Goal: Task Accomplishment & Management: Use online tool/utility

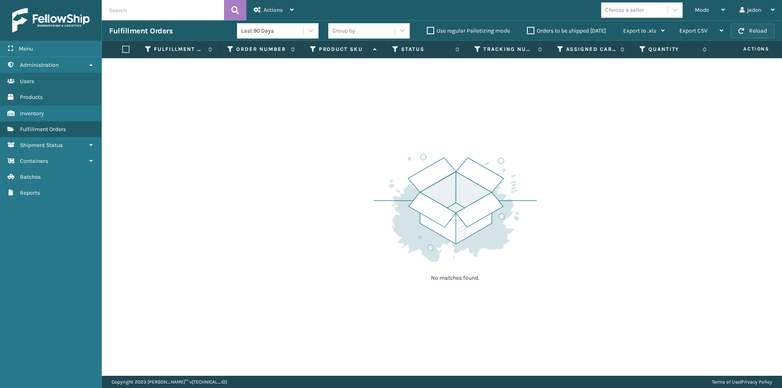
drag, startPoint x: 0, startPoint y: 0, endPoint x: 750, endPoint y: 32, distance: 750.4
click at [750, 32] on button "Reload" at bounding box center [752, 31] width 44 height 15
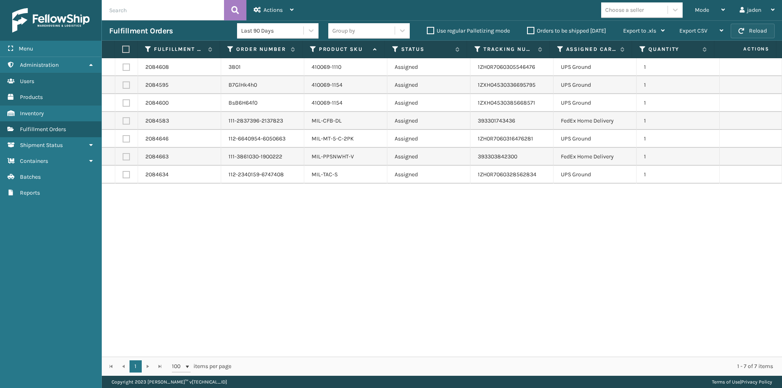
click at [758, 35] on button "Reload" at bounding box center [752, 31] width 44 height 15
drag, startPoint x: 544, startPoint y: 241, endPoint x: 247, endPoint y: 211, distance: 297.8
click at [297, 276] on div "2084608 3801 410069-1110 Assigned 1ZH0R7060305546476 UPS Ground 1 2084595 B7GlH…" at bounding box center [442, 207] width 680 height 298
click at [127, 122] on label at bounding box center [126, 120] width 7 height 7
click at [123, 122] on input "checkbox" at bounding box center [123, 119] width 0 height 5
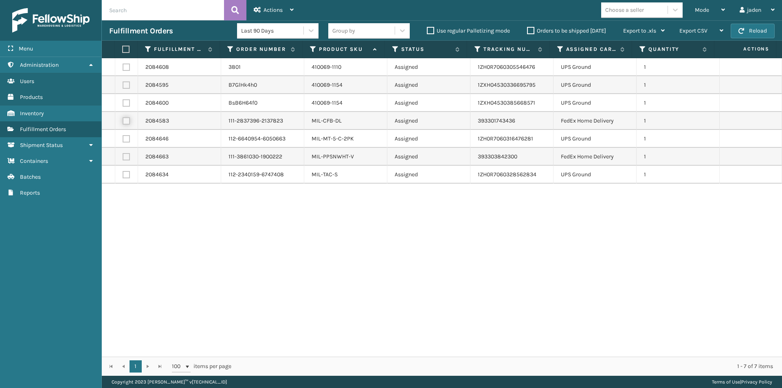
checkbox input "true"
click at [126, 153] on label at bounding box center [126, 156] width 7 height 7
click at [123, 153] on input "checkbox" at bounding box center [123, 155] width 0 height 5
checkbox input "true"
click at [265, 4] on div "Actions" at bounding box center [274, 10] width 40 height 20
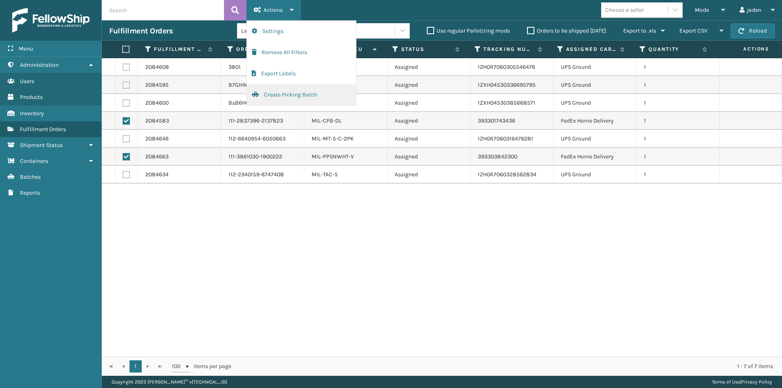
click at [285, 96] on button "Create Picking Batch" at bounding box center [301, 94] width 109 height 21
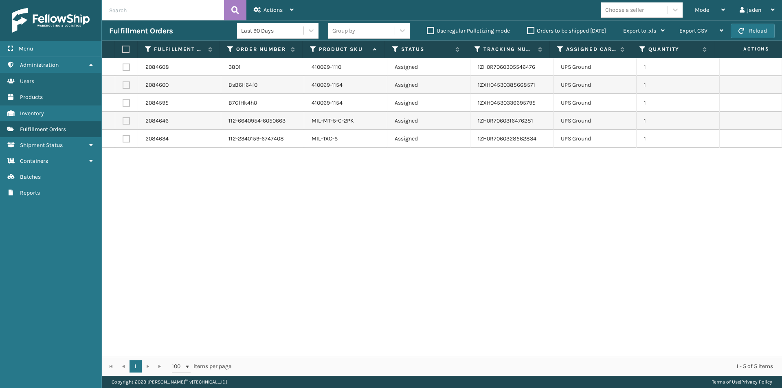
click at [125, 47] on label at bounding box center [124, 49] width 5 height 7
click at [123, 47] on input "checkbox" at bounding box center [122, 49] width 0 height 5
checkbox input "true"
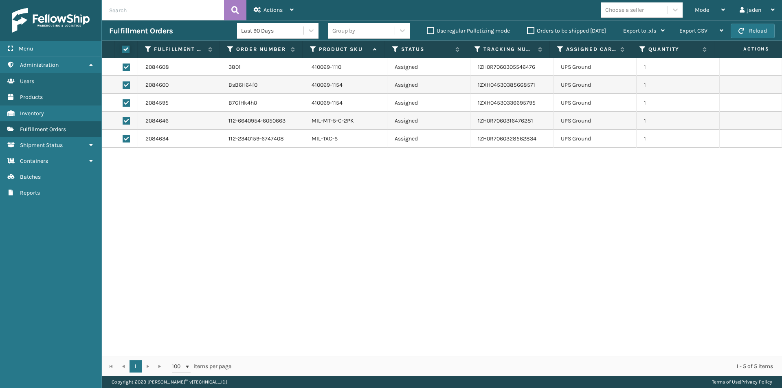
checkbox input "true"
click at [273, 3] on div "Actions" at bounding box center [274, 10] width 40 height 20
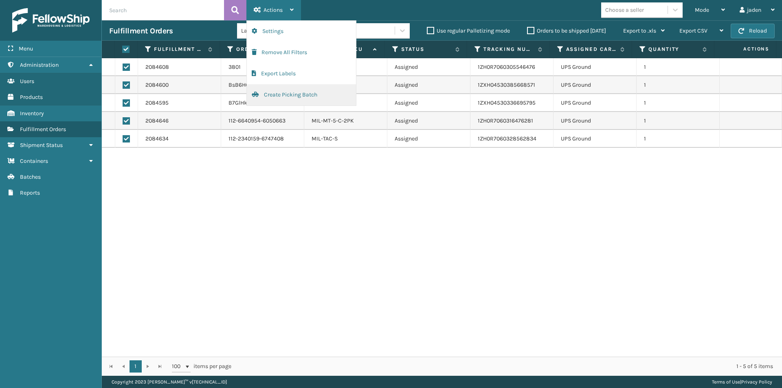
click at [282, 99] on button "Create Picking Batch" at bounding box center [301, 94] width 109 height 21
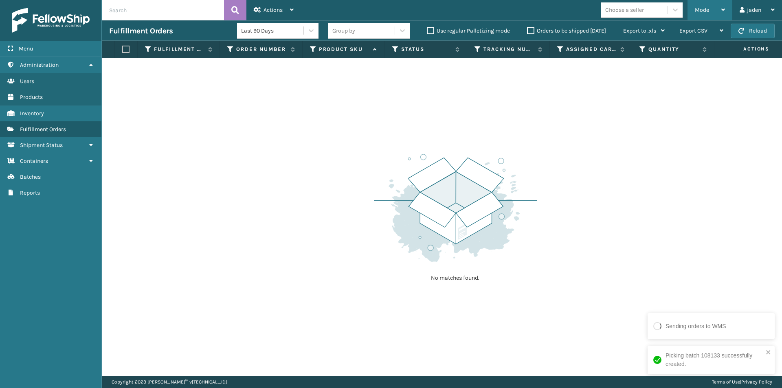
click at [702, 11] on span "Mode" at bounding box center [701, 10] width 14 height 7
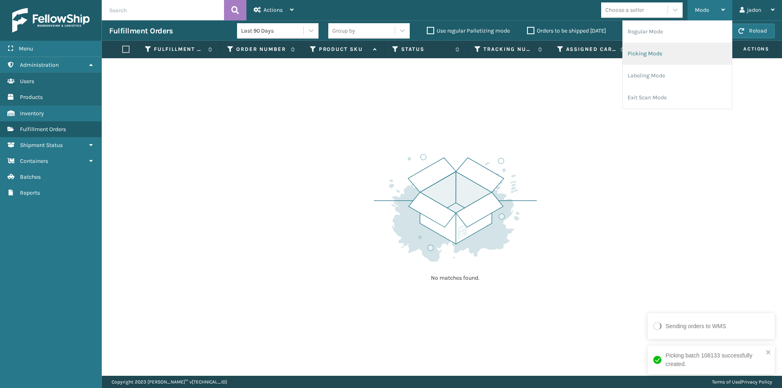
click at [670, 59] on li "Picking Mode" at bounding box center [676, 54] width 109 height 22
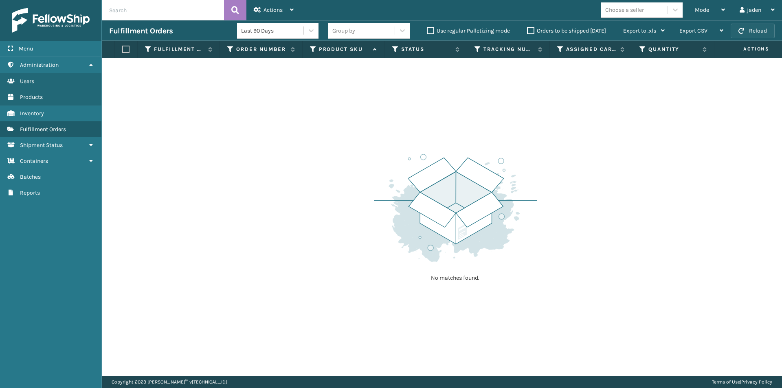
click at [742, 37] on button "Reload" at bounding box center [752, 31] width 44 height 15
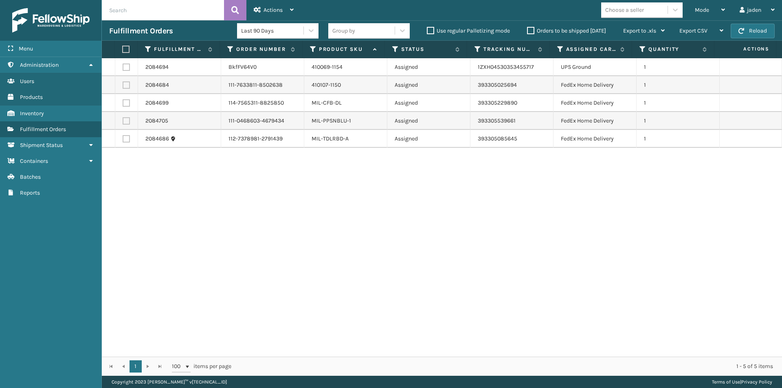
drag, startPoint x: 550, startPoint y: 197, endPoint x: 328, endPoint y: 214, distance: 222.5
click at [328, 214] on div "2084694 BkfFV64V0 410069-1154 Assigned 1ZXH04530353455717 UPS Ground 1 2084684 …" at bounding box center [442, 207] width 680 height 298
click at [127, 66] on label at bounding box center [126, 66] width 7 height 7
click at [123, 66] on input "checkbox" at bounding box center [123, 65] width 0 height 5
checkbox input "true"
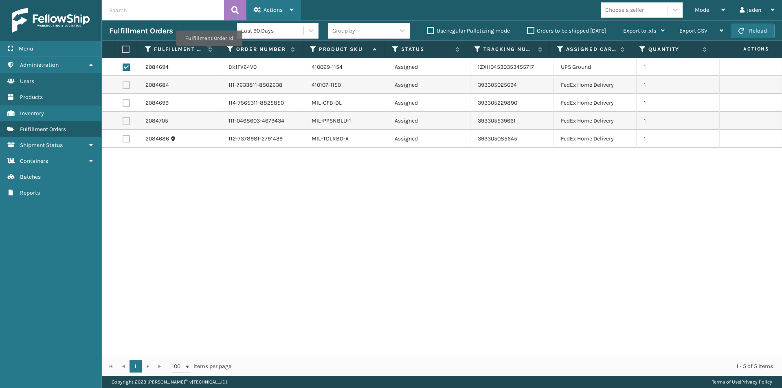
click at [272, 8] on span "Actions" at bounding box center [272, 10] width 19 height 7
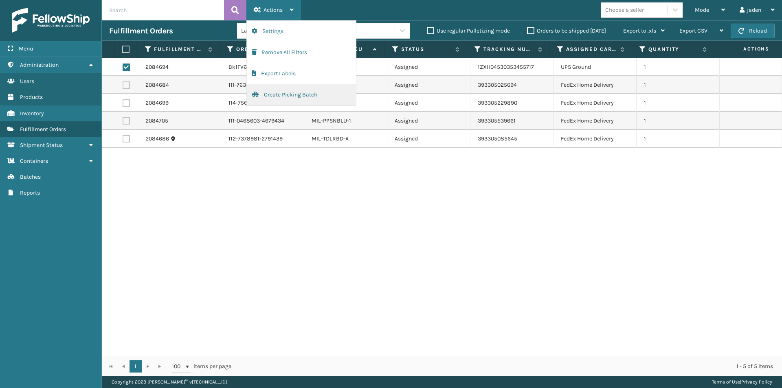
click at [275, 97] on button "Create Picking Batch" at bounding box center [301, 94] width 109 height 21
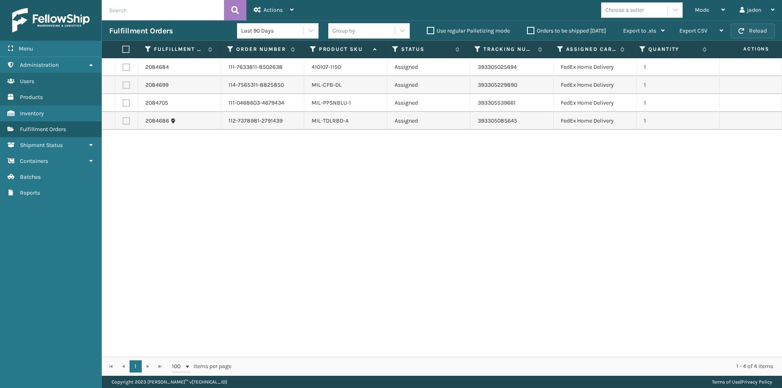
click at [755, 26] on button "Reload" at bounding box center [752, 31] width 44 height 15
drag, startPoint x: 521, startPoint y: 243, endPoint x: 277, endPoint y: 174, distance: 253.7
click at [296, 206] on div "2084684 111-7633811-8502638 410107-1150 Assigned 393305025694 FedEx Home Delive…" at bounding box center [442, 207] width 680 height 298
click at [128, 86] on label at bounding box center [126, 84] width 7 height 7
click at [123, 86] on input "checkbox" at bounding box center [123, 83] width 0 height 5
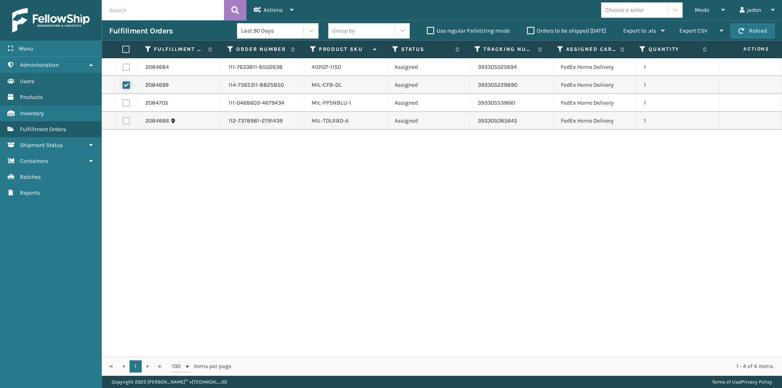
checkbox input "true"
click at [116, 105] on td at bounding box center [126, 103] width 23 height 18
click at [126, 103] on label at bounding box center [126, 102] width 7 height 7
click at [123, 103] on input "checkbox" at bounding box center [123, 101] width 0 height 5
checkbox input "true"
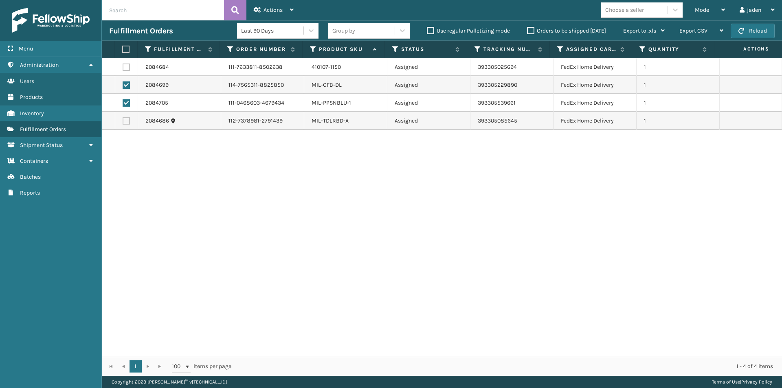
click at [133, 127] on td at bounding box center [126, 121] width 23 height 18
click at [127, 123] on label at bounding box center [126, 120] width 7 height 7
click at [123, 123] on input "checkbox" at bounding box center [123, 119] width 0 height 5
checkbox input "true"
click at [270, 8] on span "Actions" at bounding box center [272, 10] width 19 height 7
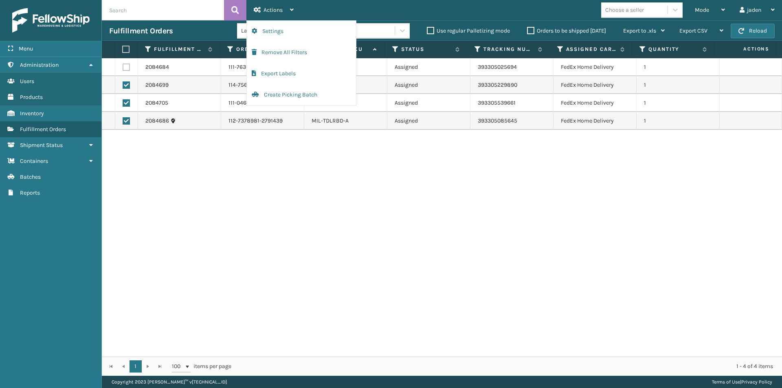
click at [120, 67] on td at bounding box center [126, 67] width 23 height 18
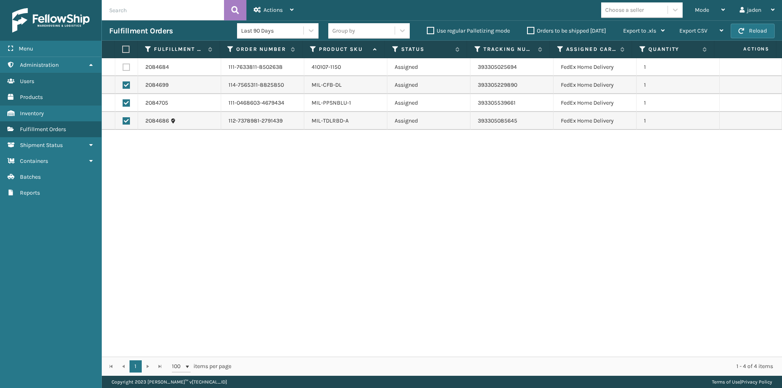
click at [123, 66] on label at bounding box center [126, 66] width 7 height 7
click at [123, 66] on input "checkbox" at bounding box center [123, 65] width 0 height 5
checkbox input "true"
click at [270, 7] on span "Actions" at bounding box center [272, 10] width 19 height 7
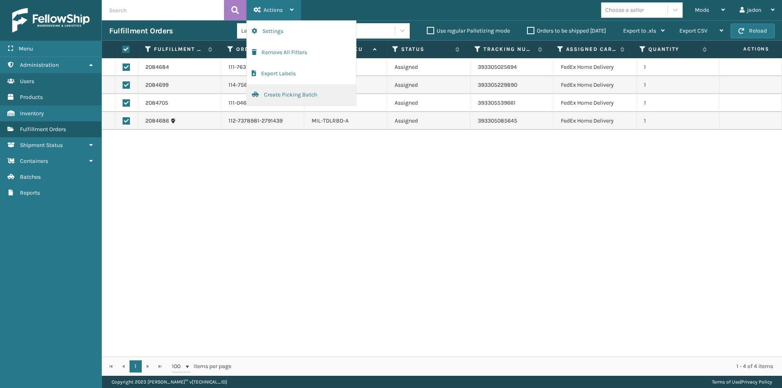
click at [280, 97] on button "Create Picking Batch" at bounding box center [301, 94] width 109 height 21
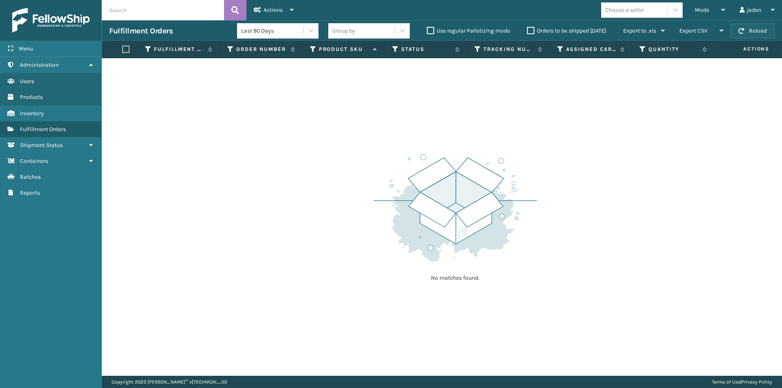
click at [773, 37] on button "Reload" at bounding box center [752, 31] width 44 height 15
click at [747, 28] on button "Reload" at bounding box center [752, 31] width 44 height 15
click at [697, 11] on span "Mode" at bounding box center [701, 10] width 14 height 7
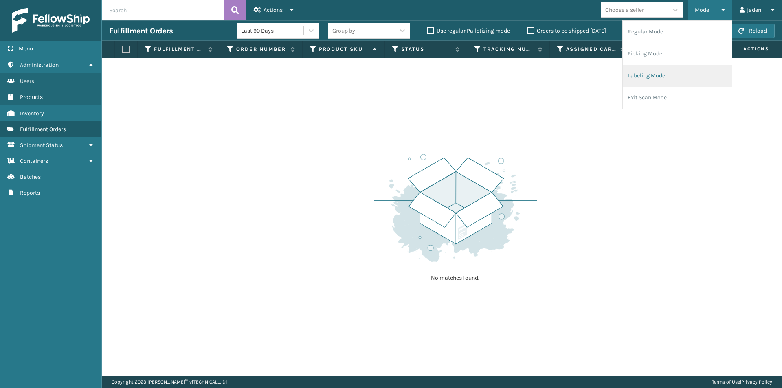
click at [648, 80] on li "Labeling Mode" at bounding box center [676, 76] width 109 height 22
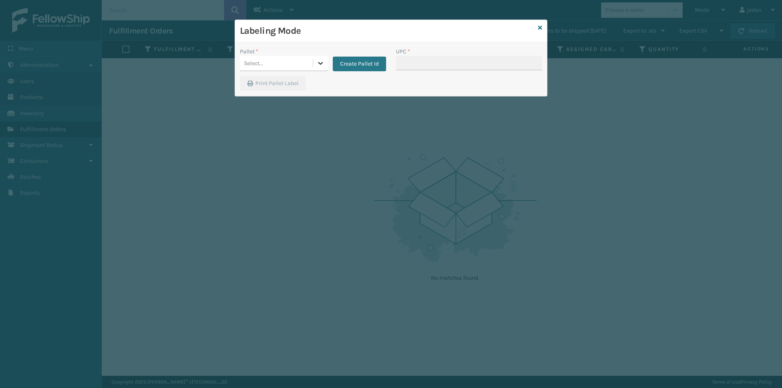
click at [322, 63] on icon at bounding box center [320, 63] width 5 height 3
click at [268, 84] on div "FDXG-9E62FTI15E" at bounding box center [284, 85] width 88 height 19
click at [420, 62] on input "UPC *" at bounding box center [469, 63] width 146 height 15
type input "080313028748"
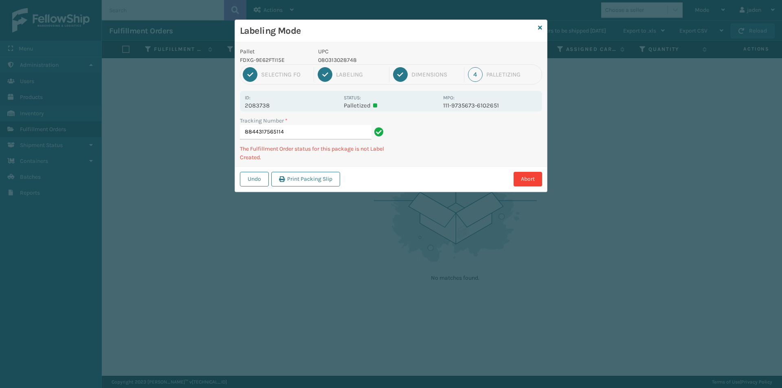
type input "88443175651144"
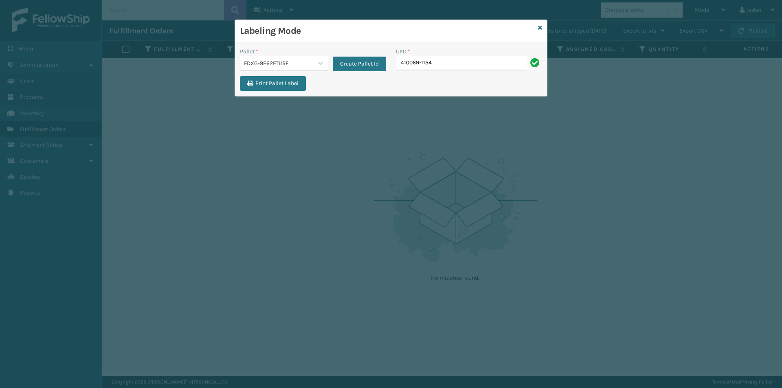
type input "410069-1154"
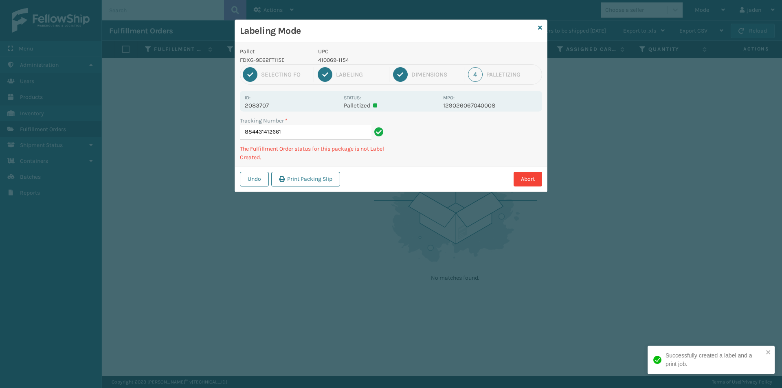
click at [342, 61] on p "410069-1154" at bounding box center [378, 60] width 120 height 9
copy p "410069-1154"
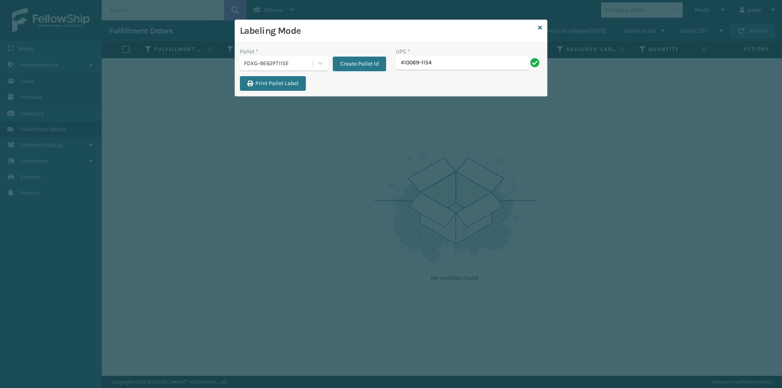
type input "410069-1154"
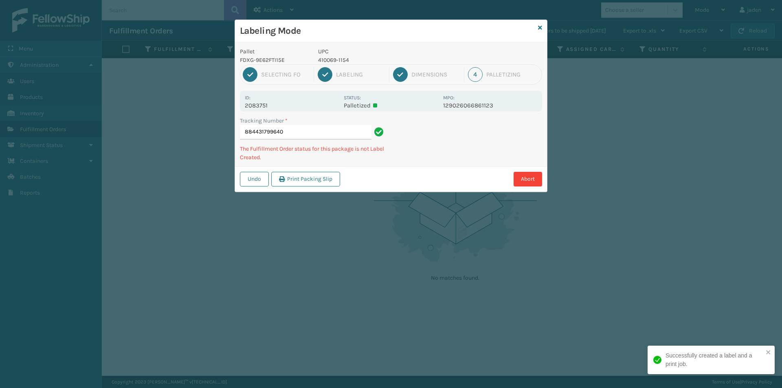
drag, startPoint x: 475, startPoint y: 141, endPoint x: 414, endPoint y: 163, distance: 64.5
click at [411, 172] on div "Abort" at bounding box center [441, 179] width 199 height 15
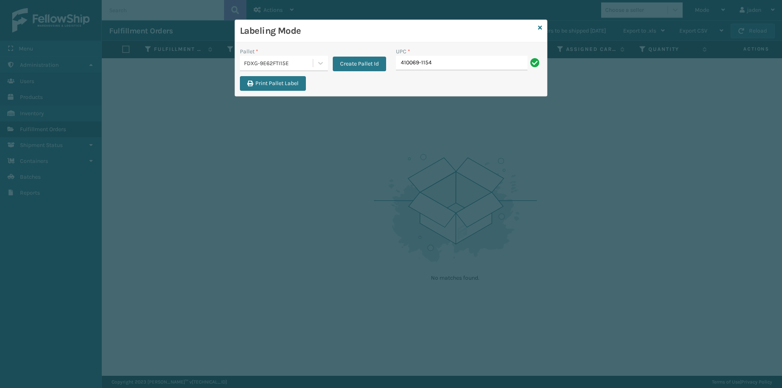
type input "410069-1154"
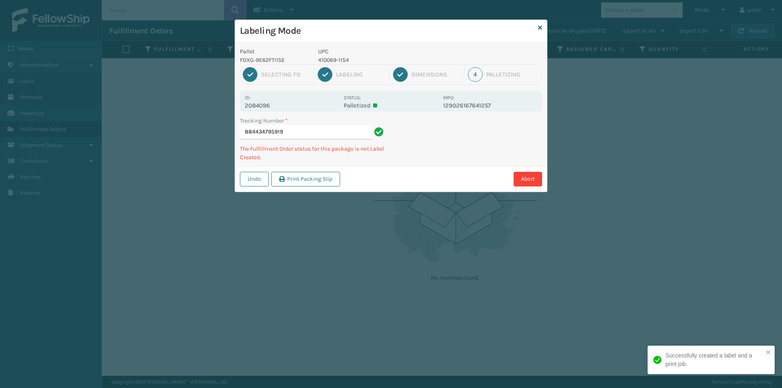
drag, startPoint x: 541, startPoint y: 130, endPoint x: 533, endPoint y: 128, distance: 8.8
drag, startPoint x: 533, startPoint y: 128, endPoint x: 495, endPoint y: 166, distance: 53.0
click at [490, 170] on div "Undo Print Packing Slip Abort" at bounding box center [391, 178] width 312 height 25
drag, startPoint x: 527, startPoint y: 145, endPoint x: 515, endPoint y: 145, distance: 11.8
drag, startPoint x: 515, startPoint y: 145, endPoint x: 418, endPoint y: 186, distance: 105.8
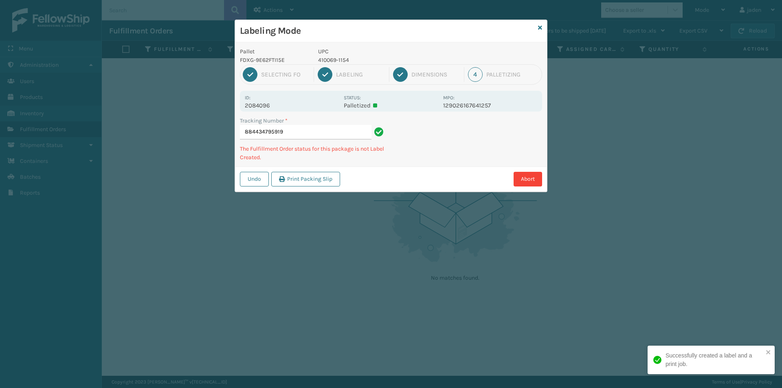
click at [418, 186] on div "Abort" at bounding box center [441, 179] width 199 height 15
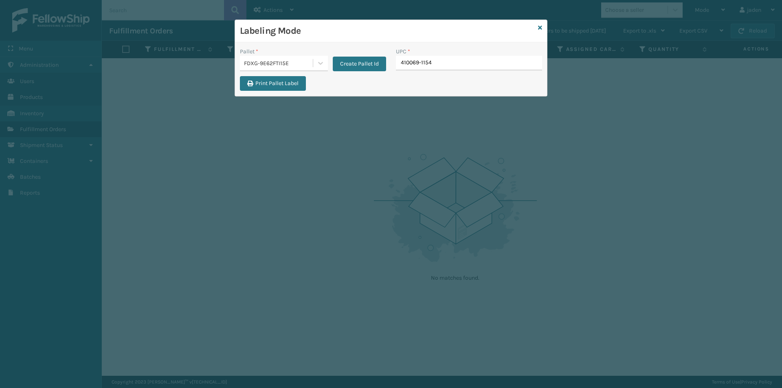
type input "410069-1154"
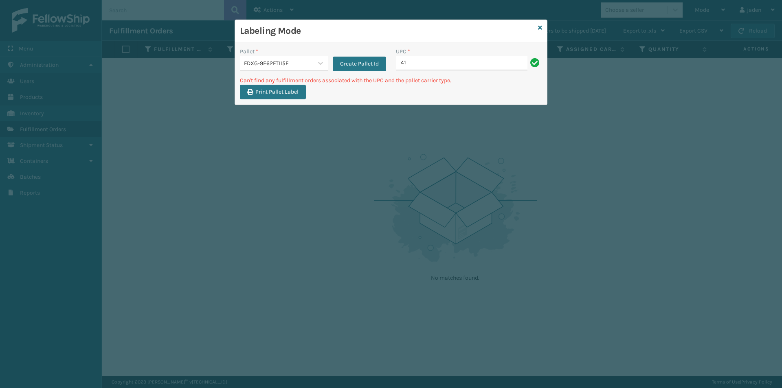
type input "4"
type input "410079-1110"
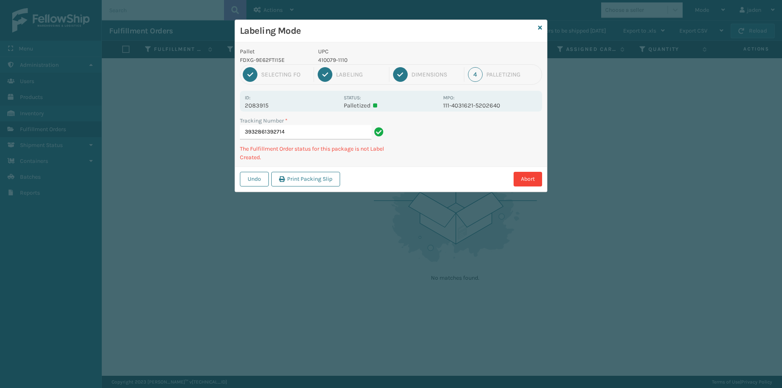
type input "39328613927144"
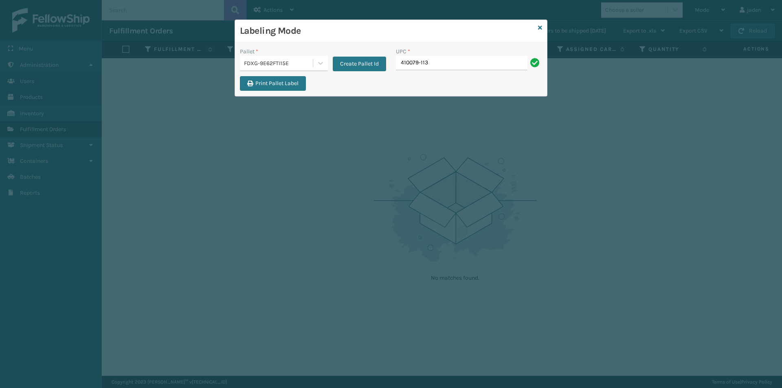
type input "410079-113"
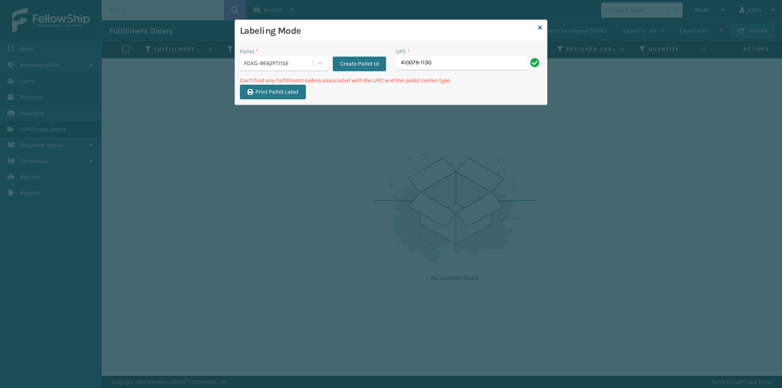
type input "410079-1130"
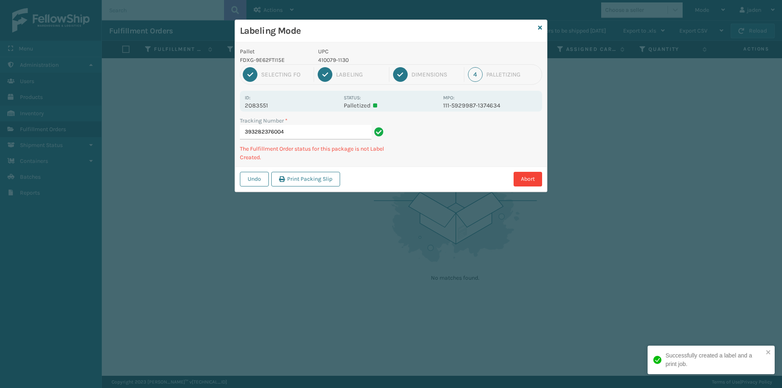
type input "3932823760044"
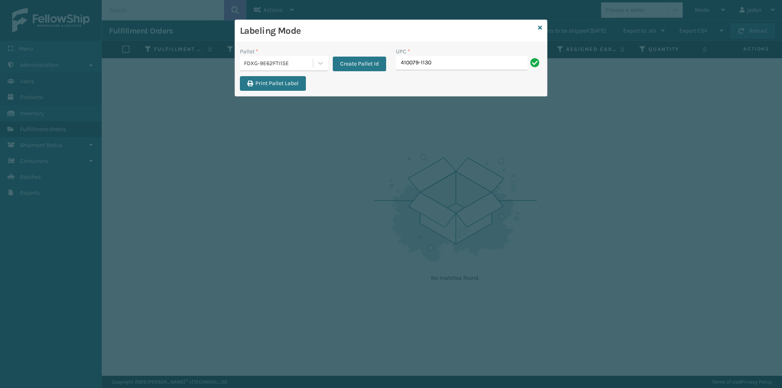
type input "410079-1130"
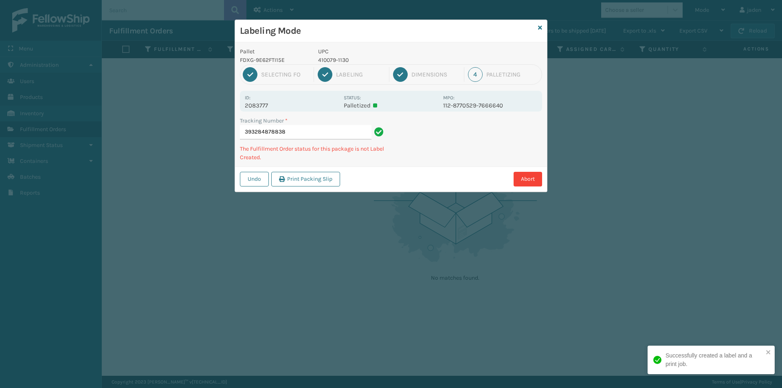
type input "3932848788384"
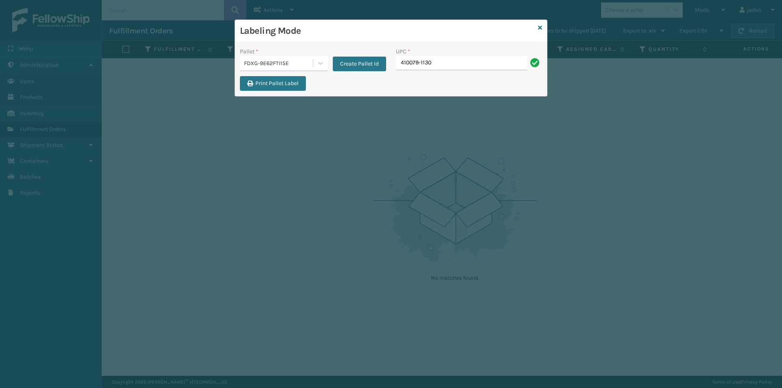
type input "410079-1130"
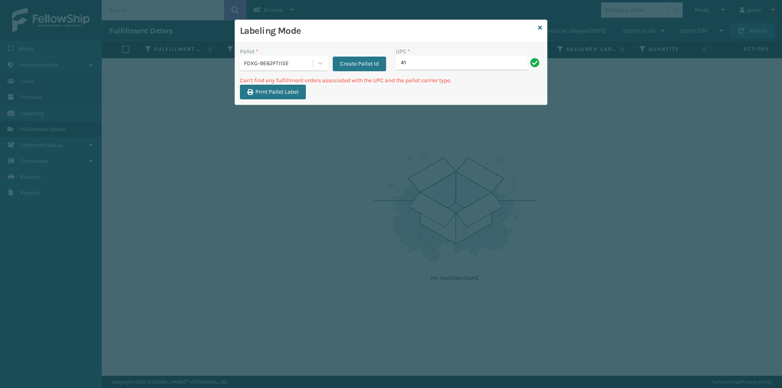
type input "4"
type input "410079-1170"
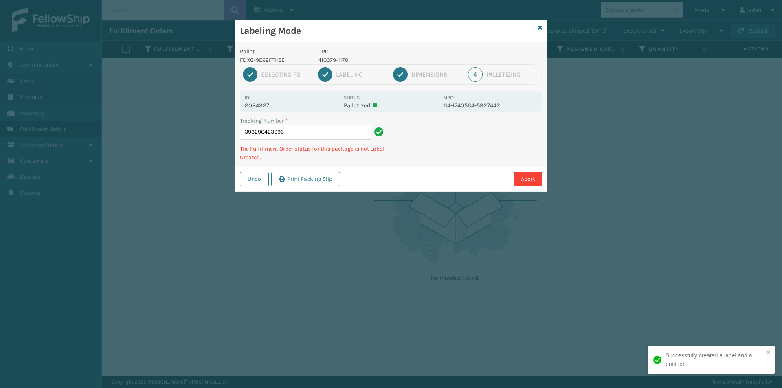
click at [333, 59] on p "410079-1170" at bounding box center [378, 60] width 120 height 9
copy p "410079-1170"
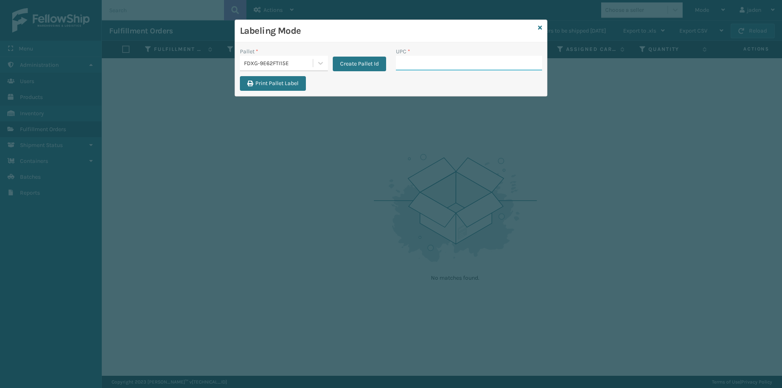
paste input "410079-1170"
type input "410079-1170"
type input "410106-1150"
type input "410107-1110"
type input "410107-1120"
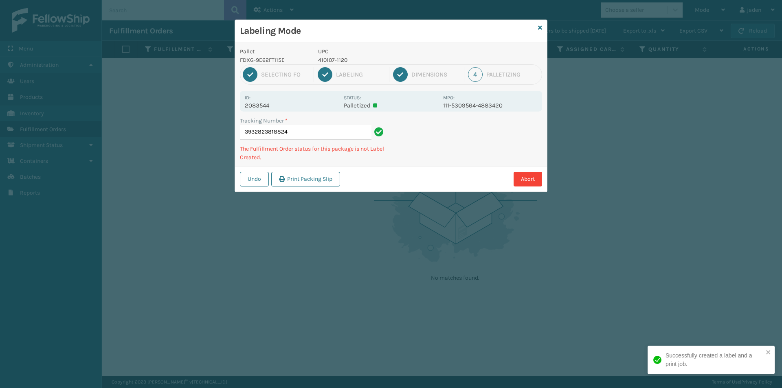
type input "39328238188244"
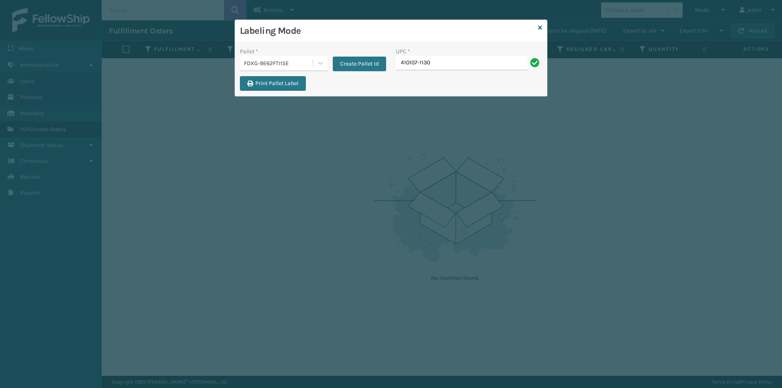
type input "410107-1130"
type input "410107-11"
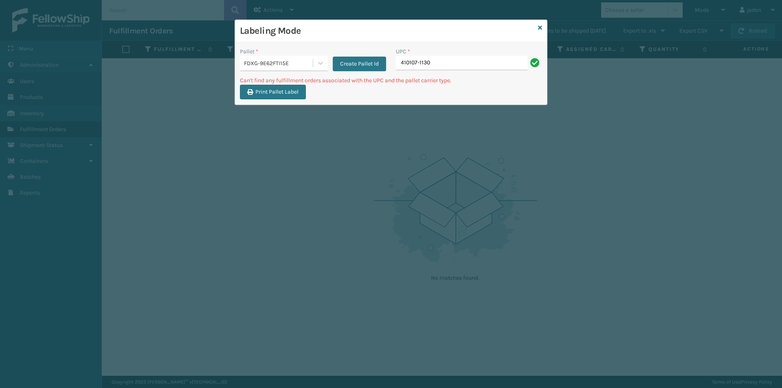
type input "410107-1130"
type input "4"
type input "410107-1130"
type input "410107-1150"
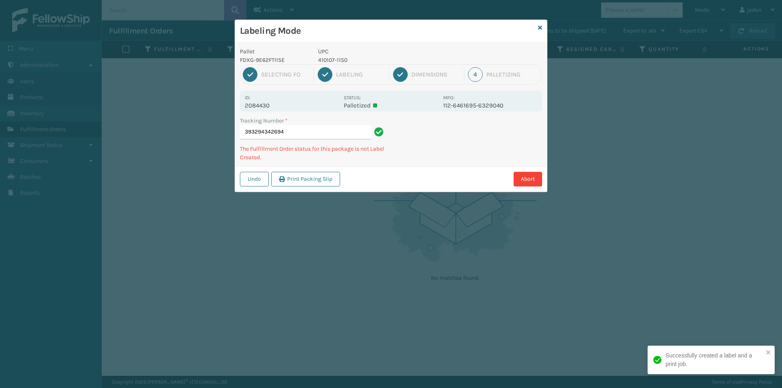
click at [332, 53] on p "UPC" at bounding box center [378, 51] width 120 height 9
click at [330, 64] on p "410107-1150" at bounding box center [378, 60] width 120 height 9
click at [331, 60] on p "410107-1150" at bounding box center [378, 60] width 120 height 9
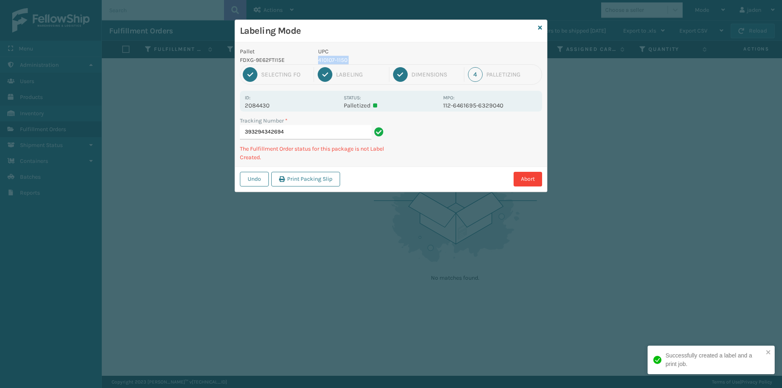
copy p "410107-1150"
drag, startPoint x: 466, startPoint y: 171, endPoint x: 444, endPoint y: 180, distance: 23.4
click at [444, 180] on div "Abort" at bounding box center [441, 179] width 199 height 15
drag, startPoint x: 488, startPoint y: 144, endPoint x: 481, endPoint y: 147, distance: 6.8
drag, startPoint x: 481, startPoint y: 147, endPoint x: 403, endPoint y: 193, distance: 90.3
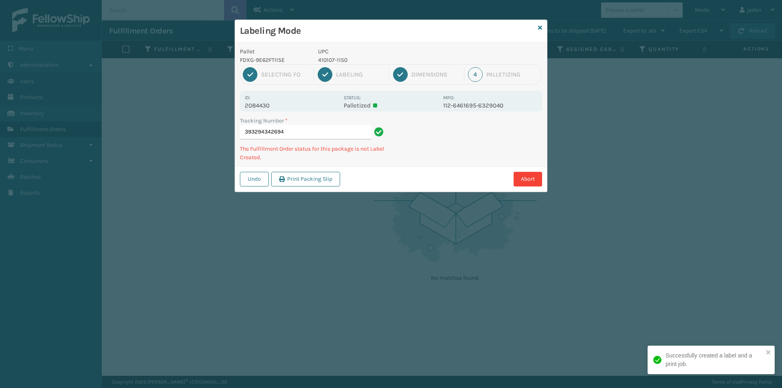
click at [403, 193] on div "Labeling Mode Pallet FDXG-9E62FTI15E UPC 410107-1150 1 Selecting FO 2 Labeling …" at bounding box center [391, 194] width 782 height 388
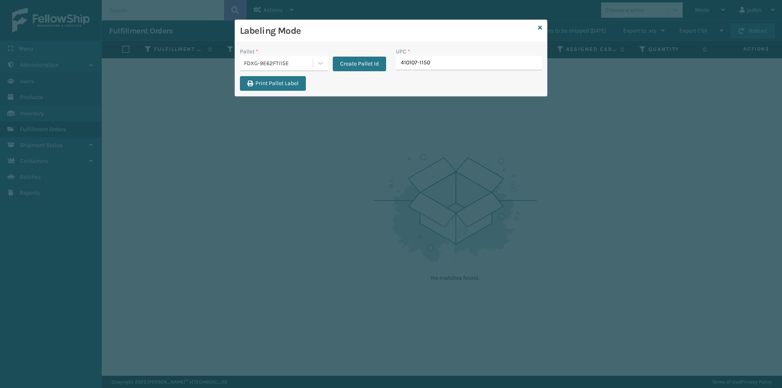
type input "410107-1150"
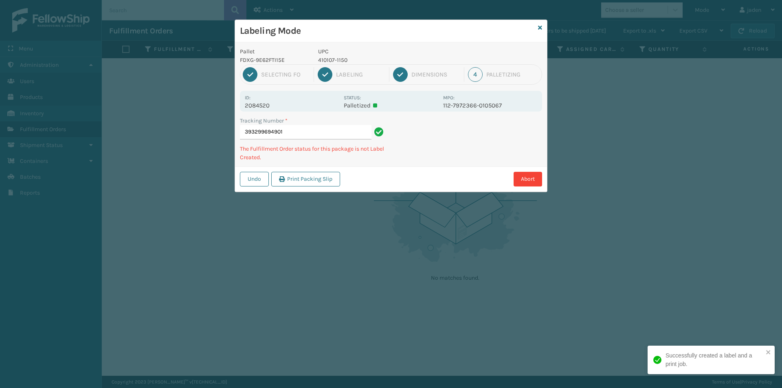
drag, startPoint x: 490, startPoint y: 146, endPoint x: 516, endPoint y: 128, distance: 31.9
click at [440, 181] on div "Abort" at bounding box center [441, 179] width 199 height 15
drag, startPoint x: 516, startPoint y: 128, endPoint x: 512, endPoint y: 95, distance: 33.3
click at [446, 159] on div "Pallet FDXG-9E62FTI15E UPC 410107-1150 1 Selecting FO 2 Labeling 3 Dimensions 4…" at bounding box center [391, 116] width 312 height 149
drag, startPoint x: 512, startPoint y: 95, endPoint x: 403, endPoint y: 182, distance: 138.8
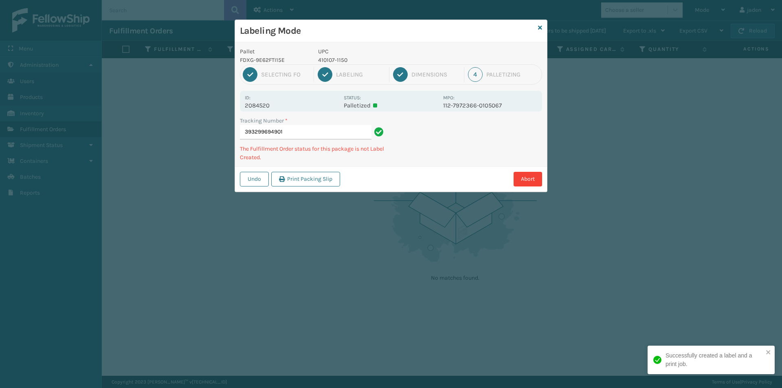
drag, startPoint x: 403, startPoint y: 182, endPoint x: 427, endPoint y: 168, distance: 27.4
click at [427, 168] on div "Undo Print Packing Slip Abort" at bounding box center [391, 178] width 312 height 25
drag, startPoint x: 517, startPoint y: 114, endPoint x: 506, endPoint y: 120, distance: 11.7
drag, startPoint x: 506, startPoint y: 120, endPoint x: 525, endPoint y: 103, distance: 25.4
click at [436, 168] on div "Undo Print Packing Slip Abort" at bounding box center [391, 178] width 312 height 25
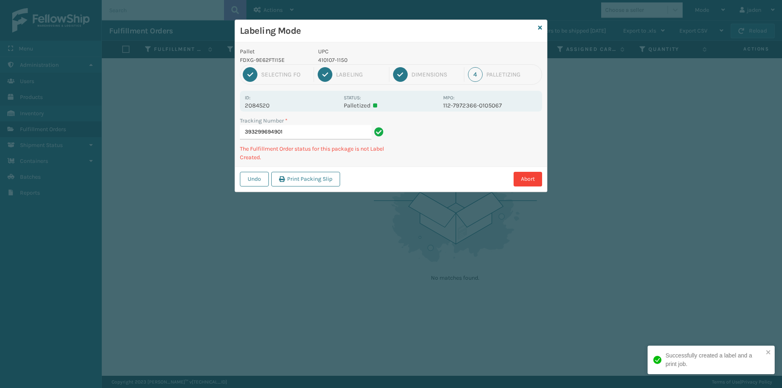
drag, startPoint x: 525, startPoint y: 103, endPoint x: 513, endPoint y: 109, distance: 13.5
drag, startPoint x: 513, startPoint y: 109, endPoint x: 509, endPoint y: 118, distance: 10.2
click at [462, 145] on div "Tracking Number * 393299694901 The Fulfillment Order status for this package is…" at bounding box center [391, 141] width 312 height 50
drag, startPoint x: 509, startPoint y: 118, endPoint x: 439, endPoint y: 165, distance: 84.2
click at [429, 172] on div "Abort" at bounding box center [441, 179] width 199 height 15
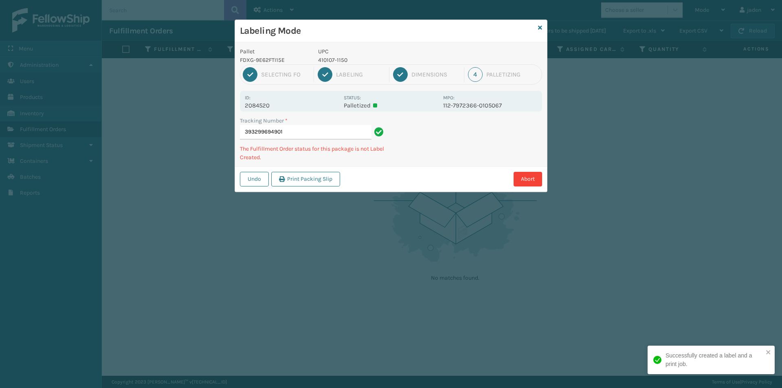
drag, startPoint x: 484, startPoint y: 137, endPoint x: 457, endPoint y: 149, distance: 29.9
click at [402, 186] on div "Abort" at bounding box center [441, 179] width 199 height 15
drag, startPoint x: 457, startPoint y: 149, endPoint x: 503, endPoint y: 135, distance: 47.9
click at [433, 169] on div "Undo Print Packing Slip Abort" at bounding box center [391, 178] width 312 height 25
drag, startPoint x: 518, startPoint y: 129, endPoint x: 537, endPoint y: 131, distance: 19.3
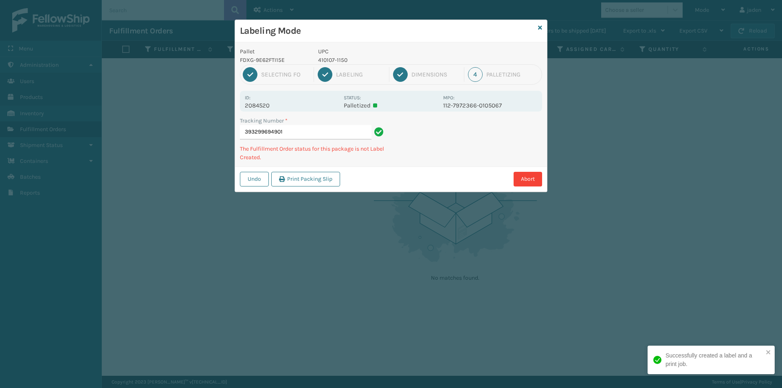
click at [452, 172] on div "Abort" at bounding box center [441, 179] width 199 height 15
drag, startPoint x: 537, startPoint y: 131, endPoint x: 530, endPoint y: 136, distance: 8.6
drag, startPoint x: 530, startPoint y: 136, endPoint x: 491, endPoint y: 106, distance: 48.5
click at [421, 179] on div "Abort" at bounding box center [441, 179] width 199 height 15
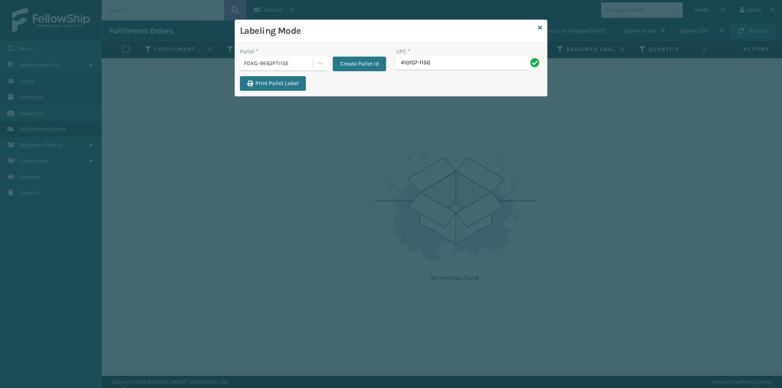
type input "410107-1150"
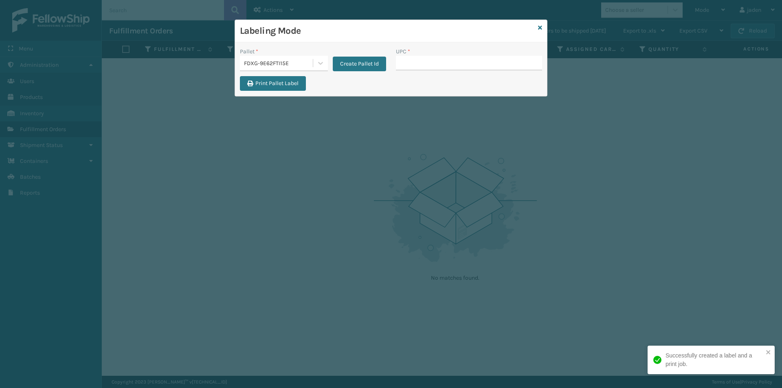
drag, startPoint x: 444, startPoint y: 64, endPoint x: 437, endPoint y: 63, distance: 7.4
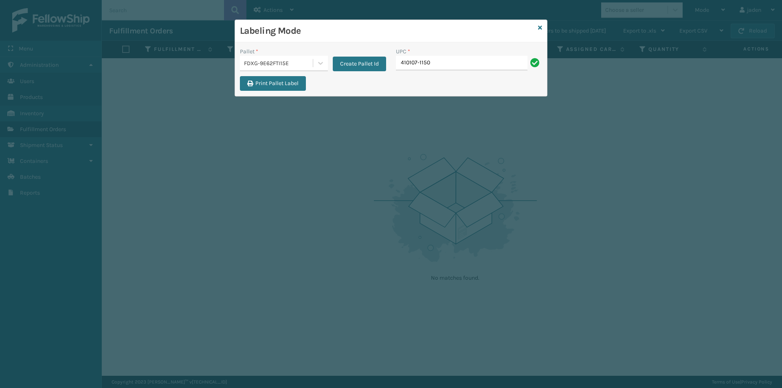
type input "410107-1150"
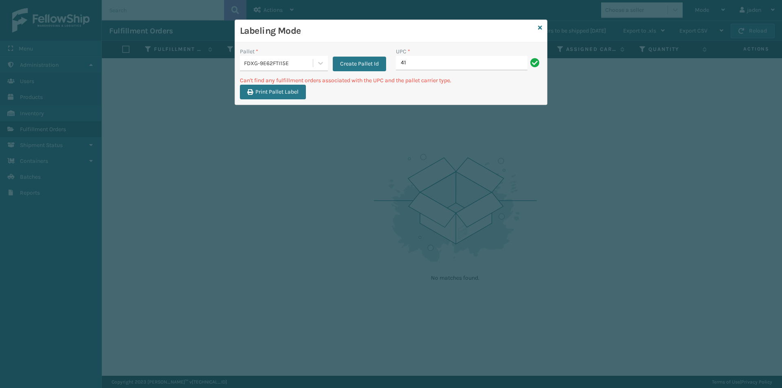
type input "4"
type input "410107-1160"
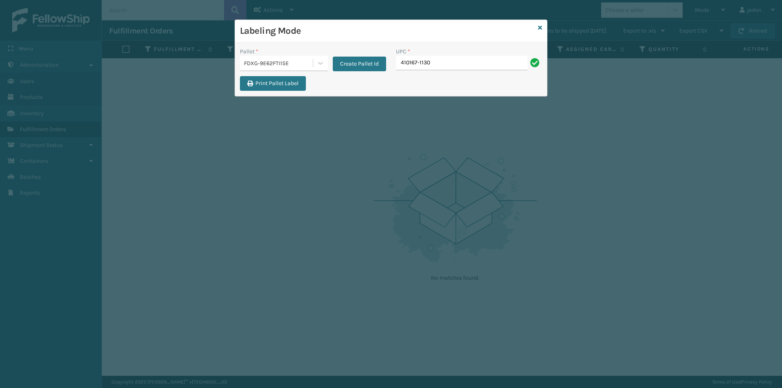
type input "410167-1130"
type input "410168-8010"
type input "410168-8050"
type input "410168-8060"
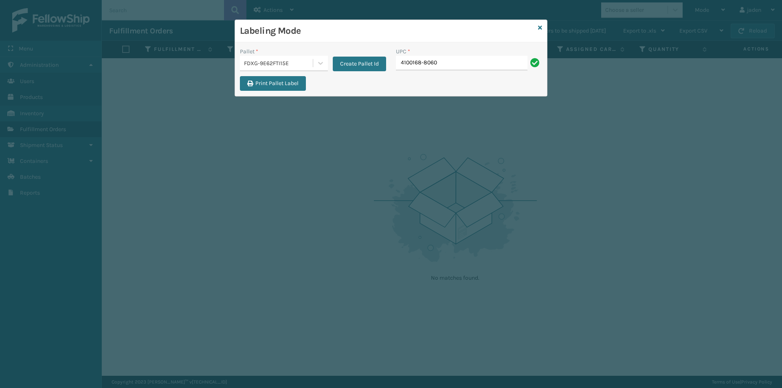
type input "4100168-8060"
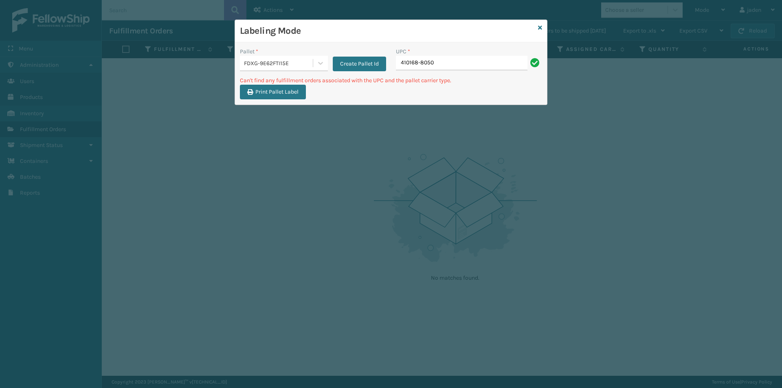
type input "410168-8050"
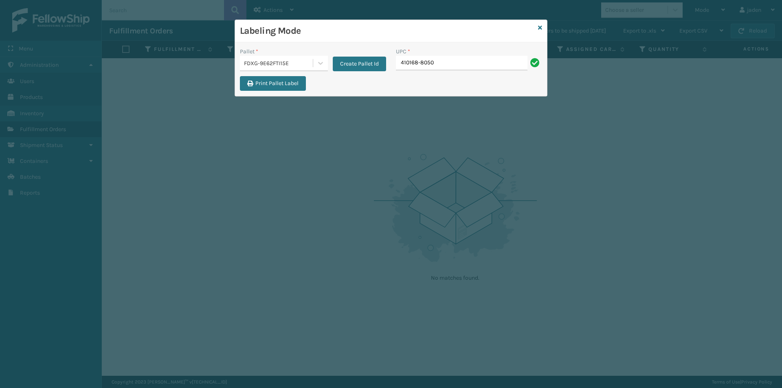
type input "410168-8050"
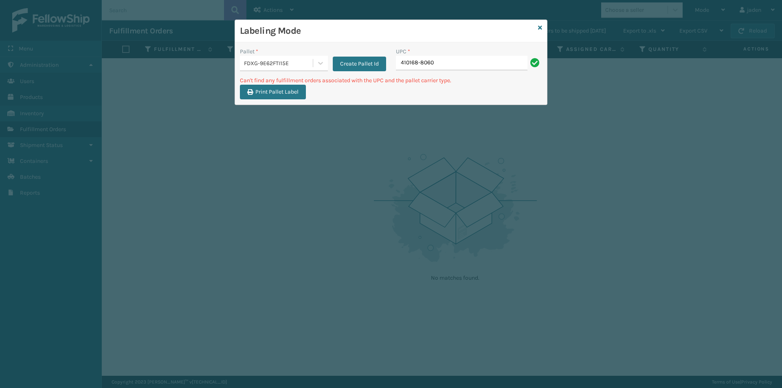
type input "410168-8060"
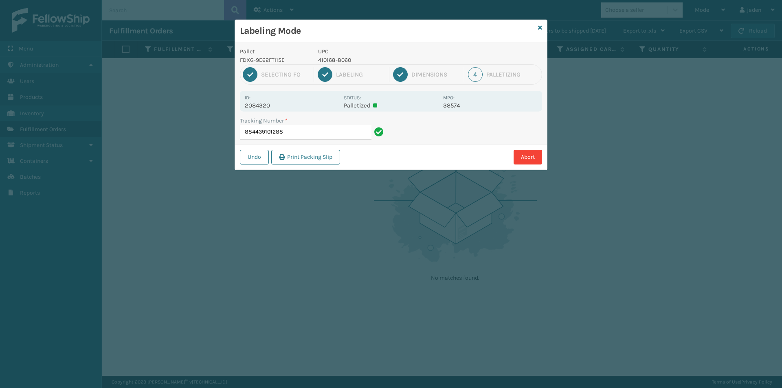
type input "8844391012884"
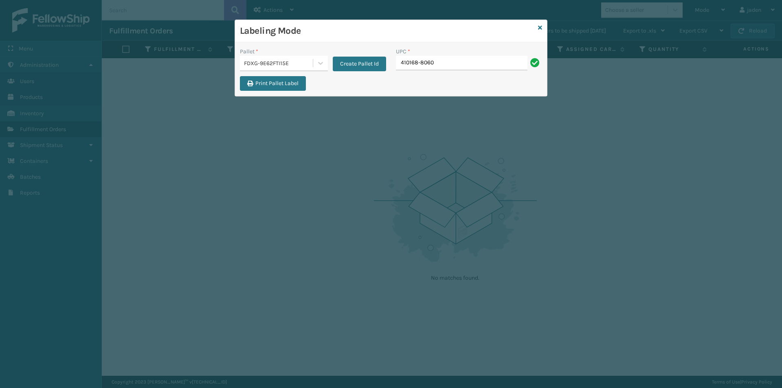
type input "410168-8060"
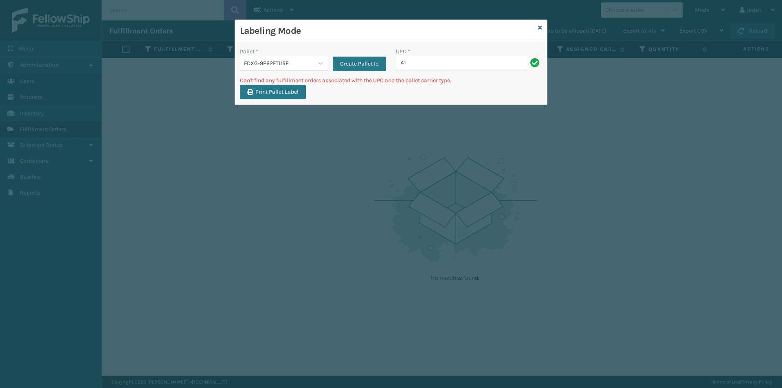
type input "4"
type input "410168-8070"
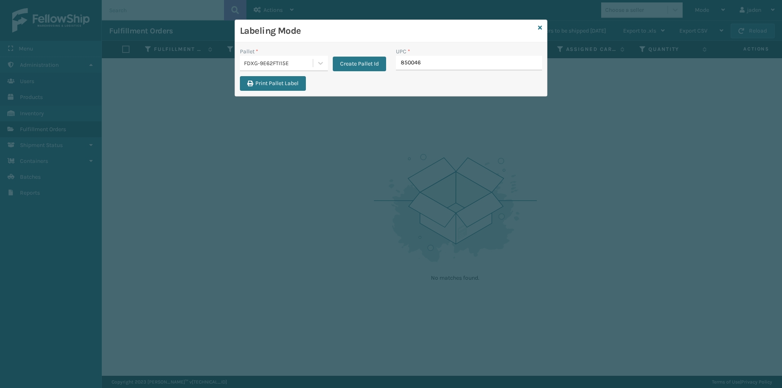
type input "8500460"
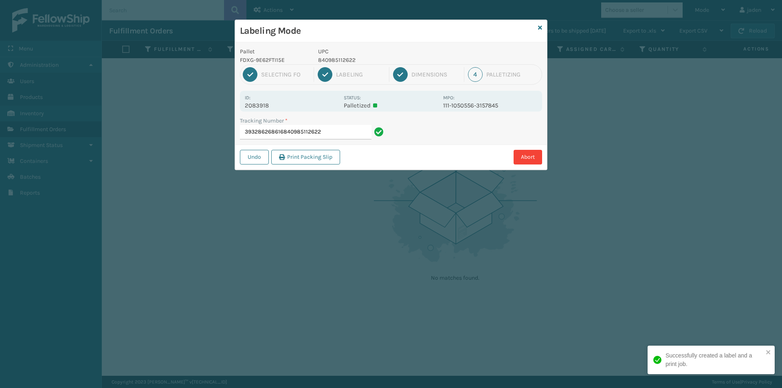
type input "393286268616840985112622"
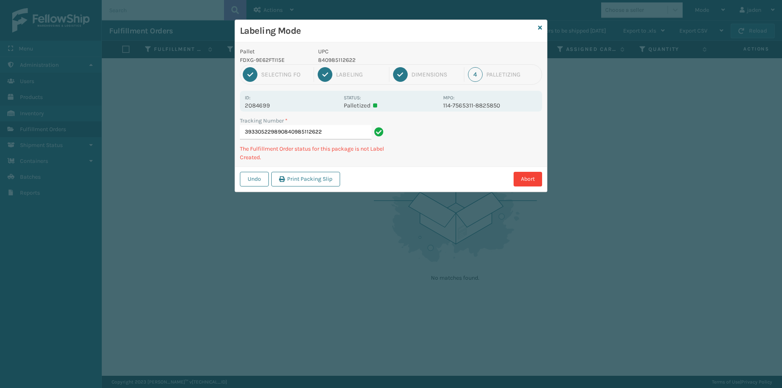
type input "393305229890840985112622"
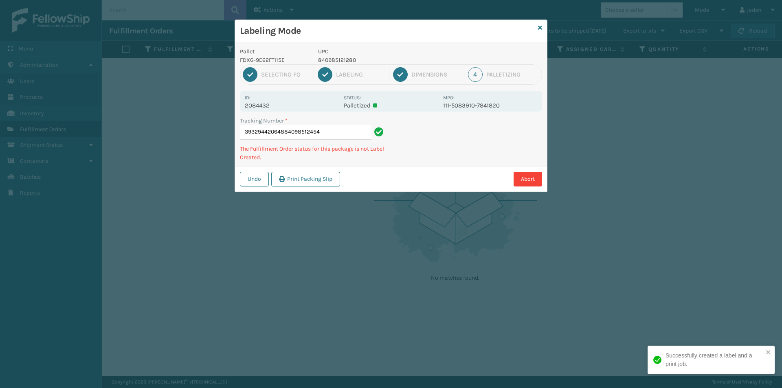
type input "393294420648840985124540"
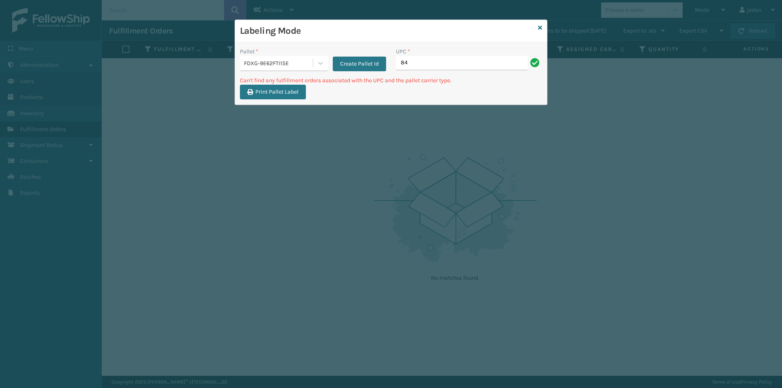
type input "8"
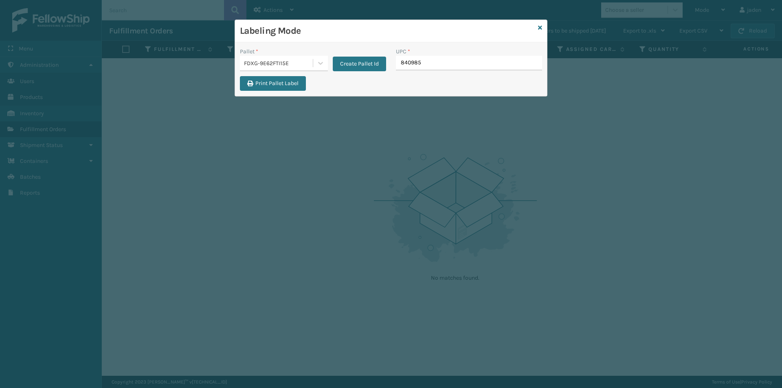
type input "8409851"
click at [540, 27] on icon at bounding box center [540, 28] width 4 height 6
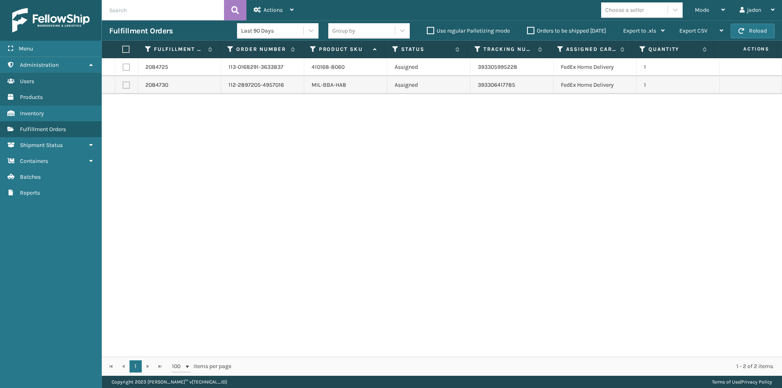
drag, startPoint x: 582, startPoint y: 173, endPoint x: 415, endPoint y: 181, distance: 167.1
click at [286, 201] on div "2084725 113-0168291-3633837 410168-8060 Assigned 393305995228 FedEx Home Delive…" at bounding box center [442, 207] width 680 height 298
drag, startPoint x: 522, startPoint y: 166, endPoint x: 450, endPoint y: 175, distance: 73.1
click at [250, 209] on div "2084725 113-0168291-3633837 410168-8060 Assigned 393305995228 FedEx Home Delive…" at bounding box center [442, 207] width 680 height 298
drag, startPoint x: 523, startPoint y: 164, endPoint x: 533, endPoint y: 164, distance: 10.6
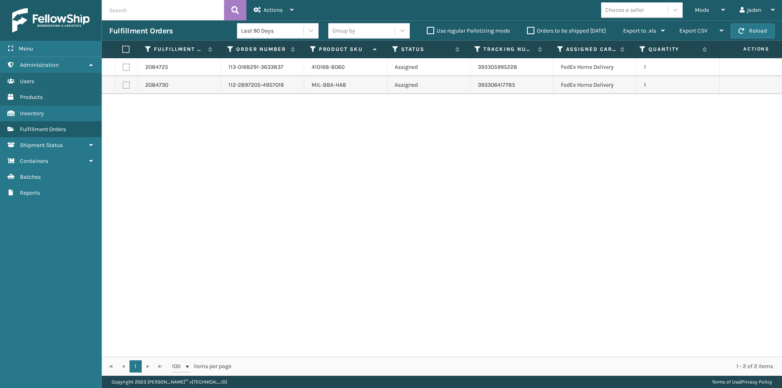
click at [278, 212] on div "2084725 113-0168291-3633837 410168-8060 Assigned 393305995228 FedEx Home Delive…" at bounding box center [442, 207] width 680 height 298
drag, startPoint x: 554, startPoint y: 160, endPoint x: 413, endPoint y: 160, distance: 141.2
click at [291, 194] on div "2084725 113-0168291-3633837 410168-8060 Assigned 393305995228 FedEx Home Delive…" at bounding box center [442, 207] width 680 height 298
drag, startPoint x: 549, startPoint y: 120, endPoint x: 565, endPoint y: 112, distance: 18.9
click at [323, 171] on div "2084725 113-0168291-3633837 410168-8060 Assigned 393305995228 FedEx Home Delive…" at bounding box center [442, 207] width 680 height 298
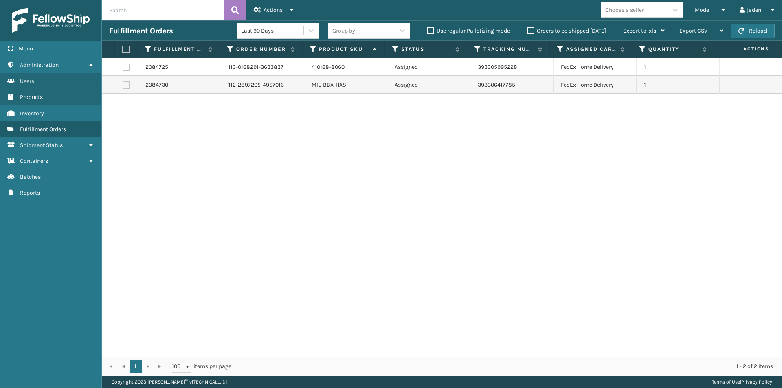
drag, startPoint x: 565, startPoint y: 112, endPoint x: 327, endPoint y: 171, distance: 245.5
click at [328, 171] on div "2084725 113-0168291-3633837 410168-8060 Assigned 393305995228 FedEx Home Delive…" at bounding box center [442, 207] width 680 height 298
click at [744, 32] on button "Reload" at bounding box center [752, 31] width 44 height 15
drag, startPoint x: 575, startPoint y: 199, endPoint x: 570, endPoint y: 198, distance: 4.5
drag, startPoint x: 570, startPoint y: 198, endPoint x: 216, endPoint y: 8, distance: 401.9
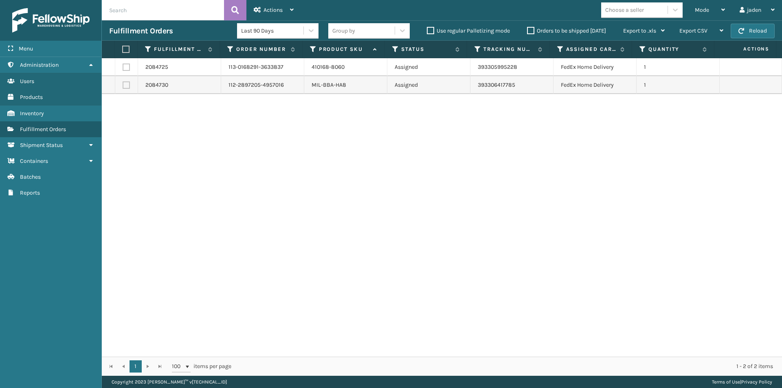
click at [314, 210] on div "2084725 113-0168291-3633837 410168-8060 Assigned 393305995228 FedEx Home Delive…" at bounding box center [442, 207] width 680 height 298
click at [719, 13] on div "Mode" at bounding box center [709, 10] width 30 height 20
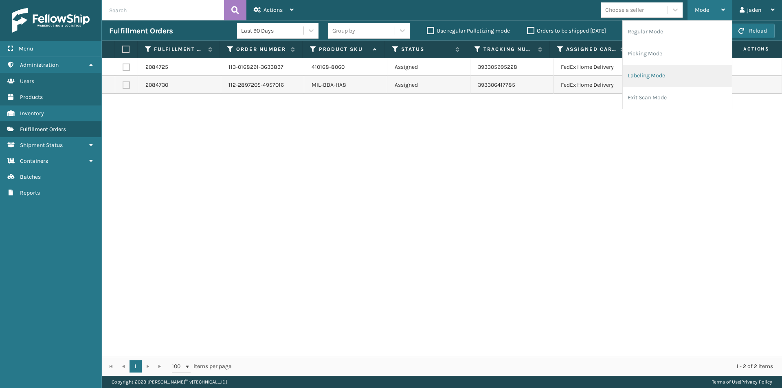
click at [679, 75] on li "Labeling Mode" at bounding box center [676, 76] width 109 height 22
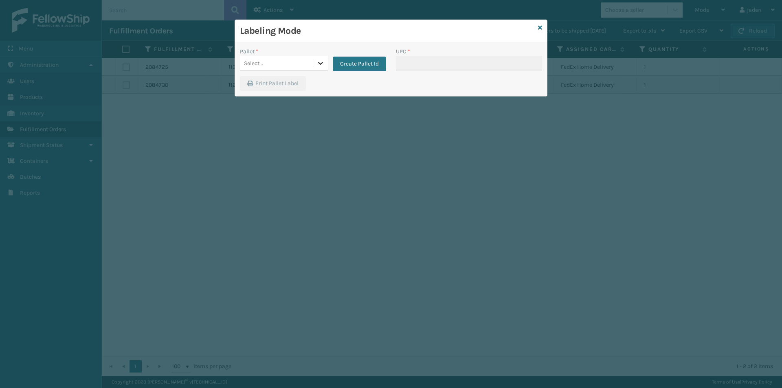
click at [322, 60] on icon at bounding box center [320, 63] width 8 height 8
click at [273, 83] on div "FDXG-9E62FTI15E" at bounding box center [284, 83] width 88 height 15
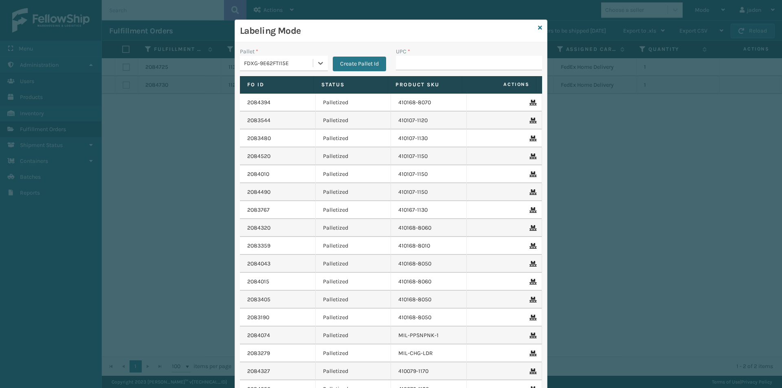
click at [459, 82] on span at bounding box center [460, 161] width 2 height 171
click at [462, 57] on input "UPC *" at bounding box center [469, 63] width 146 height 15
type input "8409851"
click at [314, 67] on div at bounding box center [320, 63] width 15 height 15
click at [260, 101] on div "UPSG-WXQR9V6SXD" at bounding box center [284, 100] width 88 height 19
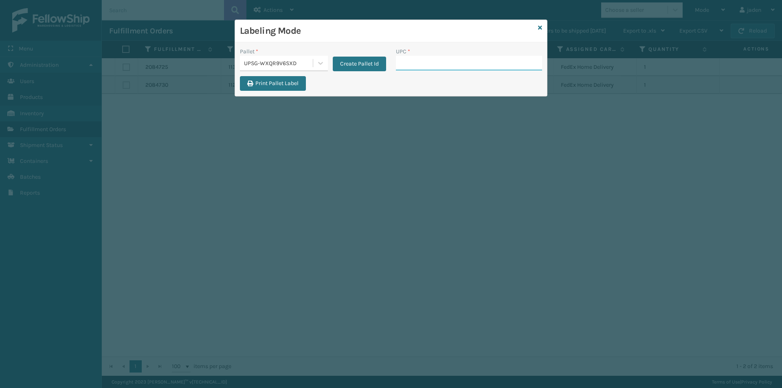
click at [489, 67] on input "UPC *" at bounding box center [469, 63] width 146 height 15
type input "410069-1110"
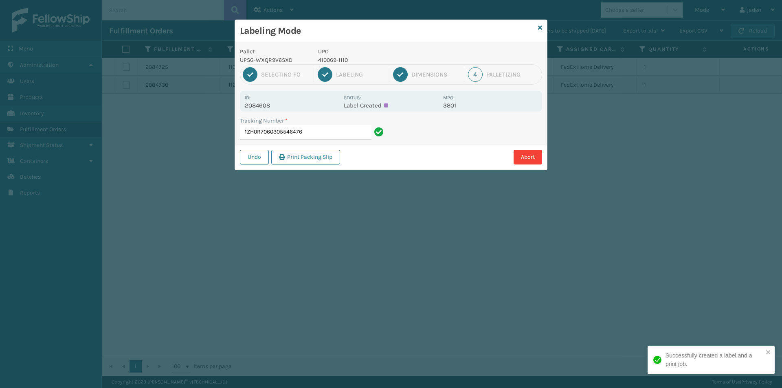
click at [332, 59] on p "410069-1110" at bounding box center [378, 60] width 120 height 9
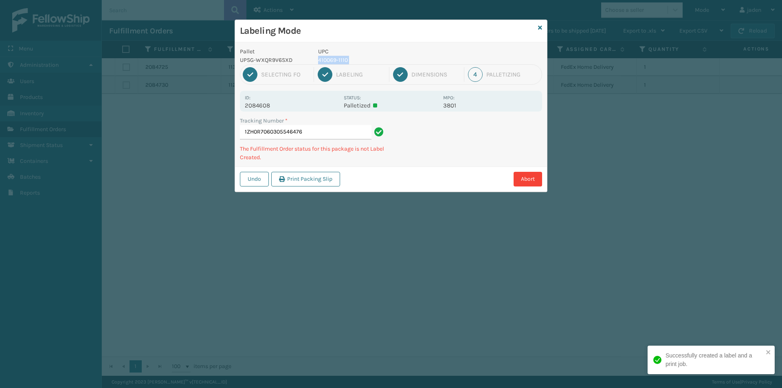
click at [332, 59] on p "410069-1110" at bounding box center [378, 60] width 120 height 9
copy p "410069-1110"
drag, startPoint x: 473, startPoint y: 138, endPoint x: 469, endPoint y: 138, distance: 4.1
drag, startPoint x: 469, startPoint y: 138, endPoint x: 443, endPoint y: 144, distance: 27.0
click at [408, 167] on div "Undo Print Packing Slip Abort" at bounding box center [391, 178] width 312 height 25
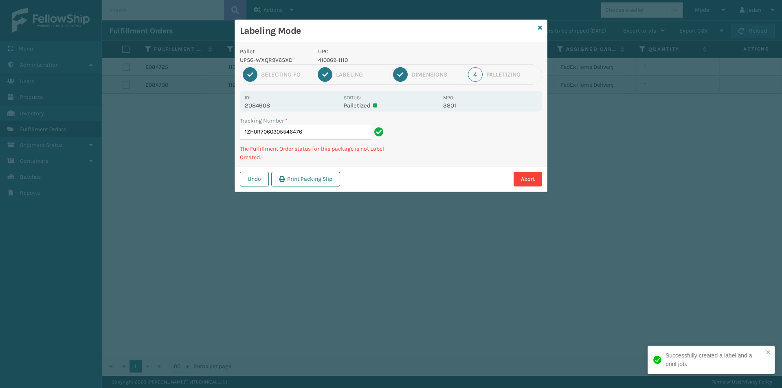
drag, startPoint x: 464, startPoint y: 132, endPoint x: 398, endPoint y: 180, distance: 81.8
drag, startPoint x: 398, startPoint y: 180, endPoint x: 504, endPoint y: 128, distance: 117.2
click at [437, 161] on div "Pallet UPSG-WXQR9V6SXD UPC 410069-1110 1 Selecting FO 2 Labeling 3 Dimensions 4…" at bounding box center [391, 116] width 312 height 149
drag, startPoint x: 504, startPoint y: 128, endPoint x: 473, endPoint y: 144, distance: 35.0
drag, startPoint x: 473, startPoint y: 144, endPoint x: 502, endPoint y: 123, distance: 36.7
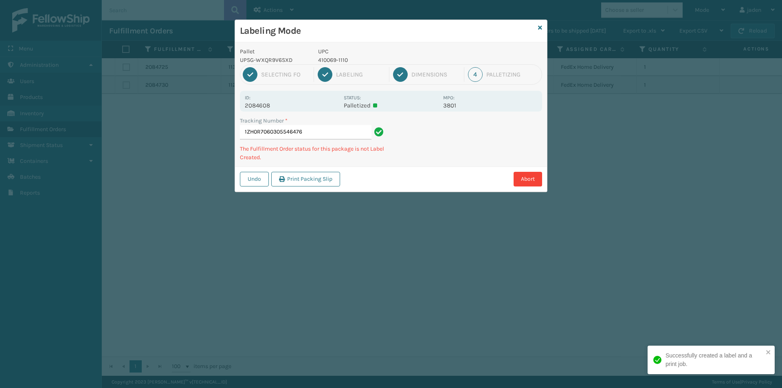
click at [456, 153] on div "Pallet UPSG-WXQR9V6SXD UPC 410069-1110 1 Selecting FO 2 Labeling 3 Dimensions 4…" at bounding box center [391, 116] width 312 height 149
drag, startPoint x: 502, startPoint y: 123, endPoint x: 410, endPoint y: 183, distance: 110.0
drag, startPoint x: 410, startPoint y: 183, endPoint x: 549, endPoint y: 123, distance: 151.1
click at [472, 154] on div "Pallet UPSG-WXQR9V6SXD UPC 410069-1110 1 Selecting FO 2 Labeling 3 Dimensions 4…" at bounding box center [391, 116] width 312 height 149
drag, startPoint x: 549, startPoint y: 123, endPoint x: 509, endPoint y: 141, distance: 43.6
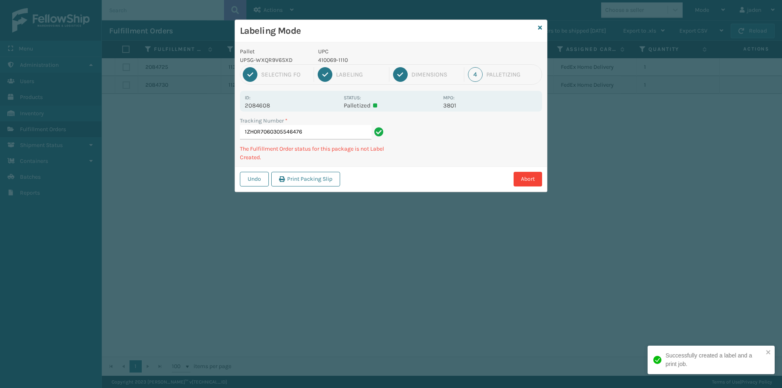
drag, startPoint x: 509, startPoint y: 141, endPoint x: 488, endPoint y: 107, distance: 40.2
click at [437, 180] on div "Labeling Mode Pallet UPSG-WXQR9V6SXD UPC 410069-1110 1 Selecting FO 2 Labeling …" at bounding box center [391, 194] width 782 height 388
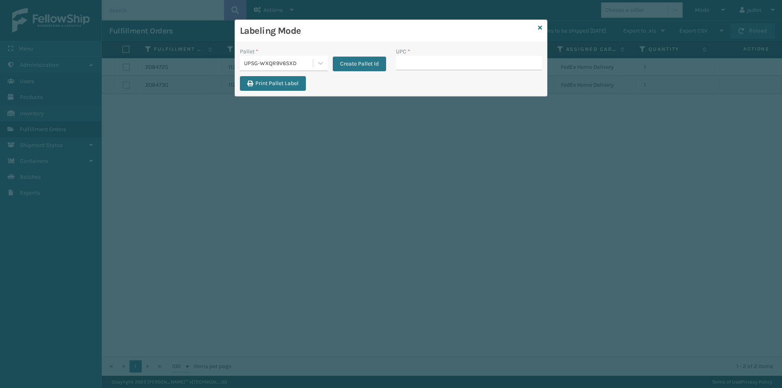
type input "410069-1110"
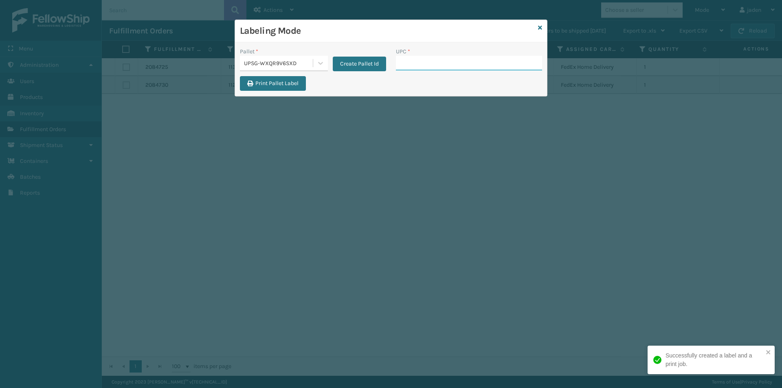
paste input "410069-1110"
type input "410069-1110"
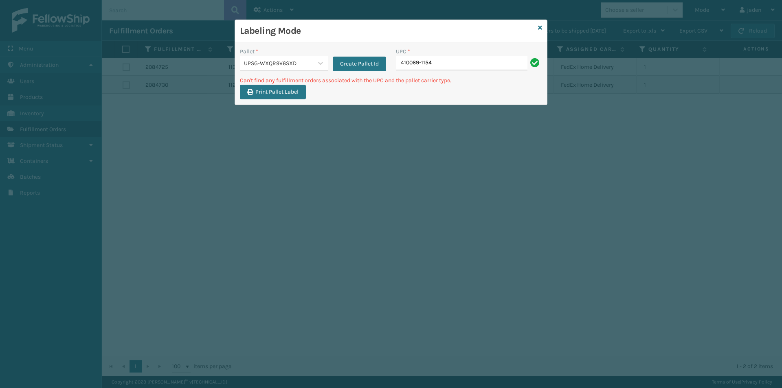
type input "410069-1154"
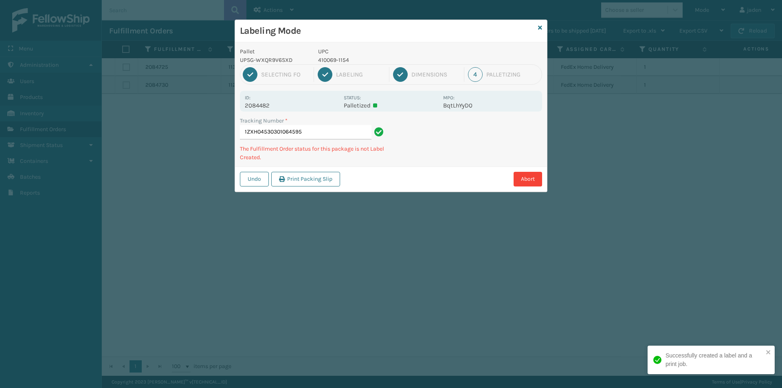
click at [335, 59] on p "410069-1154" at bounding box center [378, 60] width 120 height 9
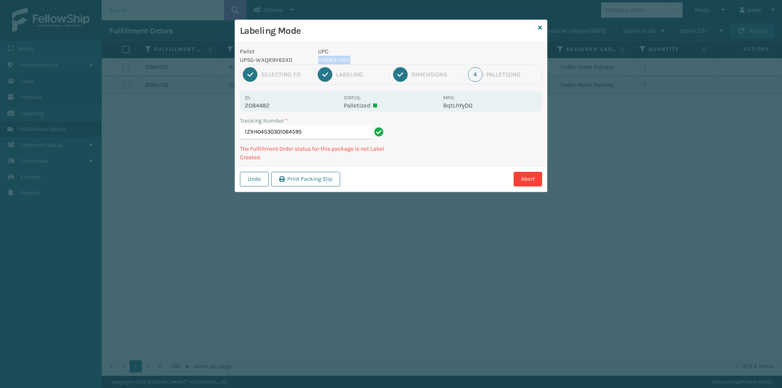
copy p "410069-1154"
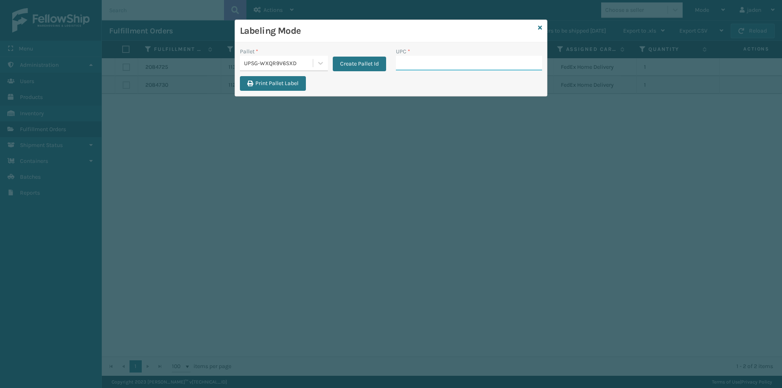
paste input "410069-1154"
type input "410069-1154"
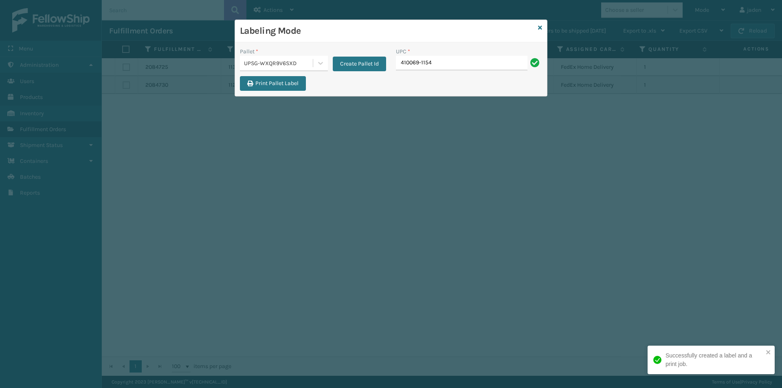
type input "410069-1154"
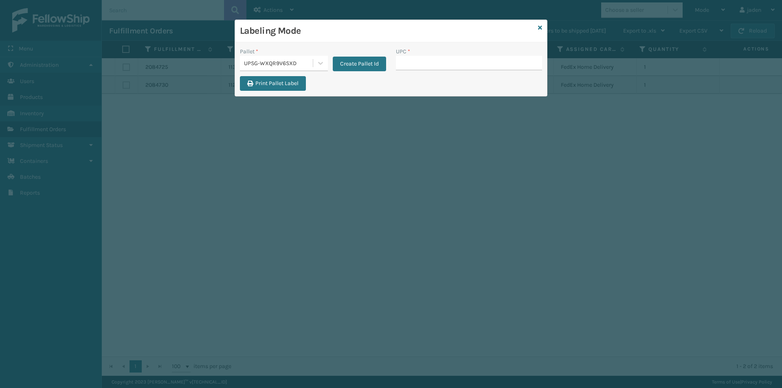
type input "410069-1154"
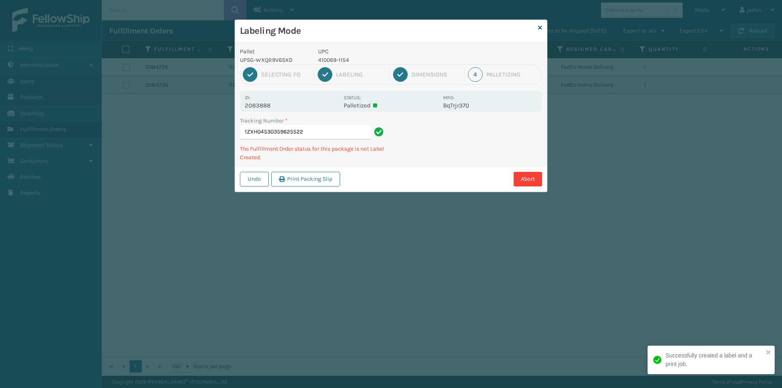
drag, startPoint x: 525, startPoint y: 131, endPoint x: 520, endPoint y: 131, distance: 4.6
drag, startPoint x: 520, startPoint y: 131, endPoint x: 432, endPoint y: 151, distance: 90.7
click at [432, 151] on div "Tracking Number * 1ZXH04530359625522 The Fulfillment Order status for this pack…" at bounding box center [391, 141] width 312 height 50
drag, startPoint x: 507, startPoint y: 125, endPoint x: 464, endPoint y: 91, distance: 54.5
click at [459, 155] on div "Tracking Number * 1ZXH04530359625522 The Fulfillment Order status for this pack…" at bounding box center [391, 141] width 312 height 50
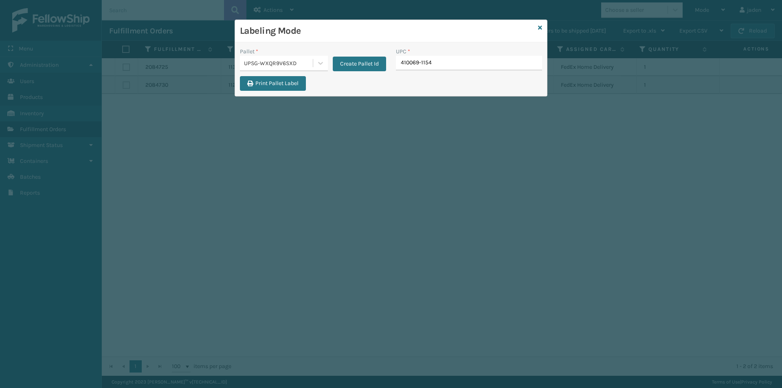
type input "410069-1154"
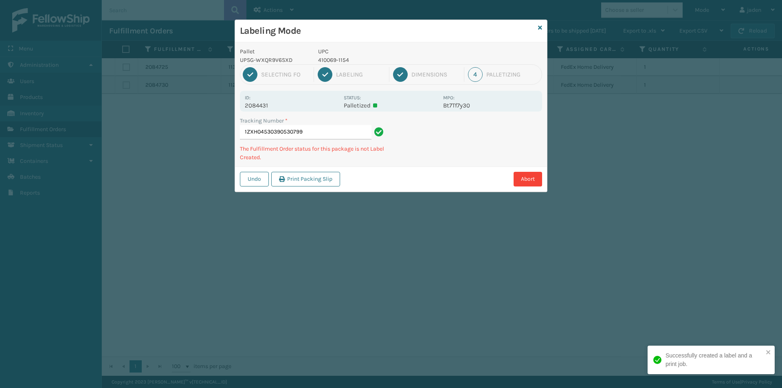
drag, startPoint x: 472, startPoint y: 137, endPoint x: 478, endPoint y: 143, distance: 8.7
click at [427, 168] on div "Undo Print Packing Slip Abort" at bounding box center [391, 178] width 312 height 25
drag, startPoint x: 496, startPoint y: 136, endPoint x: 519, endPoint y: 117, distance: 30.4
click at [434, 161] on div "Pallet UPSG-WXQR9V6SXD UPC 410069-1154 1 Selecting FO 2 Labeling 3 Dimensions 4…" at bounding box center [391, 116] width 312 height 149
drag, startPoint x: 519, startPoint y: 118, endPoint x: 493, endPoint y: 137, distance: 32.9
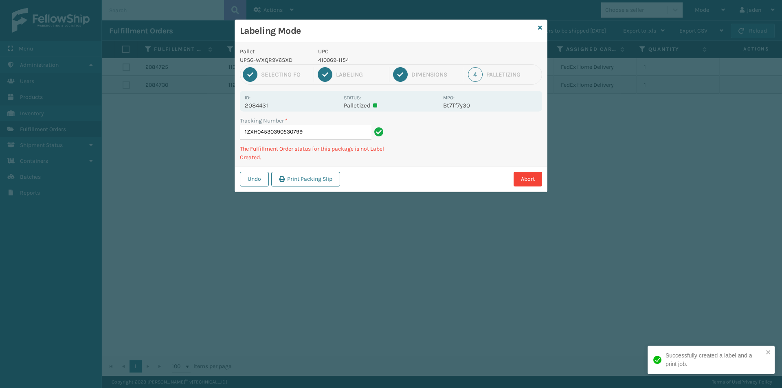
click at [446, 163] on div "Pallet UPSG-WXQR9V6SXD UPC 410069-1154 1 Selecting FO 2 Labeling 3 Dimensions 4…" at bounding box center [391, 116] width 312 height 149
drag, startPoint x: 493, startPoint y: 137, endPoint x: 396, endPoint y: 191, distance: 111.0
drag, startPoint x: 396, startPoint y: 191, endPoint x: 500, endPoint y: 131, distance: 119.8
click at [442, 163] on div "Pallet UPSG-WXQR9V6SXD UPC 410069-1154 1 Selecting FO 2 Labeling 3 Dimensions 4…" at bounding box center [391, 116] width 312 height 149
drag, startPoint x: 500, startPoint y: 131, endPoint x: 493, endPoint y: 134, distance: 8.1
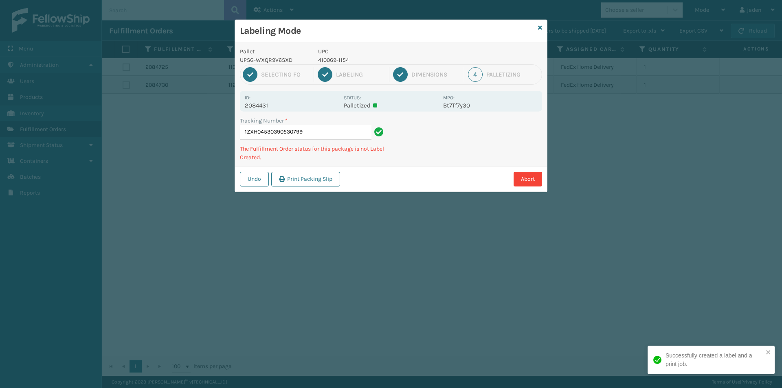
drag, startPoint x: 493, startPoint y: 134, endPoint x: 426, endPoint y: 125, distance: 67.2
click at [399, 182] on div "Abort" at bounding box center [441, 179] width 199 height 15
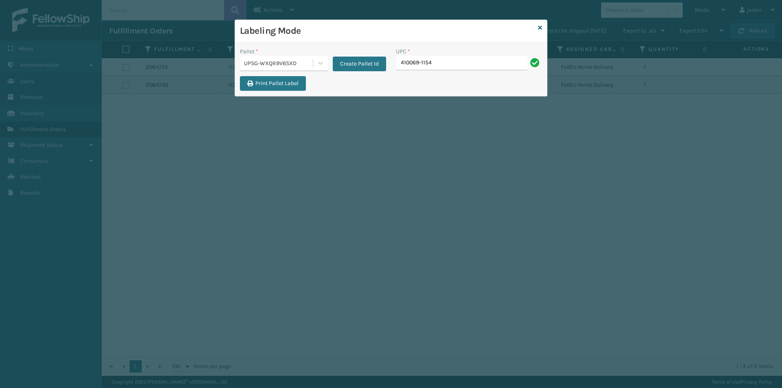
type input "410069-1154"
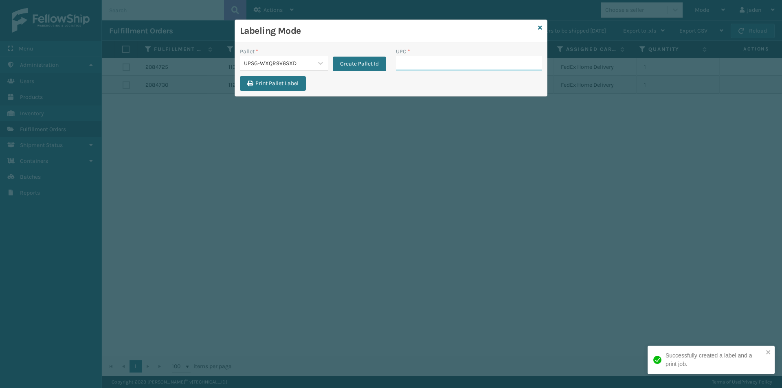
paste input "410069-1154"
type input "410069-1154"
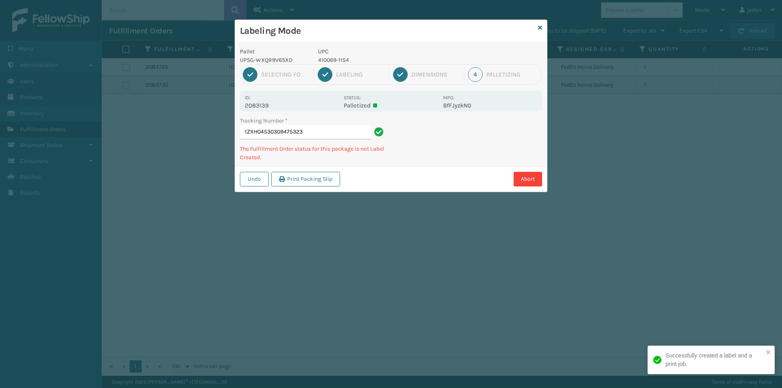
drag, startPoint x: 471, startPoint y: 144, endPoint x: 395, endPoint y: 113, distance: 81.6
click at [387, 157] on div "Pallet UPSG-WXQR9V6SXD UPC 410069-1154 1 Selecting FO 2 Labeling 3 Dimensions 4…" at bounding box center [391, 116] width 312 height 149
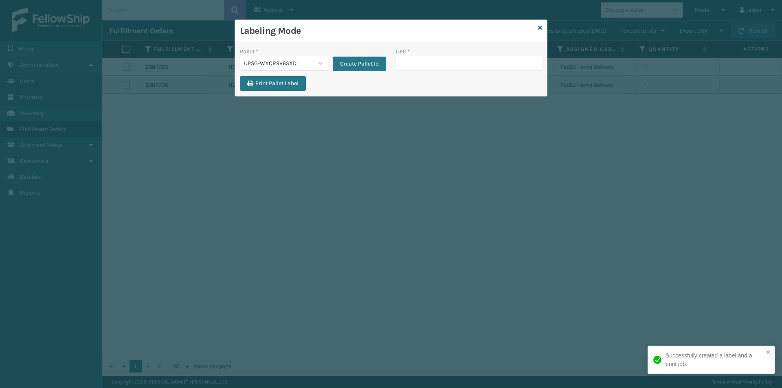
drag, startPoint x: 415, startPoint y: 61, endPoint x: 419, endPoint y: 64, distance: 4.9
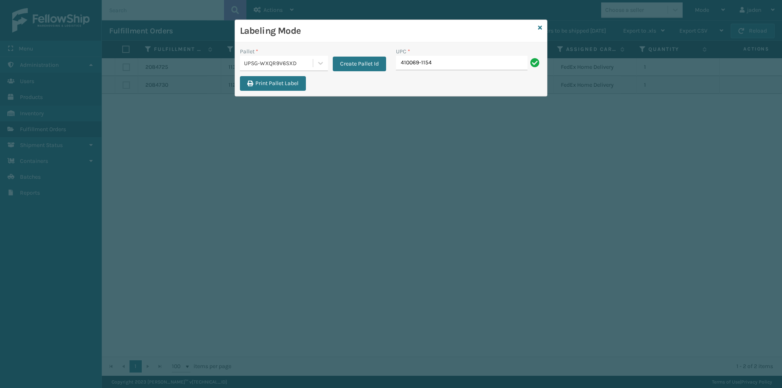
type input "410069-1154"
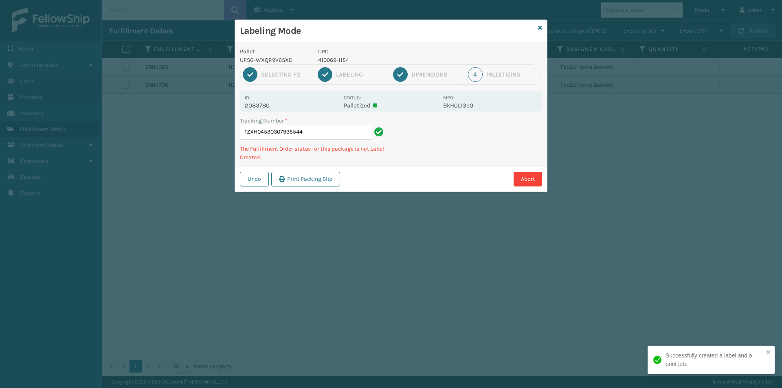
drag, startPoint x: 484, startPoint y: 142, endPoint x: 466, endPoint y: 134, distance: 19.1
click at [464, 161] on div "Tracking Number * 1ZXH04530307935544 The Fulfillment Order status for this pack…" at bounding box center [391, 141] width 312 height 50
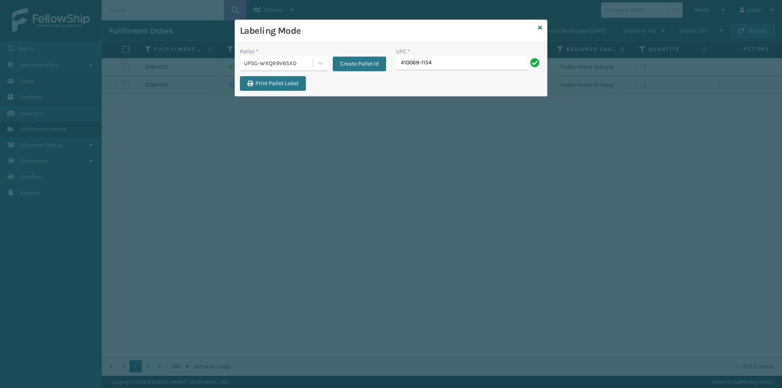
type input "410069-1154"
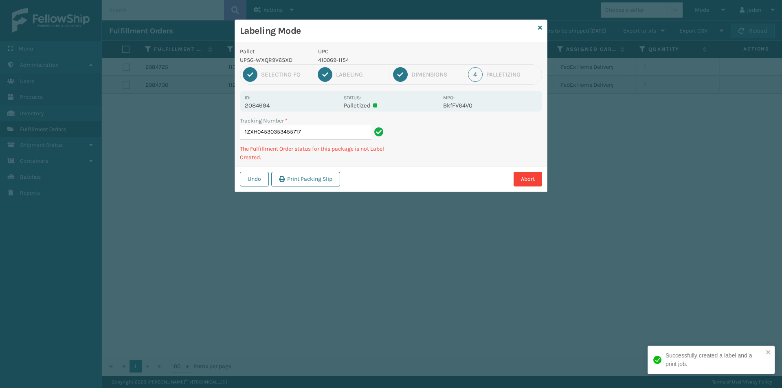
drag, startPoint x: 476, startPoint y: 143, endPoint x: 468, endPoint y: 143, distance: 8.1
drag, startPoint x: 468, startPoint y: 143, endPoint x: 539, endPoint y: 131, distance: 71.3
click at [472, 151] on div "Tracking Number * 1ZXH04530353455717 The Fulfillment Order status for this pack…" at bounding box center [391, 141] width 312 height 50
drag, startPoint x: 539, startPoint y: 131, endPoint x: 462, endPoint y: 158, distance: 80.4
drag, startPoint x: 462, startPoint y: 158, endPoint x: 521, endPoint y: 139, distance: 61.8
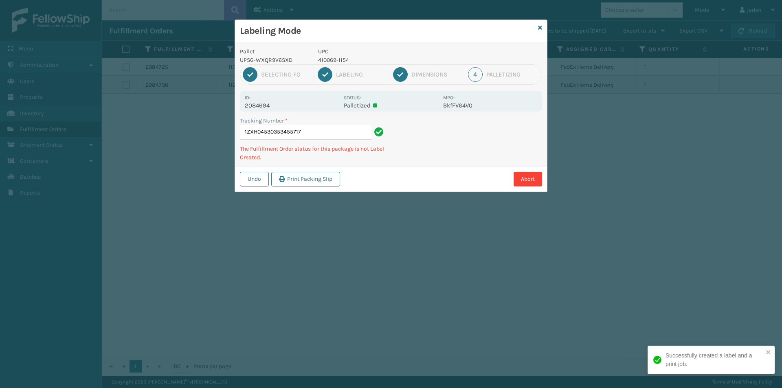
click at [495, 148] on div "Tracking Number * 1ZXH04530353455717 The Fulfillment Order status for this pack…" at bounding box center [391, 141] width 312 height 50
drag, startPoint x: 537, startPoint y: 132, endPoint x: 443, endPoint y: 173, distance: 103.2
drag, startPoint x: 443, startPoint y: 173, endPoint x: 512, endPoint y: 144, distance: 75.0
click at [481, 162] on div "Pallet UPSG-WXQR9V6SXD UPC 410069-1154 1 Selecting FO 2 Labeling 3 Dimensions 4…" at bounding box center [391, 116] width 312 height 149
drag, startPoint x: 512, startPoint y: 144, endPoint x: 508, endPoint y: 144, distance: 4.5
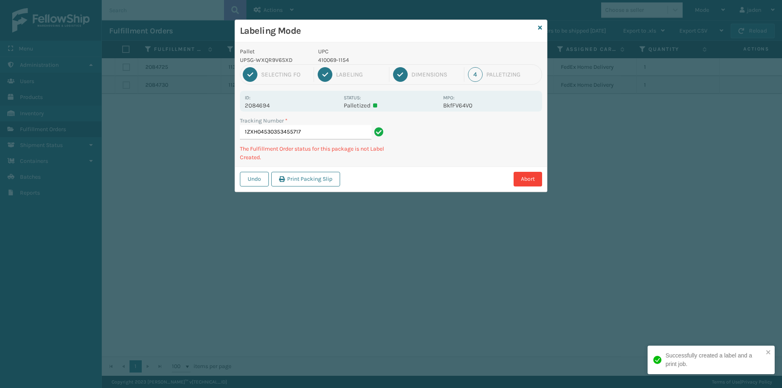
drag, startPoint x: 508, startPoint y: 144, endPoint x: 521, endPoint y: 124, distance: 24.4
click at [486, 153] on div "Tracking Number * 1ZXH04530353455717 The Fulfillment Order status for this pack…" at bounding box center [391, 141] width 312 height 50
drag, startPoint x: 521, startPoint y: 124, endPoint x: 413, endPoint y: 161, distance: 114.3
drag, startPoint x: 413, startPoint y: 161, endPoint x: 439, endPoint y: 118, distance: 49.7
click at [419, 152] on div "Tracking Number * 1ZXH04530353455717 The Fulfillment Order status for this pack…" at bounding box center [391, 141] width 312 height 50
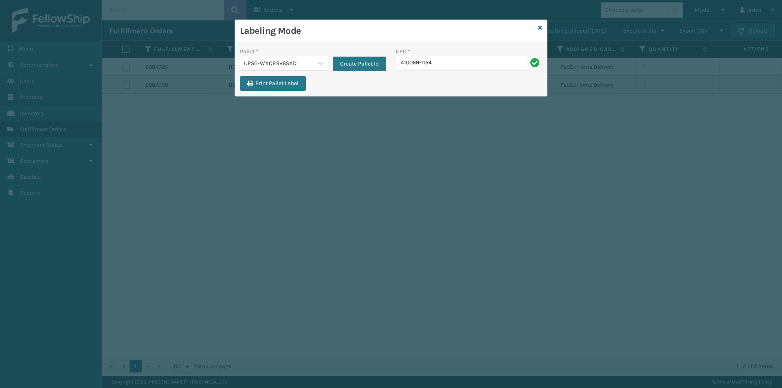
type input "410069-1154"
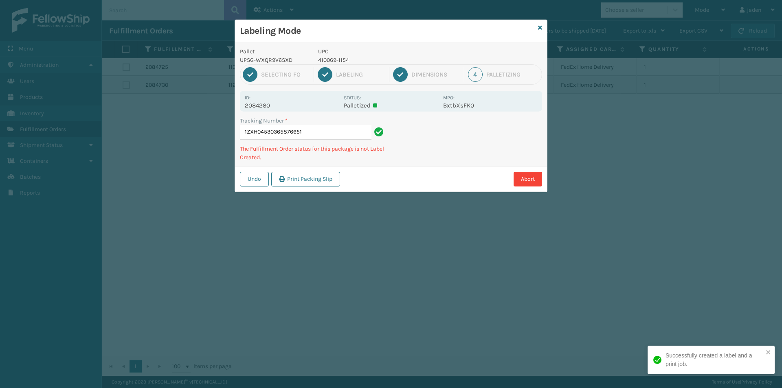
drag, startPoint x: 488, startPoint y: 129, endPoint x: 515, endPoint y: 121, distance: 28.5
click at [478, 140] on div "Tracking Number * 1ZXH04530365876651 The Fulfillment Order status for this pack…" at bounding box center [391, 141] width 312 height 50
drag, startPoint x: 515, startPoint y: 121, endPoint x: 510, endPoint y: 123, distance: 5.9
drag, startPoint x: 510, startPoint y: 123, endPoint x: 518, endPoint y: 134, distance: 14.0
click at [466, 157] on div "Pallet UPSG-WXQR9V6SXD UPC 410069-1154 1 Selecting FO 2 Labeling 3 Dimensions 4…" at bounding box center [391, 116] width 312 height 149
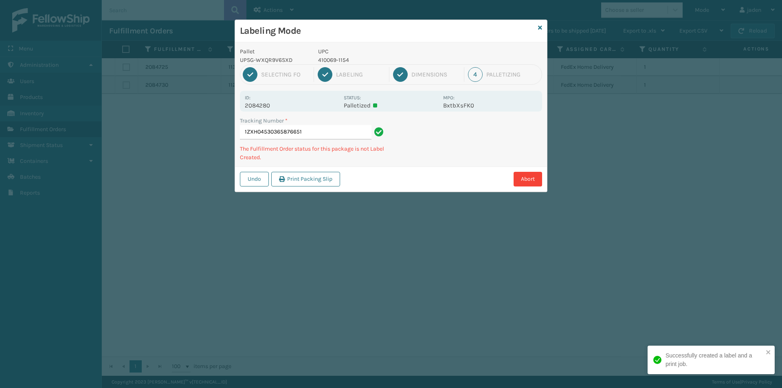
drag, startPoint x: 518, startPoint y: 134, endPoint x: 409, endPoint y: 172, distance: 114.7
drag, startPoint x: 409, startPoint y: 172, endPoint x: 453, endPoint y: 154, distance: 47.2
click at [453, 154] on div "Pallet UPSG-WXQR9V6SXD UPC 410069-1154 1 Selecting FO 2 Labeling 3 Dimensions 4…" at bounding box center [391, 116] width 312 height 149
drag, startPoint x: 474, startPoint y: 141, endPoint x: 419, endPoint y: 161, distance: 58.8
click at [419, 161] on div "Tracking Number * 1ZXH04530365876651 The Fulfillment Order status for this pack…" at bounding box center [391, 141] width 312 height 50
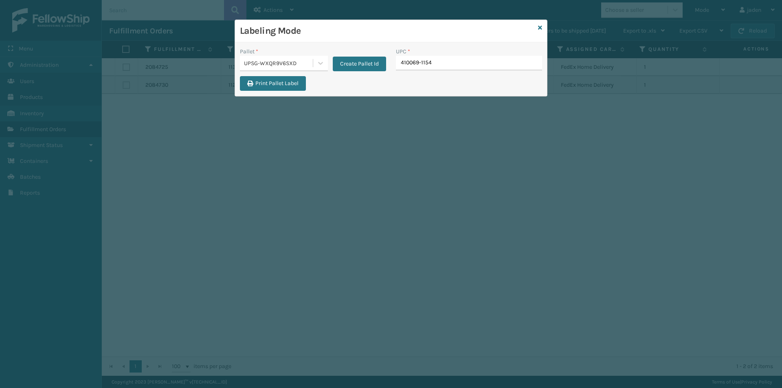
type input "410069-1154"
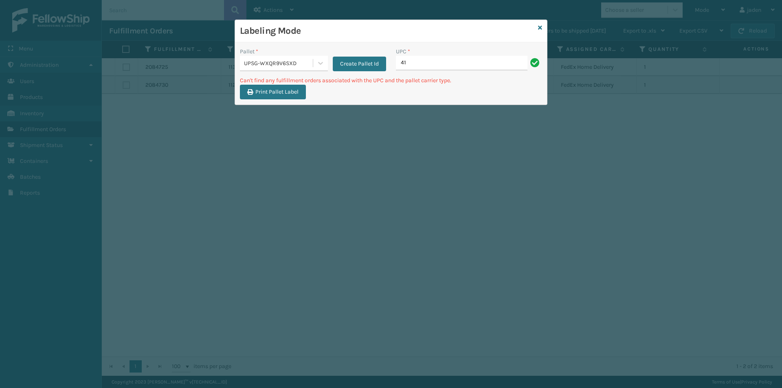
type input "4"
type input "410107-1120"
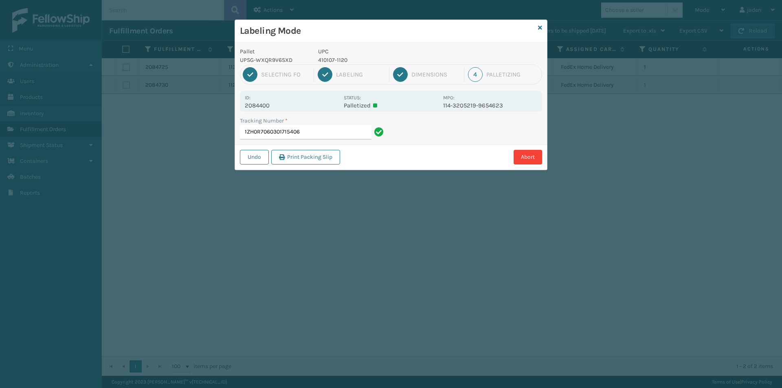
drag, startPoint x: 341, startPoint y: 66, endPoint x: 341, endPoint y: 58, distance: 8.1
click at [341, 66] on div "1 Selecting FO 2 Labeling 3 Dimensions 4 Palletizing" at bounding box center [391, 74] width 302 height 20
click at [341, 58] on p "410107-1120" at bounding box center [378, 60] width 120 height 9
click at [340, 58] on p "410107-1120" at bounding box center [378, 60] width 120 height 9
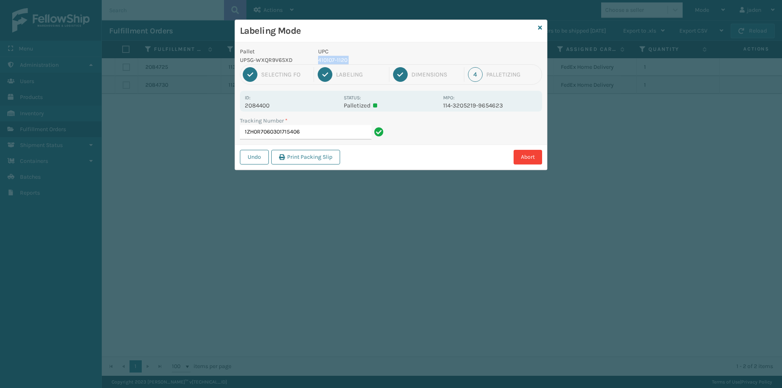
copy p "410107-1120"
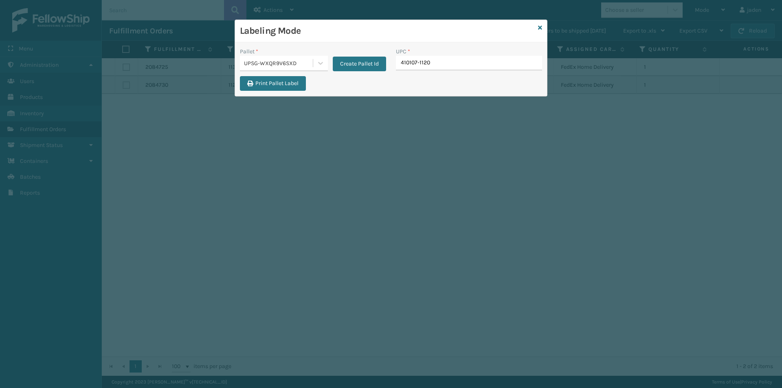
type input "410107-1120"
click at [319, 64] on icon at bounding box center [320, 63] width 8 height 8
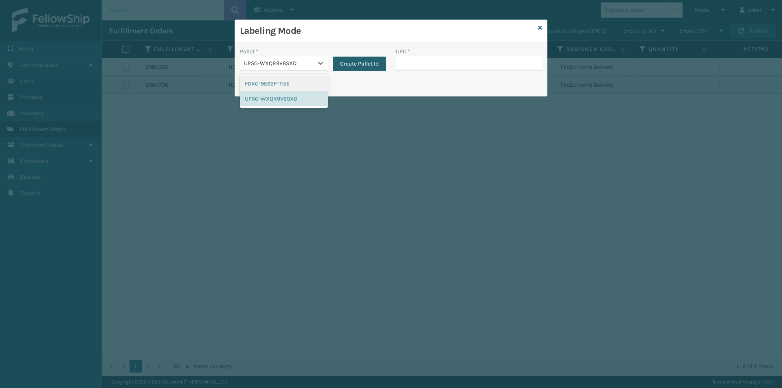
click at [341, 64] on button "Create Pallet Id" at bounding box center [359, 64] width 53 height 15
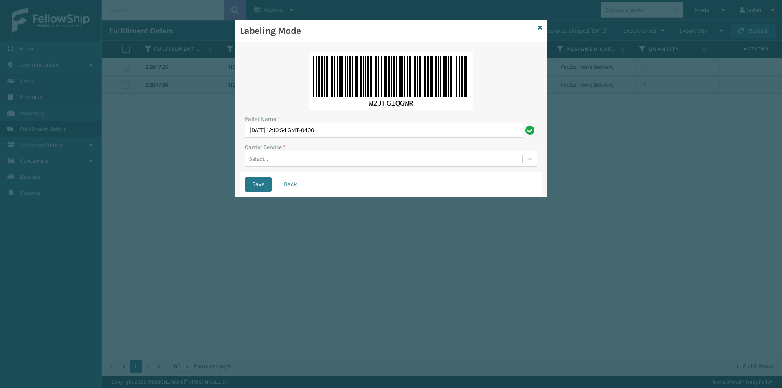
click at [306, 154] on div "Select..." at bounding box center [383, 158] width 277 height 13
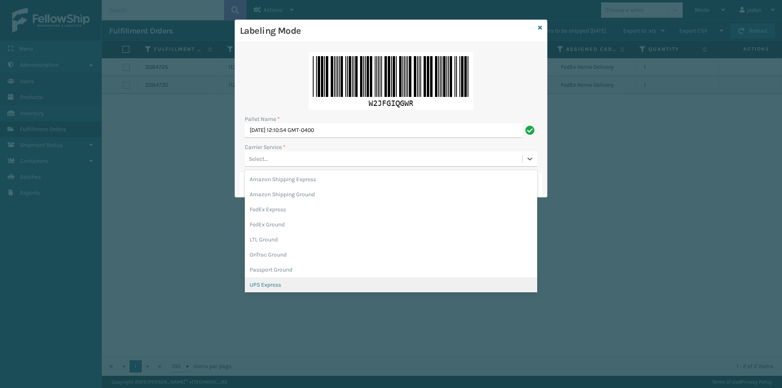
click at [276, 285] on div "UPS Express" at bounding box center [391, 284] width 292 height 15
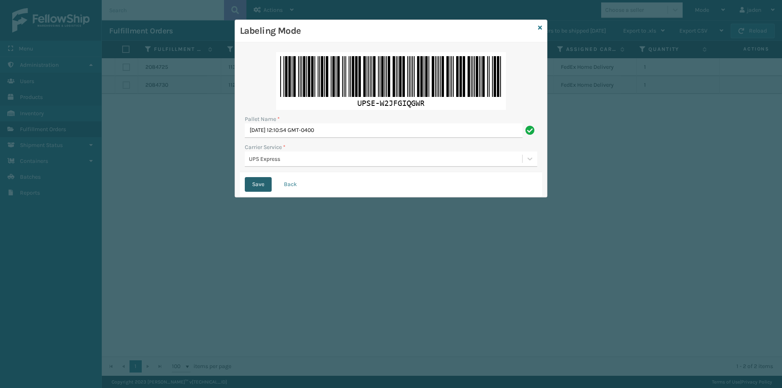
click at [265, 179] on button "Save" at bounding box center [258, 184] width 27 height 15
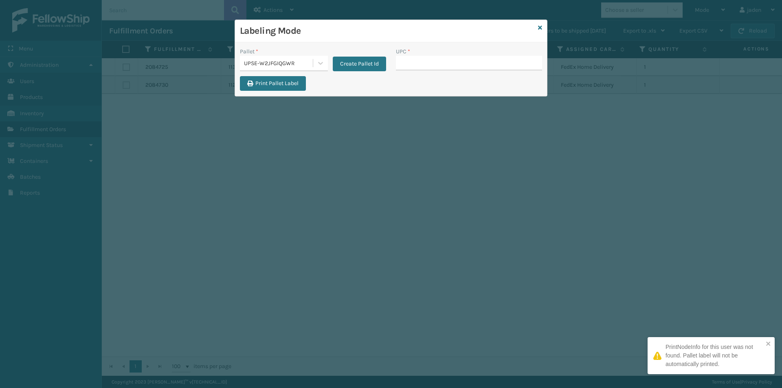
click at [467, 60] on input "UPC *" at bounding box center [469, 63] width 146 height 15
type input "410069-1154"
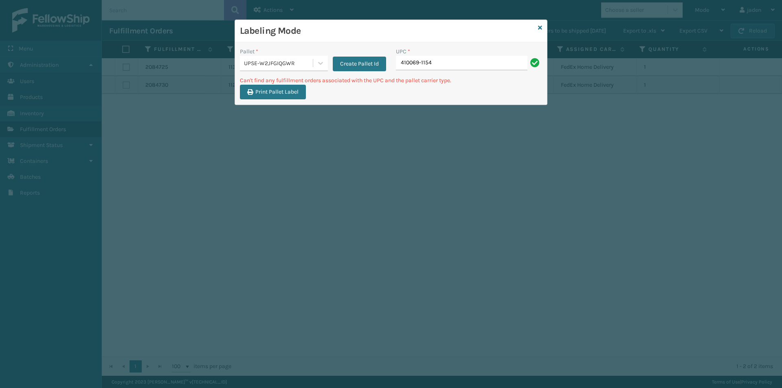
click at [311, 64] on div "UPSE-W2JFGIQGWR" at bounding box center [279, 63] width 70 height 9
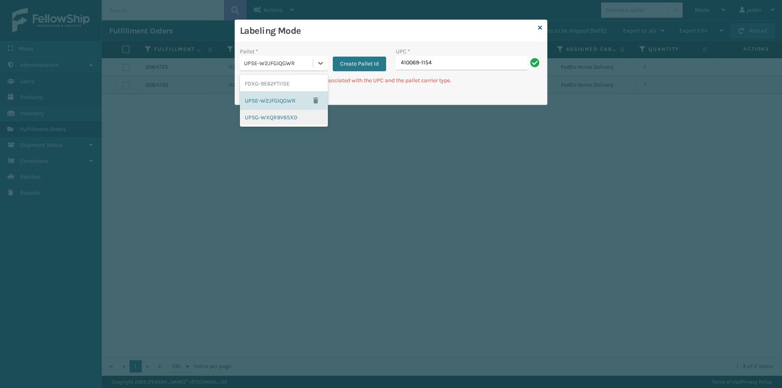
click at [259, 114] on div "UPSG-WXQR9V6SXD" at bounding box center [284, 117] width 88 height 15
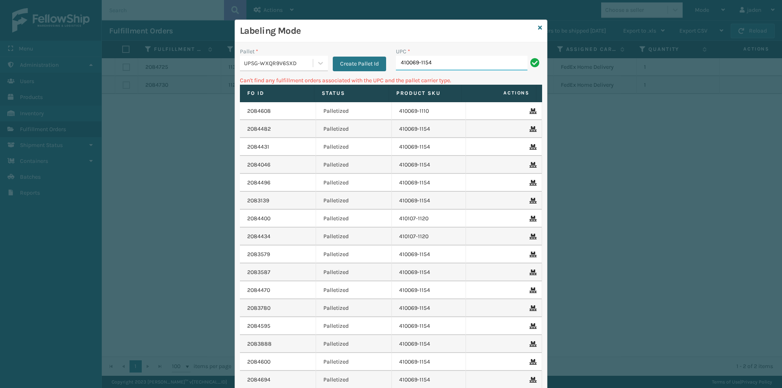
click at [441, 60] on input "410069-1154" at bounding box center [461, 63] width 131 height 15
drag, startPoint x: 427, startPoint y: 65, endPoint x: 363, endPoint y: 64, distance: 63.9
click at [363, 64] on div "Pallet * UPSG-WXQR9V6SXD Create Pallet Id UPC * 410069-1154840985112158" at bounding box center [391, 61] width 312 height 29
type input "840985112158"
type input "8"
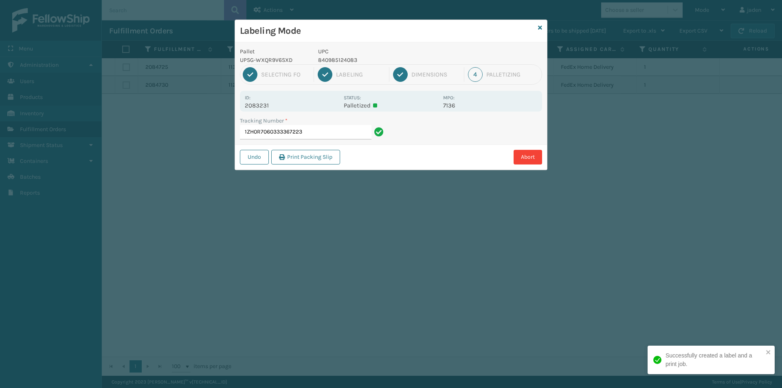
click at [342, 60] on p "840985124083" at bounding box center [378, 60] width 120 height 9
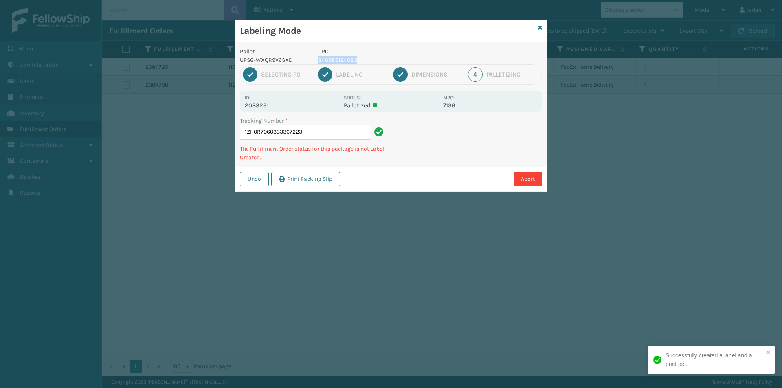
click at [342, 60] on p "840985124083" at bounding box center [378, 60] width 120 height 9
copy p "840985124083"
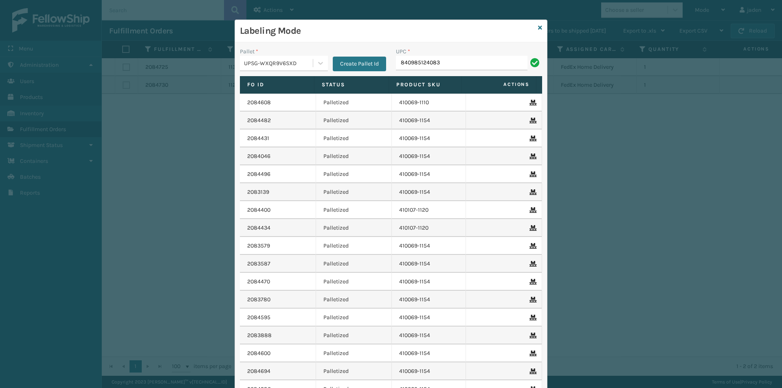
type input "840985124083"
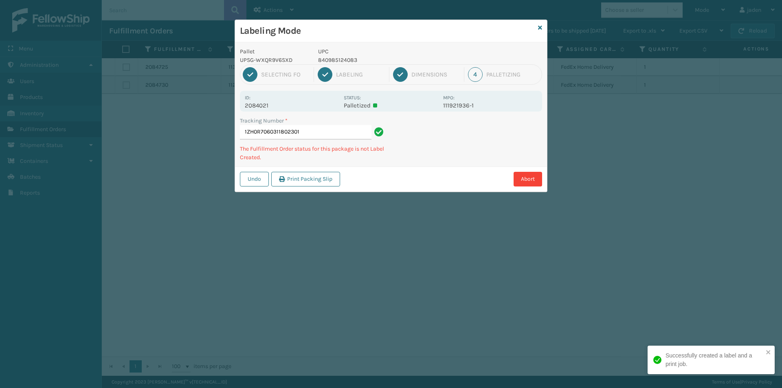
drag, startPoint x: 496, startPoint y: 141, endPoint x: 491, endPoint y: 143, distance: 5.5
drag, startPoint x: 491, startPoint y: 143, endPoint x: 409, endPoint y: 182, distance: 90.5
click at [409, 182] on div "Abort" at bounding box center [441, 179] width 199 height 15
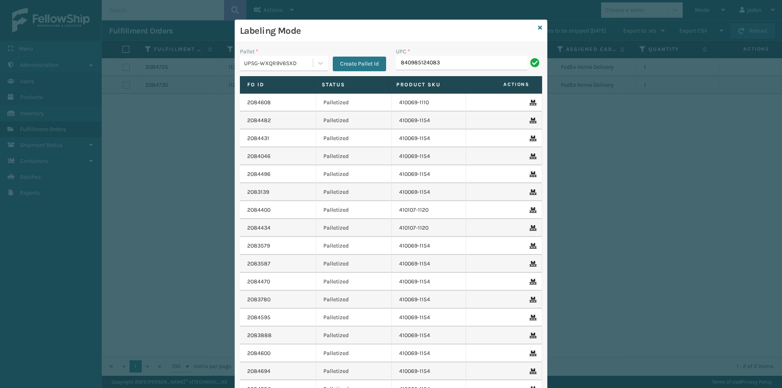
type input "840985124083"
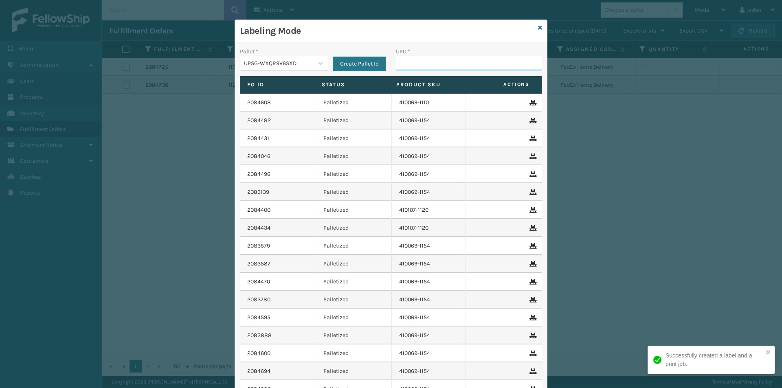
paste input "840985124083"
type input "840985124083"
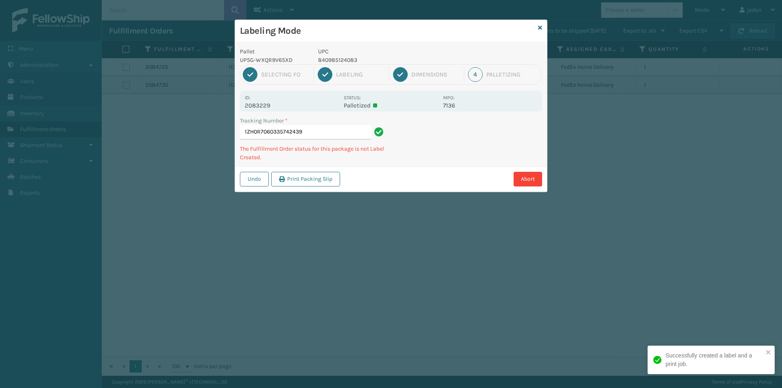
drag, startPoint x: 477, startPoint y: 134, endPoint x: 458, endPoint y: 142, distance: 20.9
click at [458, 144] on div "Tracking Number * 1ZH0R7060335742439 The Fulfillment Order status for this pack…" at bounding box center [391, 141] width 312 height 50
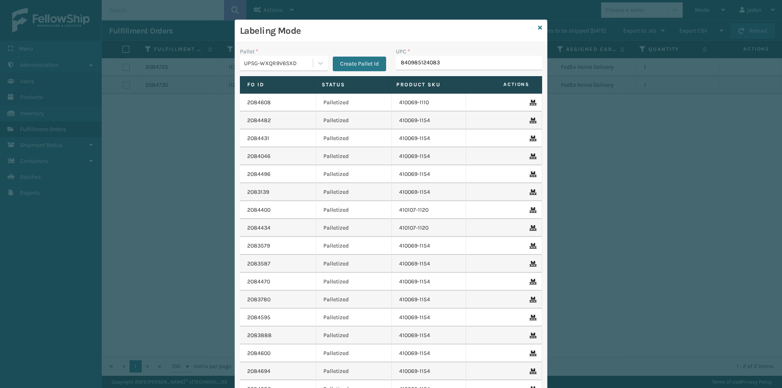
type input "840985124083"
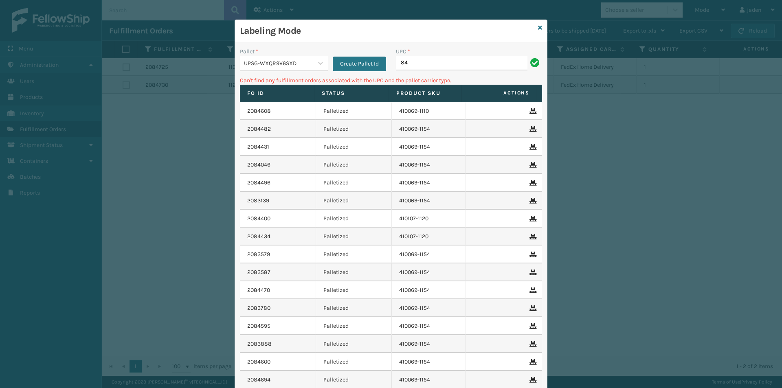
type input "8"
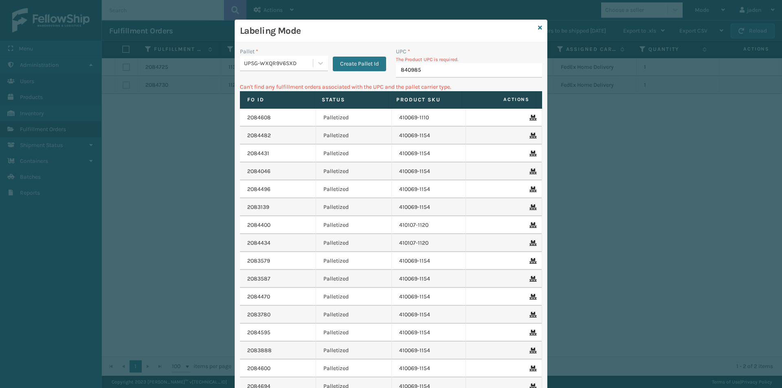
type input "8409851"
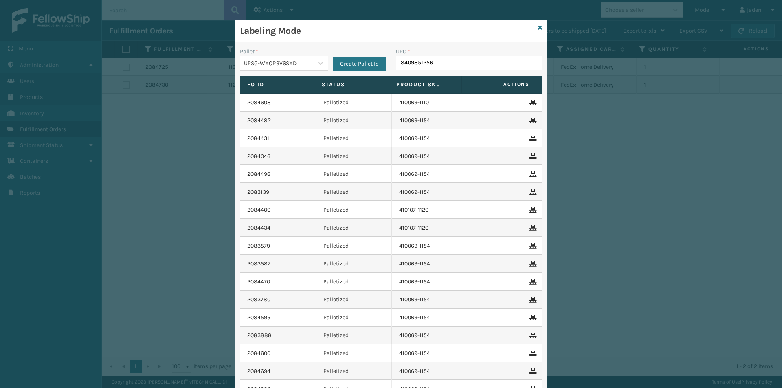
type input "84098512562"
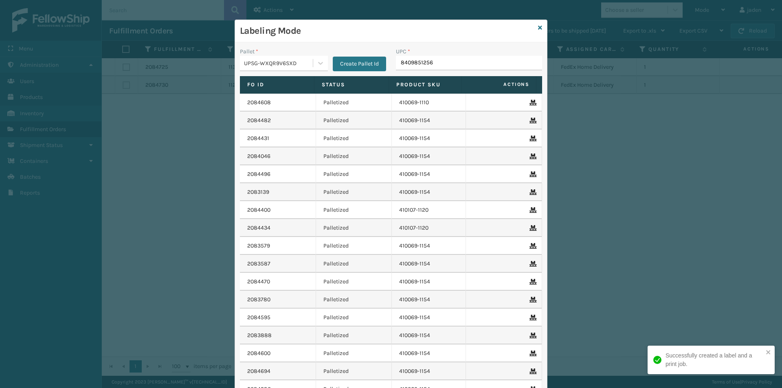
type input "84098512562"
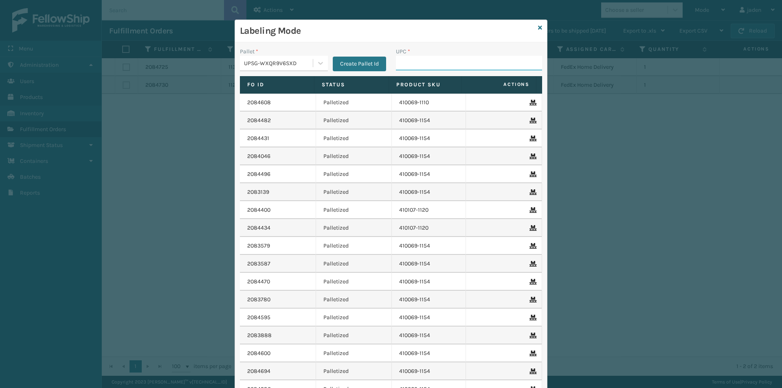
click at [446, 59] on input "UPC *" at bounding box center [469, 63] width 146 height 15
type input "840985126872"
click at [539, 30] on div "Labeling Mode" at bounding box center [391, 31] width 312 height 22
click at [538, 29] on icon at bounding box center [540, 28] width 4 height 6
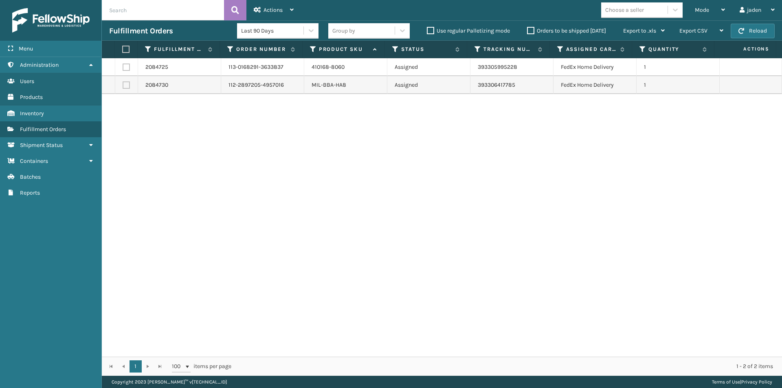
drag, startPoint x: 615, startPoint y: 181, endPoint x: 604, endPoint y: 180, distance: 10.7
drag, startPoint x: 604, startPoint y: 180, endPoint x: 244, endPoint y: 215, distance: 361.6
click at [245, 217] on div "2084725 113-0168291-3633837 410168-8060 Assigned 393305995228 FedEx Home Delive…" at bounding box center [442, 207] width 680 height 298
click at [125, 48] on label at bounding box center [124, 49] width 5 height 7
click at [123, 48] on input "checkbox" at bounding box center [122, 49] width 0 height 5
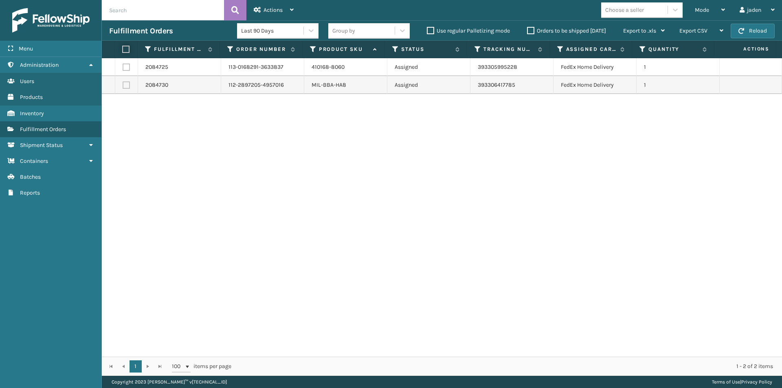
checkbox input "true"
click at [282, 11] on span "Actions" at bounding box center [272, 10] width 19 height 7
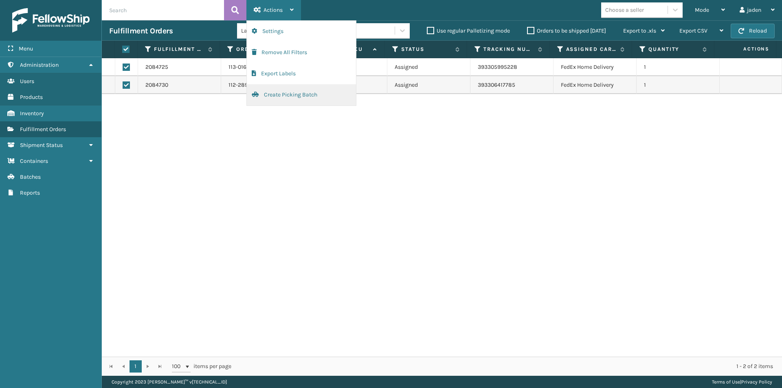
click at [289, 94] on button "Create Picking Batch" at bounding box center [301, 94] width 109 height 21
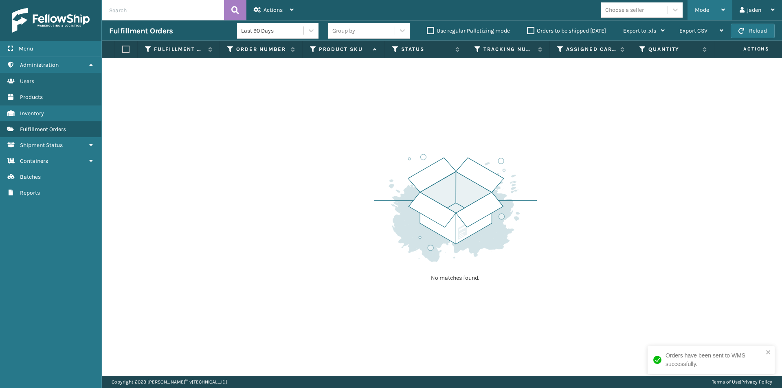
click at [694, 15] on div "Mode" at bounding box center [709, 10] width 30 height 20
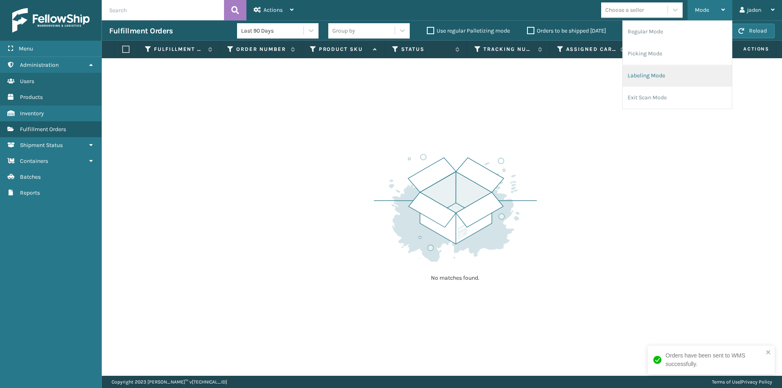
click at [657, 67] on li "Labeling Mode" at bounding box center [676, 76] width 109 height 22
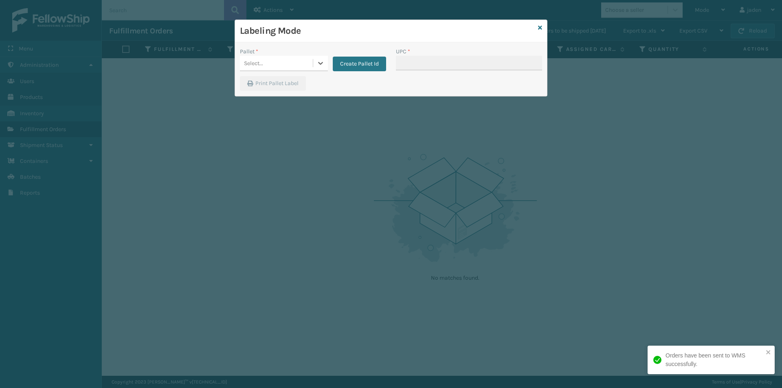
click at [312, 63] on div "Select..." at bounding box center [276, 63] width 73 height 13
click at [279, 83] on div "FDXG-9E62FTI15E" at bounding box center [284, 83] width 88 height 15
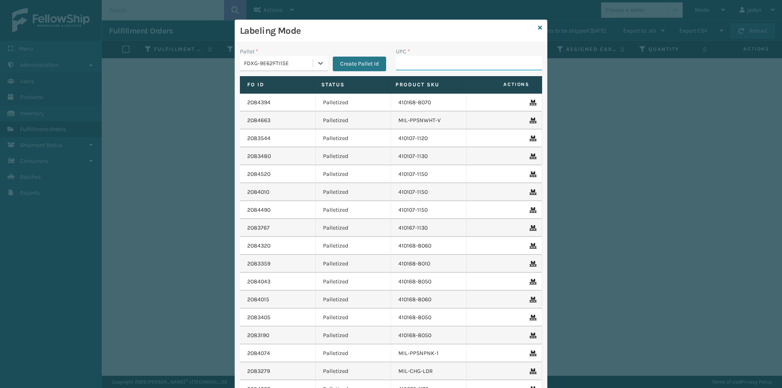
click at [438, 61] on input "UPC *" at bounding box center [469, 63] width 146 height 15
type input "410168-8060"
type input "8409851"
click at [534, 30] on div "Labeling Mode" at bounding box center [391, 31] width 312 height 22
click at [538, 30] on icon at bounding box center [540, 28] width 4 height 6
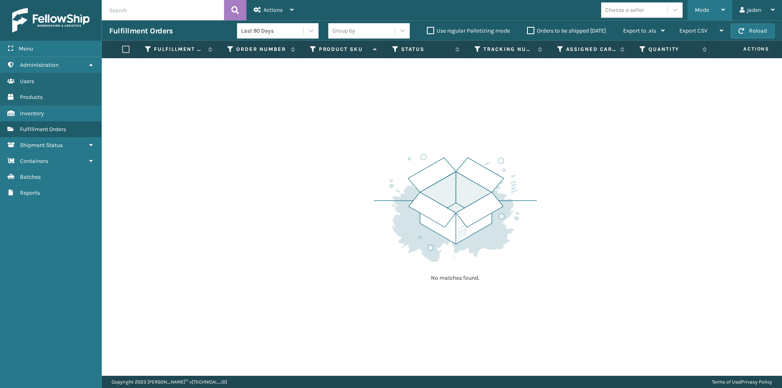
click at [711, 9] on div "Mode" at bounding box center [709, 10] width 30 height 20
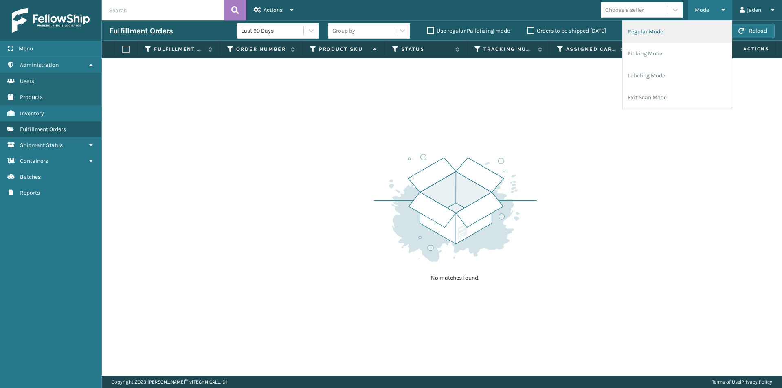
click at [672, 32] on li "Regular Mode" at bounding box center [676, 32] width 109 height 22
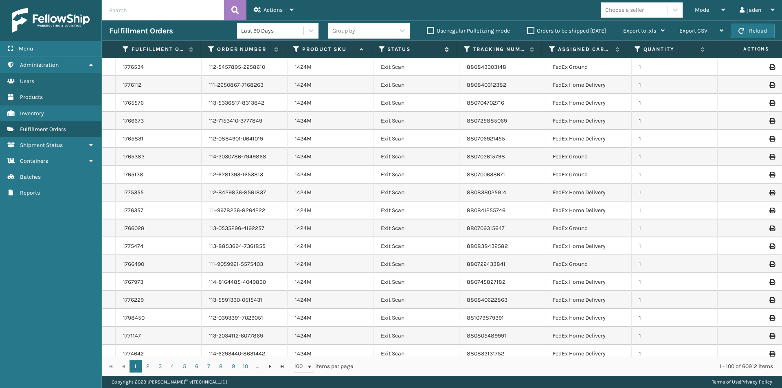
click at [380, 50] on icon at bounding box center [382, 49] width 7 height 7
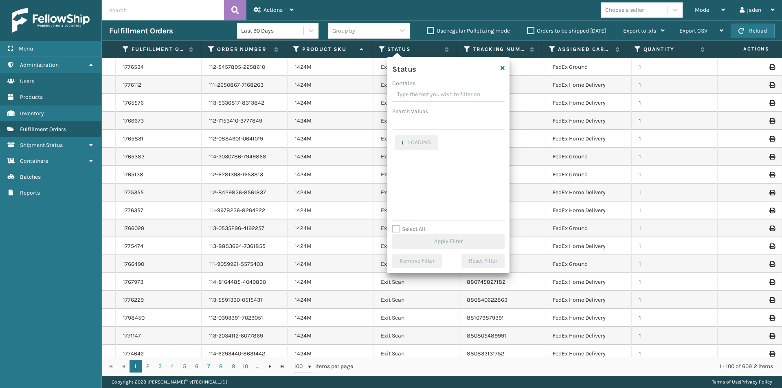
drag, startPoint x: 447, startPoint y: 100, endPoint x: 430, endPoint y: 94, distance: 18.0
click at [430, 94] on input "Contains" at bounding box center [448, 95] width 112 height 15
click at [449, 77] on div "Status" at bounding box center [448, 70] width 122 height 17
click at [396, 171] on label "Picking" at bounding box center [408, 172] width 29 height 7
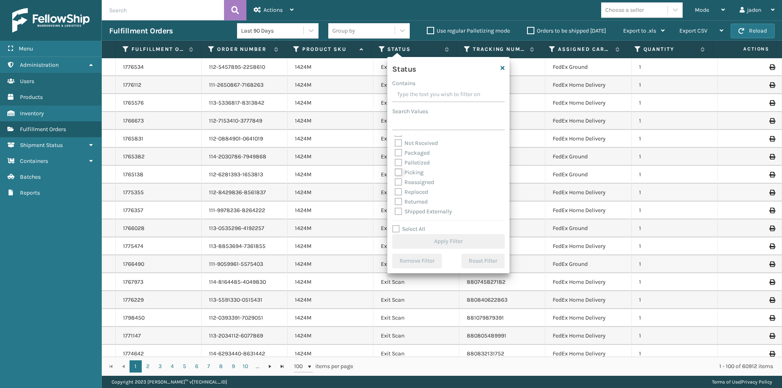
click at [395, 171] on input "Picking" at bounding box center [394, 170] width 0 height 5
checkbox input "true"
click at [421, 241] on button "Apply Filter" at bounding box center [448, 241] width 112 height 15
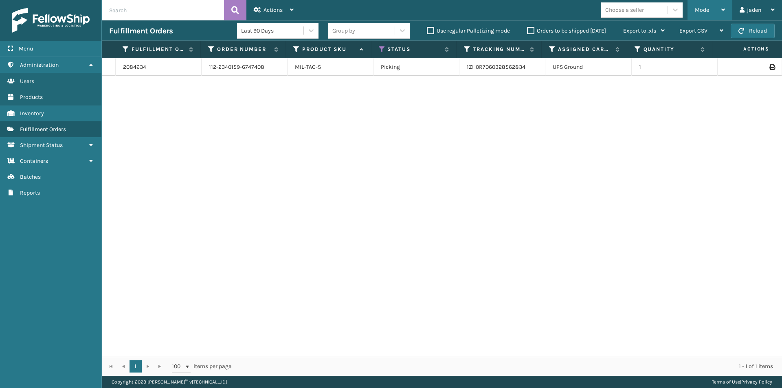
click at [706, 14] on div "Mode" at bounding box center [709, 10] width 30 height 20
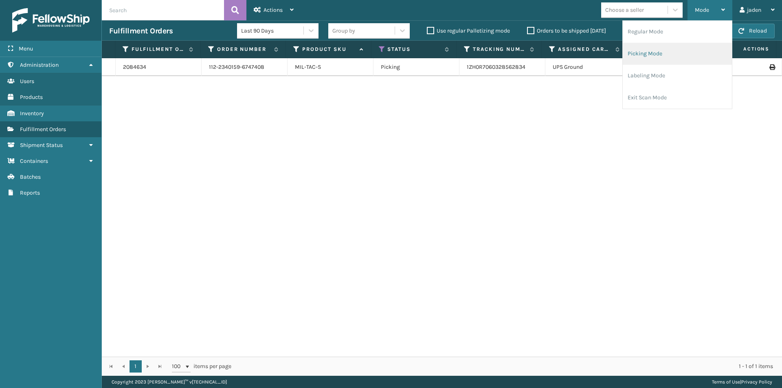
click at [669, 52] on li "Picking Mode" at bounding box center [676, 54] width 109 height 22
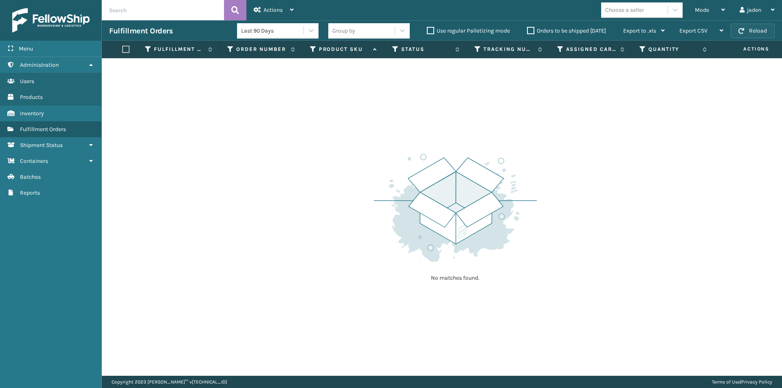
click at [746, 36] on button "Reload" at bounding box center [752, 31] width 44 height 15
click at [756, 27] on button "Reload" at bounding box center [752, 31] width 44 height 15
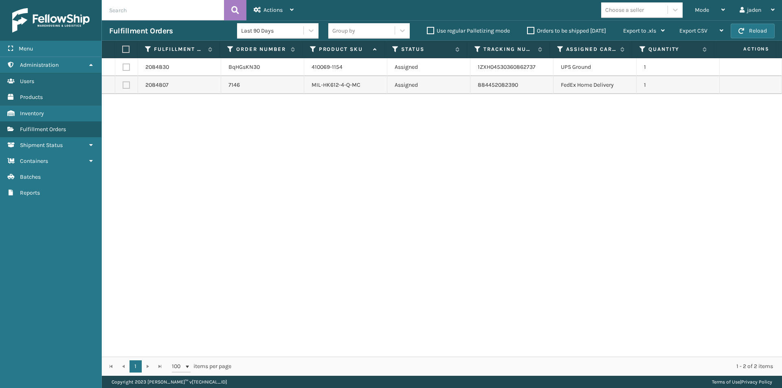
drag, startPoint x: 531, startPoint y: 169, endPoint x: 219, endPoint y: 167, distance: 312.2
click at [219, 167] on div "2084830 BqHGsKN30 410069-1154 Assigned 1ZXH04530360862737 UPS Ground 1 2084807 …" at bounding box center [442, 207] width 680 height 298
click at [126, 48] on label at bounding box center [124, 49] width 5 height 7
click at [123, 48] on input "checkbox" at bounding box center [122, 49] width 0 height 5
checkbox input "true"
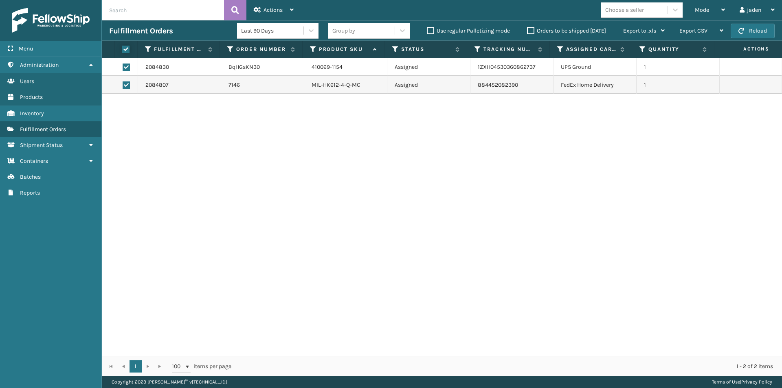
checkbox input "true"
click at [277, 6] on div "Actions" at bounding box center [274, 10] width 40 height 20
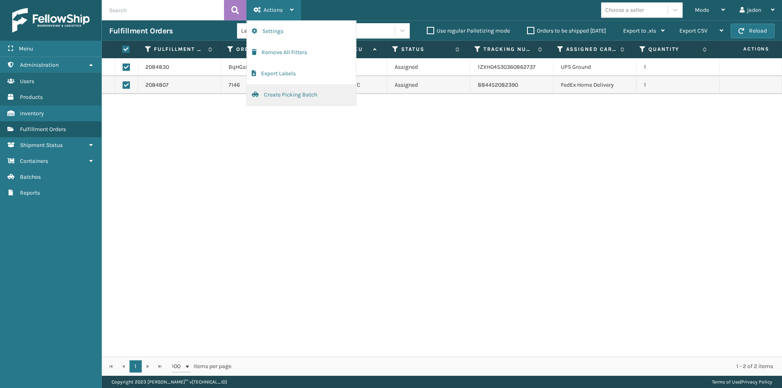
click at [274, 96] on button "Create Picking Batch" at bounding box center [301, 94] width 109 height 21
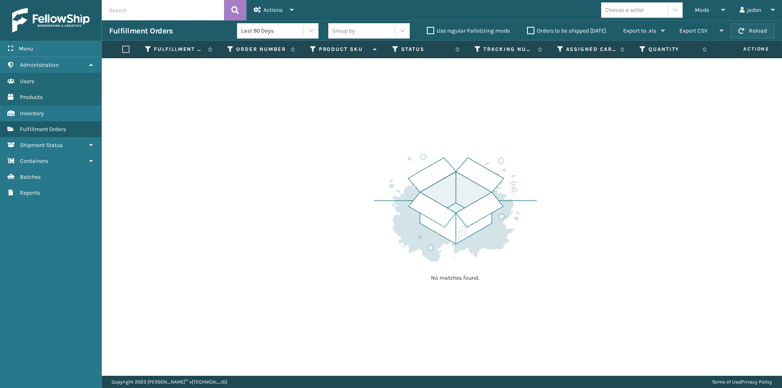
click at [758, 26] on button "Reload" at bounding box center [752, 31] width 44 height 15
click at [698, 15] on div "Mode" at bounding box center [709, 10] width 30 height 20
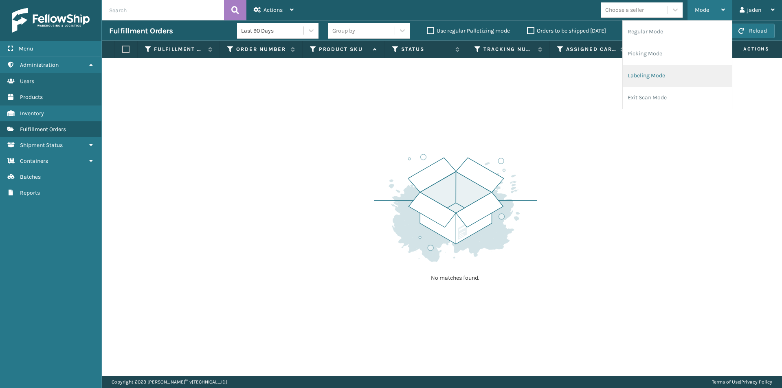
click at [661, 77] on li "Labeling Mode" at bounding box center [676, 76] width 109 height 22
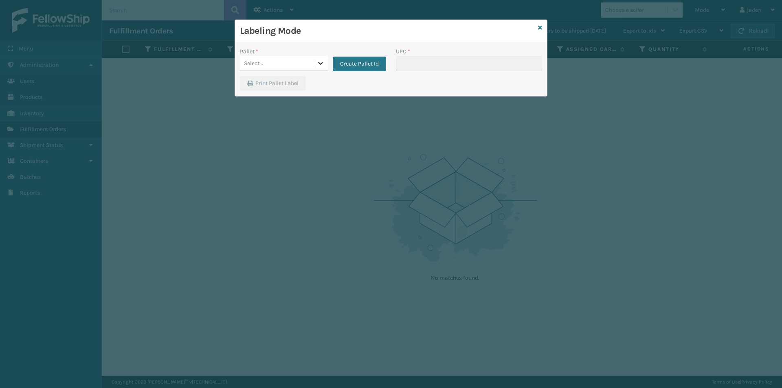
click at [319, 61] on icon at bounding box center [320, 63] width 8 height 8
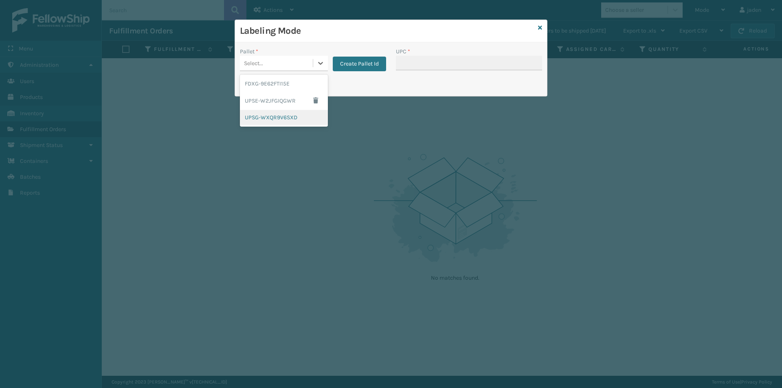
click at [265, 117] on div "UPSG-WXQR9V6SXD" at bounding box center [284, 117] width 88 height 15
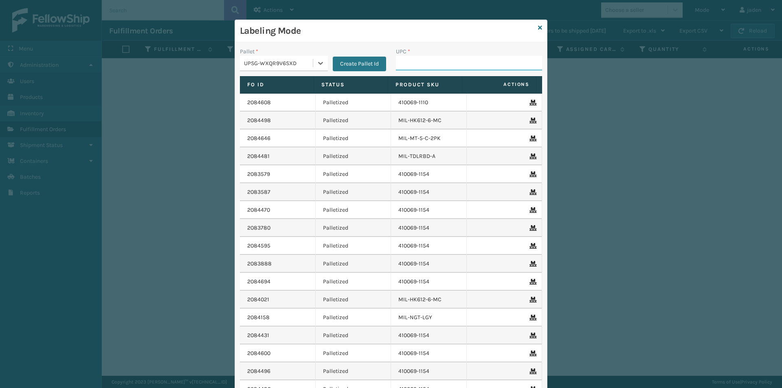
click at [420, 59] on input "UPC *" at bounding box center [469, 63] width 146 height 15
type input "410069-1154"
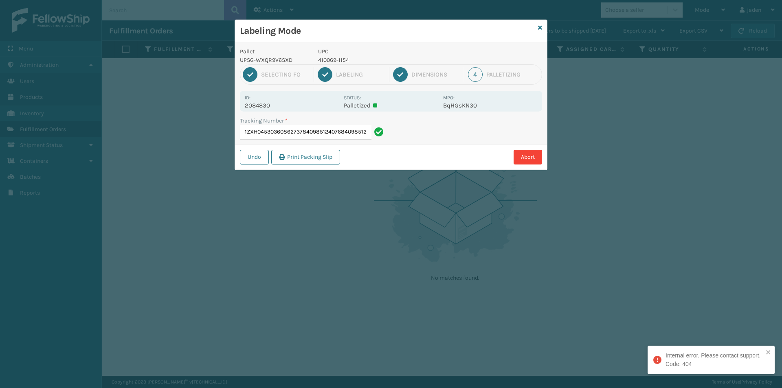
type input "1ZXH04530360862737840985124076840985124076"
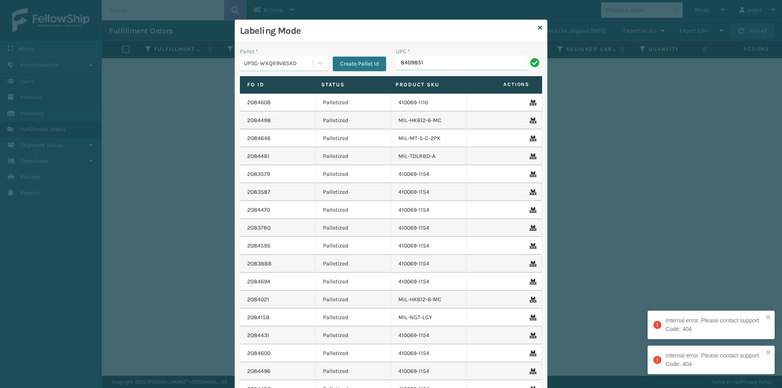
type input "84098512"
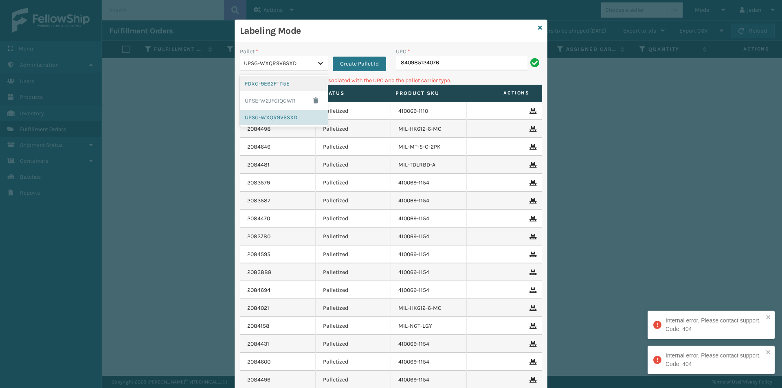
click at [318, 62] on icon at bounding box center [320, 63] width 5 height 3
click at [257, 90] on div "FDXG-9E62FTI15E" at bounding box center [284, 83] width 88 height 15
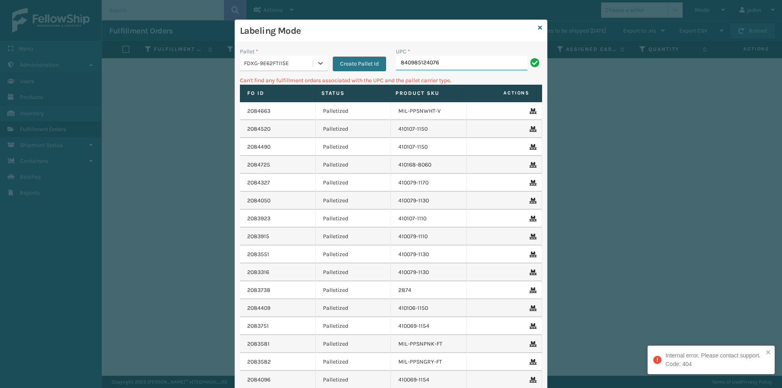
click at [459, 64] on input "840985124076" at bounding box center [461, 63] width 131 height 15
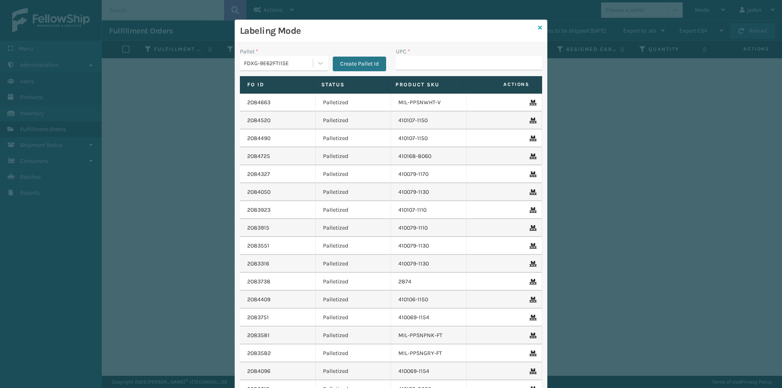
click at [538, 30] on icon at bounding box center [540, 28] width 4 height 6
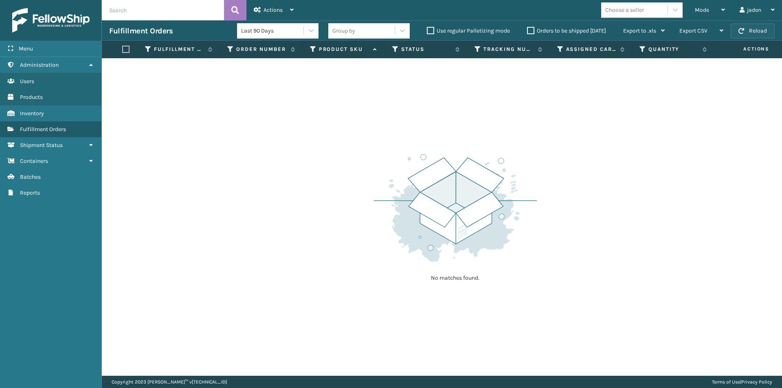
click at [745, 31] on button "Reload" at bounding box center [752, 31] width 44 height 15
drag, startPoint x: 504, startPoint y: 103, endPoint x: 495, endPoint y: 103, distance: 9.8
drag, startPoint x: 495, startPoint y: 103, endPoint x: 321, endPoint y: 103, distance: 173.8
click at [314, 112] on div "No matches found." at bounding box center [442, 216] width 680 height 317
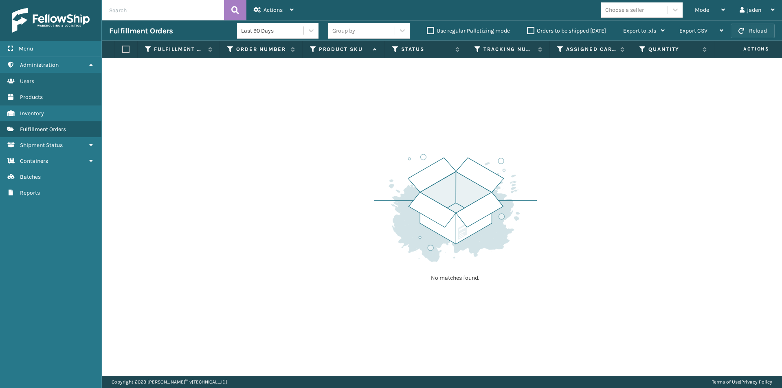
click at [742, 33] on span "button" at bounding box center [741, 31] width 6 height 6
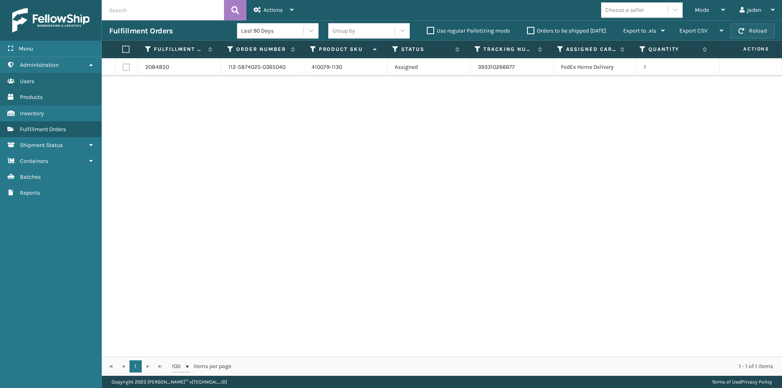
click at [742, 33] on span "button" at bounding box center [741, 31] width 6 height 6
click at [124, 50] on label at bounding box center [124, 49] width 5 height 7
click at [123, 50] on input "checkbox" at bounding box center [122, 49] width 0 height 5
checkbox input "true"
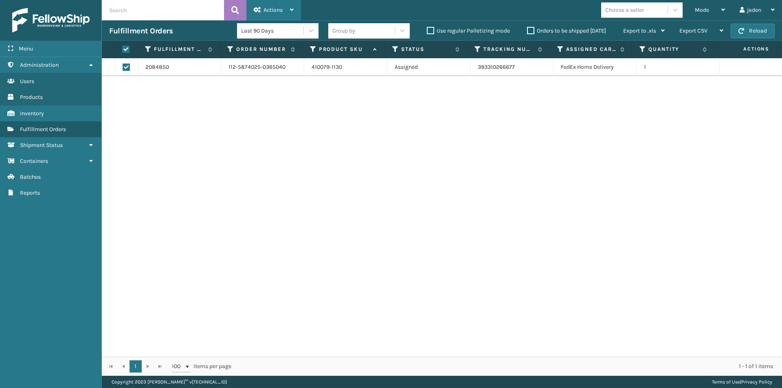
click at [282, 7] on span "Actions" at bounding box center [272, 10] width 19 height 7
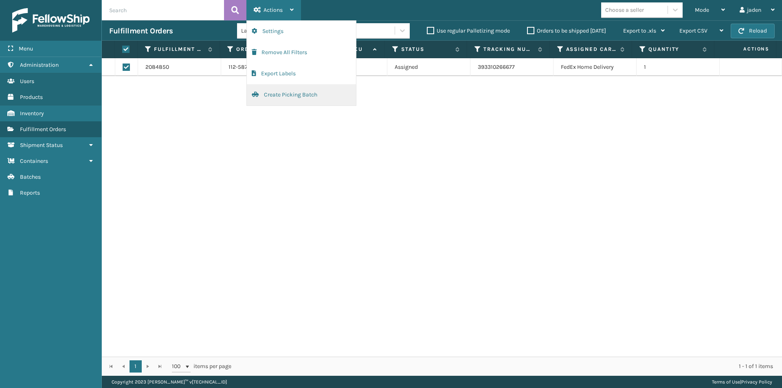
click at [291, 98] on button "Create Picking Batch" at bounding box center [301, 94] width 109 height 21
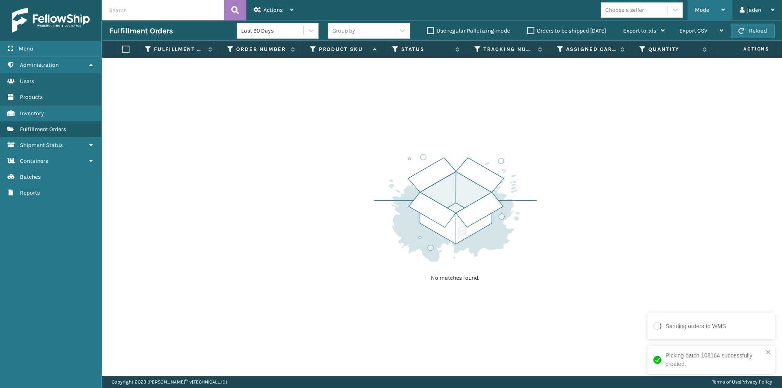
click at [698, 2] on div "Mode" at bounding box center [709, 10] width 30 height 20
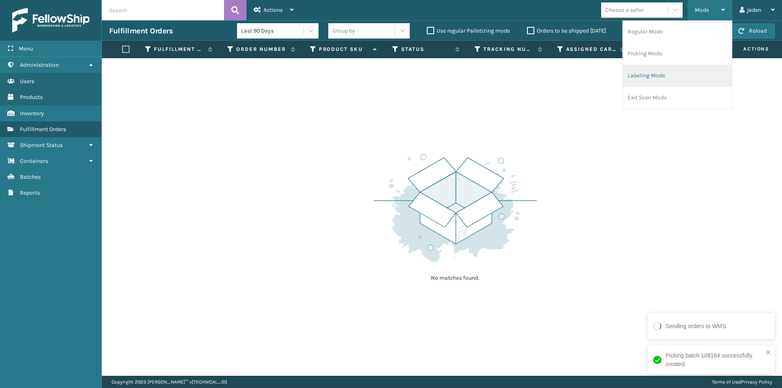
click at [683, 70] on li "Labeling Mode" at bounding box center [676, 76] width 109 height 22
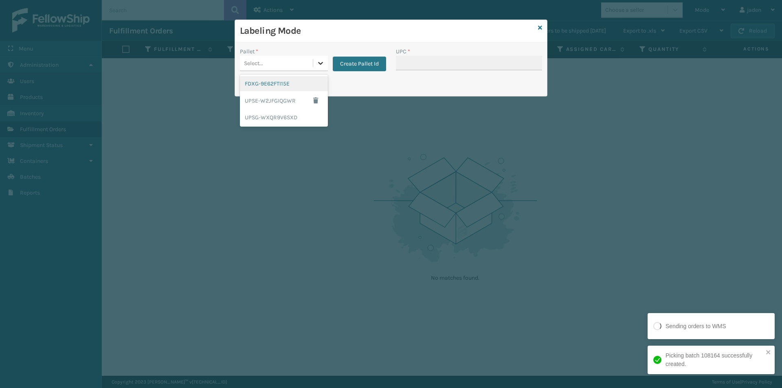
click at [319, 66] on icon at bounding box center [320, 63] width 8 height 8
click at [296, 84] on div "FDXG-9E62FTI15E" at bounding box center [284, 83] width 88 height 15
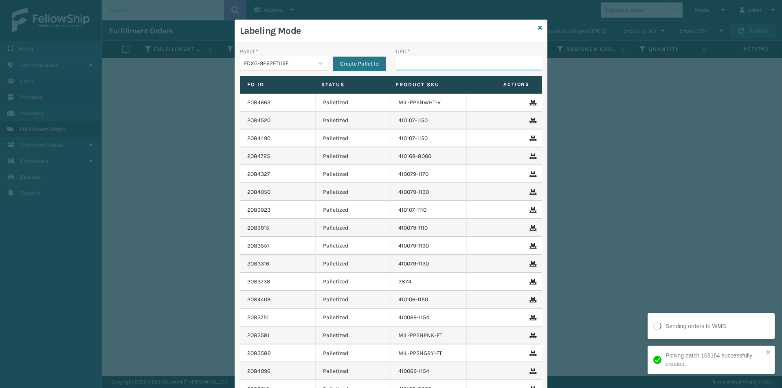
click at [416, 63] on input "UPC *" at bounding box center [469, 63] width 146 height 15
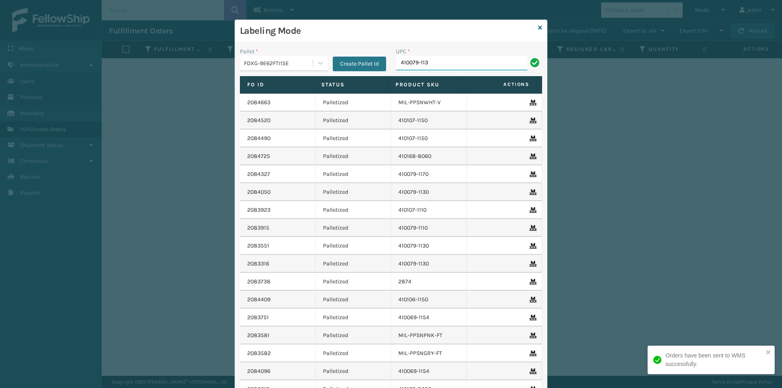
type input "410079-113"
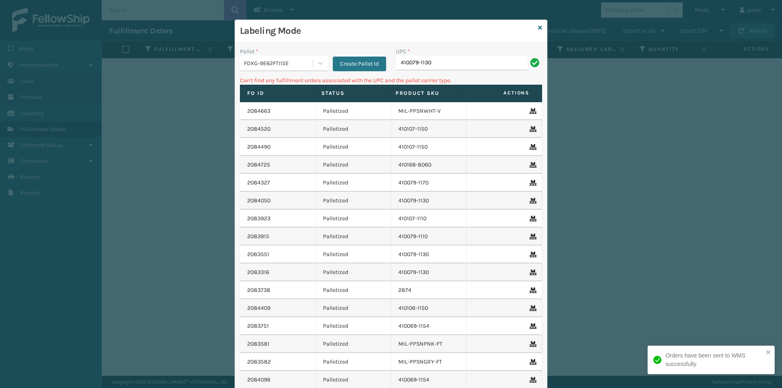
type input "410079-1130"
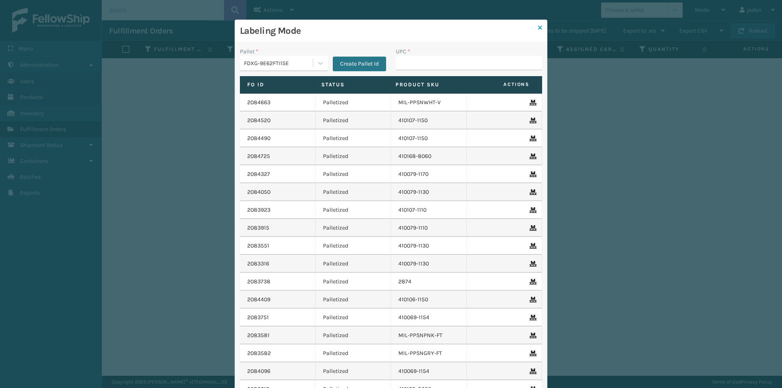
click at [538, 28] on icon at bounding box center [540, 28] width 4 height 6
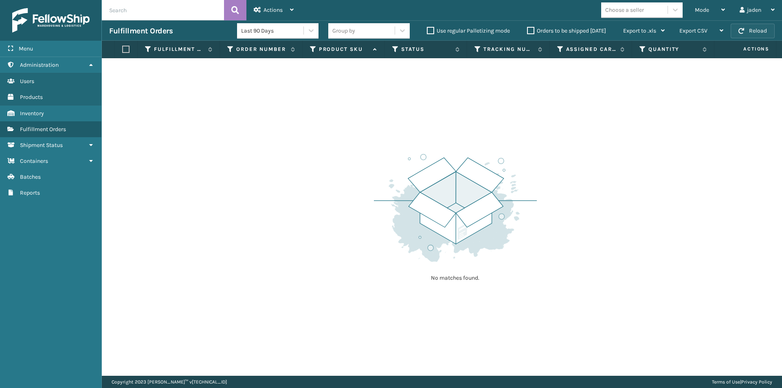
click at [742, 33] on span "button" at bounding box center [741, 31] width 6 height 6
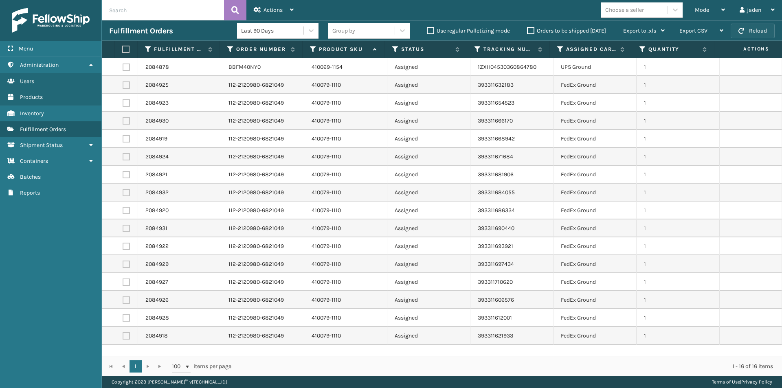
click at [742, 33] on span "button" at bounding box center [741, 31] width 6 height 6
click at [124, 48] on label at bounding box center [124, 49] width 5 height 7
click at [123, 48] on input "checkbox" at bounding box center [122, 49] width 0 height 5
checkbox input "true"
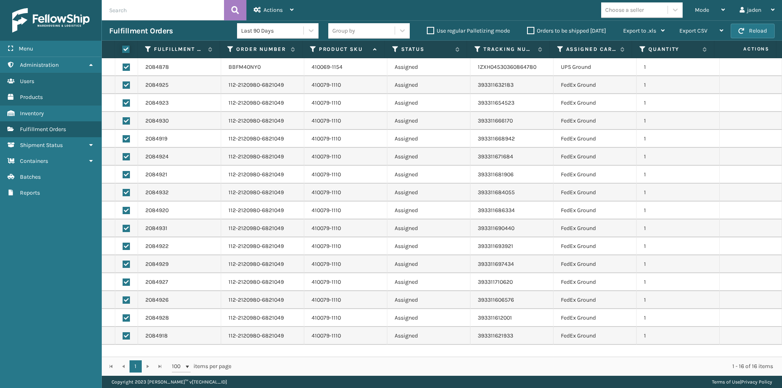
checkbox input "true"
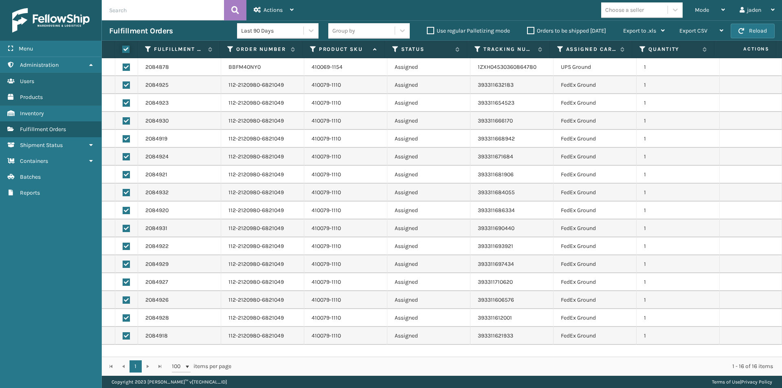
checkbox input "true"
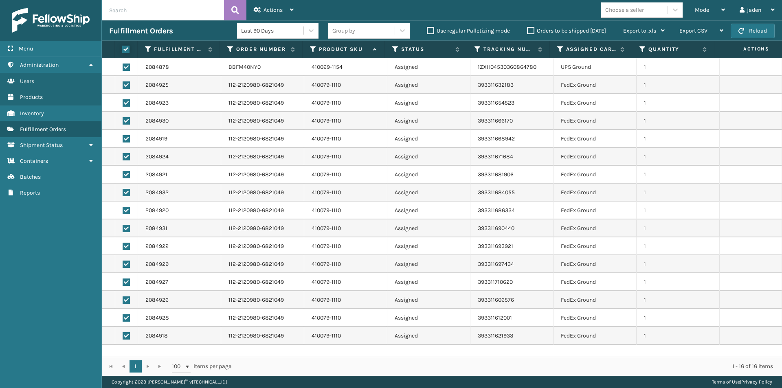
checkbox input "true"
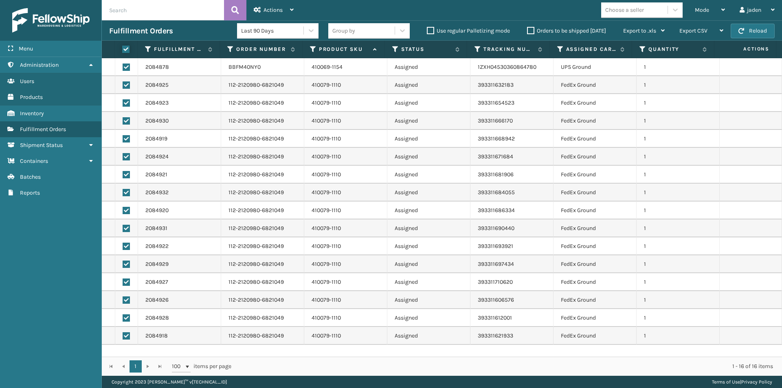
checkbox input "true"
click at [129, 67] on label at bounding box center [126, 66] width 7 height 7
click at [123, 67] on input "checkbox" at bounding box center [123, 65] width 0 height 5
checkbox input "false"
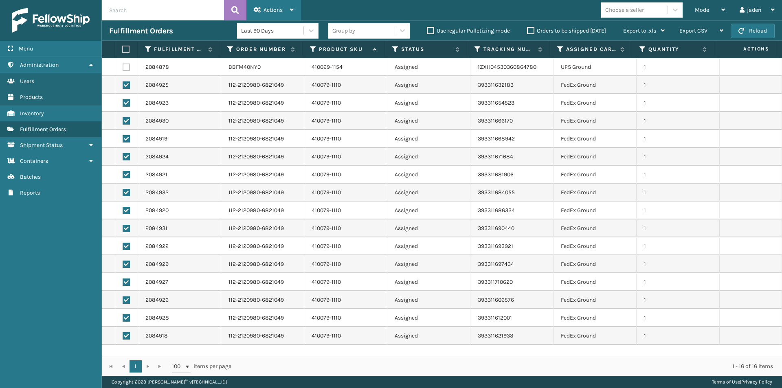
click at [274, 3] on div "Actions" at bounding box center [274, 10] width 40 height 20
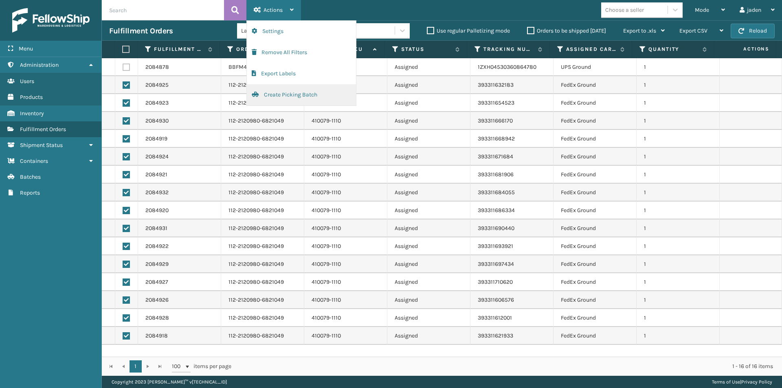
click at [267, 96] on button "Create Picking Batch" at bounding box center [301, 94] width 109 height 21
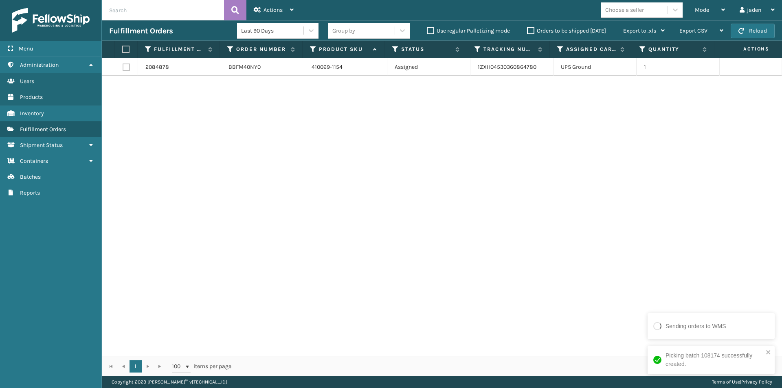
drag, startPoint x: 572, startPoint y: 166, endPoint x: 396, endPoint y: 161, distance: 176.7
click at [396, 161] on div "2084878 BBFM40NY0 410069-1154 Assigned 1ZXH04530360864780 UPS Ground 1" at bounding box center [442, 207] width 680 height 298
click at [713, 9] on div "Mode" at bounding box center [709, 10] width 30 height 20
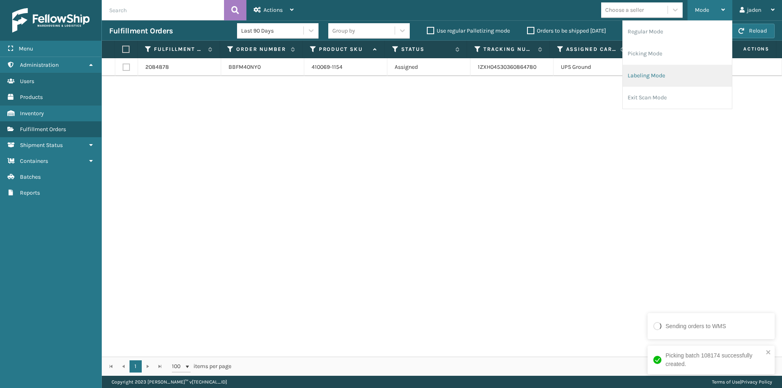
click at [663, 69] on li "Labeling Mode" at bounding box center [676, 76] width 109 height 22
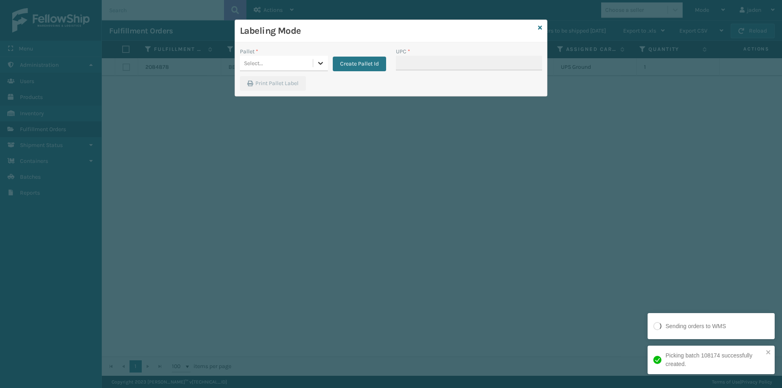
click at [319, 62] on icon at bounding box center [320, 63] width 8 height 8
click at [268, 83] on div "FDXG-9E62FTI15E" at bounding box center [284, 83] width 88 height 15
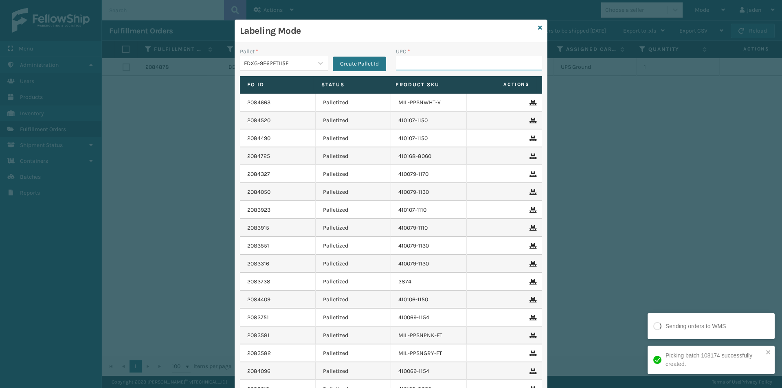
click at [408, 64] on input "UPC *" at bounding box center [469, 63] width 146 height 15
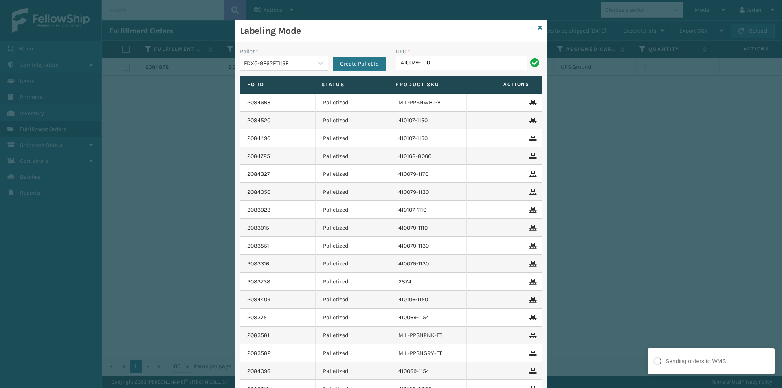
type input "410079-1110"
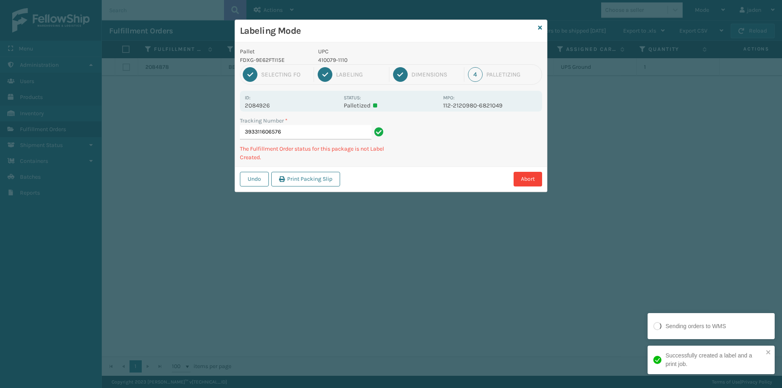
click at [337, 57] on p "410079-1110" at bounding box center [378, 60] width 120 height 9
copy p "410079-1110"
drag, startPoint x: 457, startPoint y: 129, endPoint x: 414, endPoint y: 160, distance: 52.5
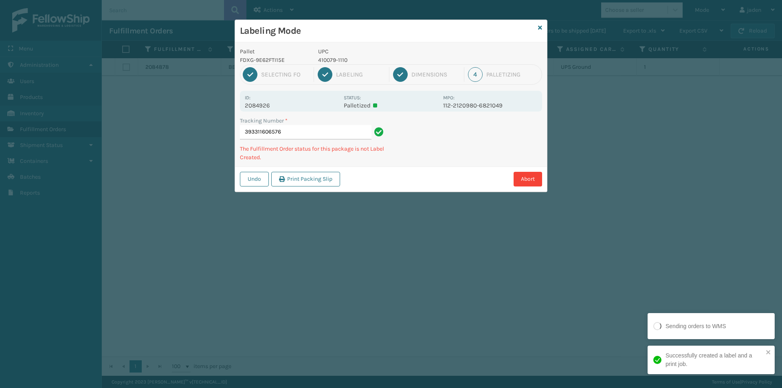
click at [413, 163] on div "Tracking Number * 393311606576 The Fulfillment Order status for this package is…" at bounding box center [391, 141] width 312 height 50
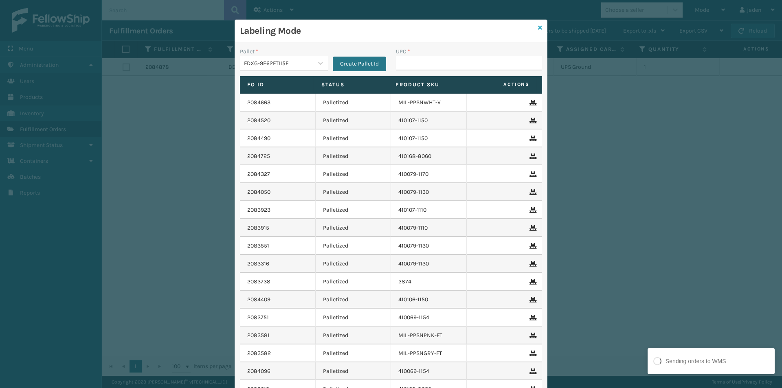
click at [538, 27] on icon at bounding box center [540, 28] width 4 height 6
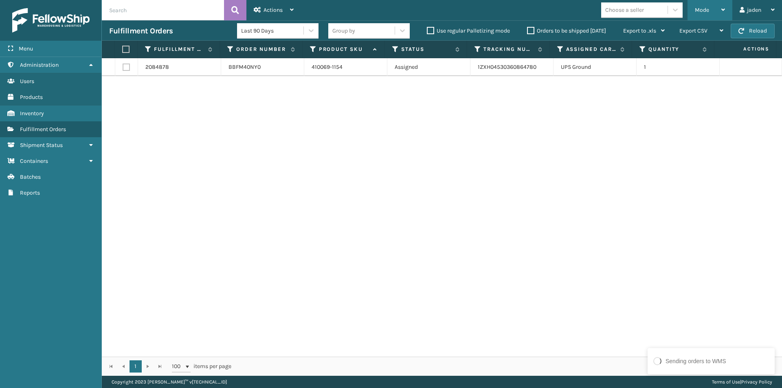
click at [711, 8] on div "Mode" at bounding box center [709, 10] width 30 height 20
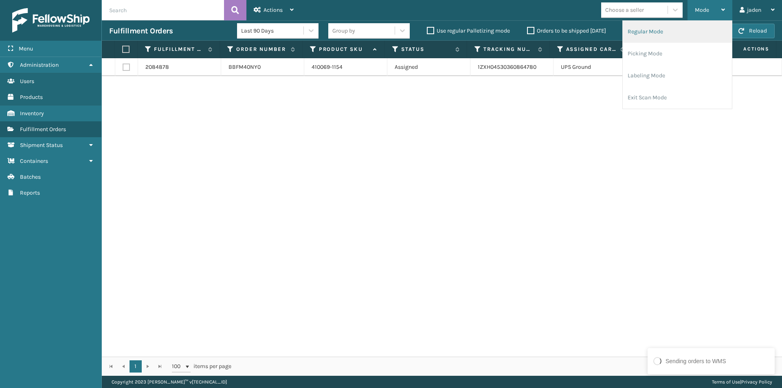
click at [666, 36] on li "Regular Mode" at bounding box center [676, 32] width 109 height 22
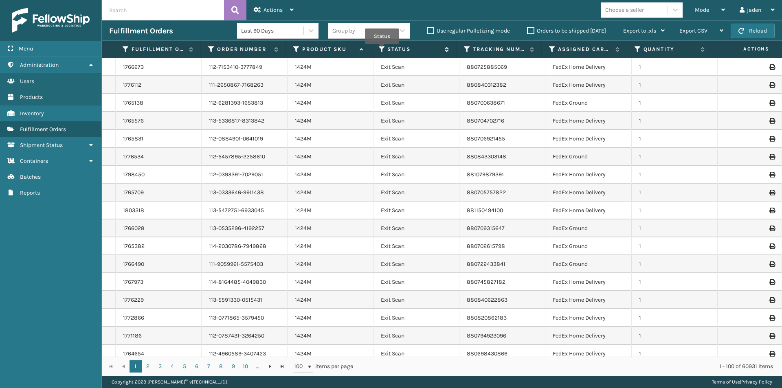
click at [382, 50] on icon at bounding box center [382, 49] width 7 height 7
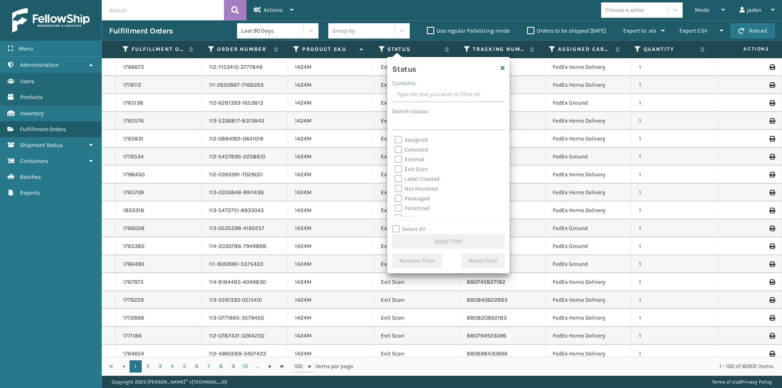
click at [172, 11] on input "text" at bounding box center [163, 10] width 122 height 20
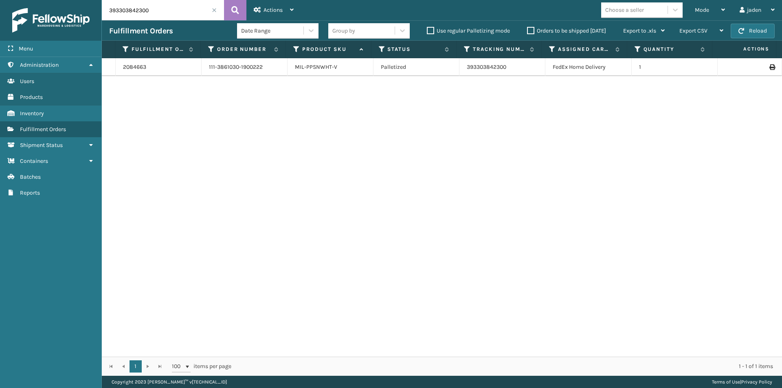
drag, startPoint x: 440, startPoint y: 138, endPoint x: 212, endPoint y: 14, distance: 259.0
click at [212, 14] on input "393303842300" at bounding box center [163, 10] width 122 height 20
click at [211, 11] on input "393303842300" at bounding box center [163, 10] width 122 height 20
click at [209, 9] on input "393303842300" at bounding box center [163, 10] width 122 height 20
click at [169, 11] on input "393303842300" at bounding box center [163, 10] width 122 height 20
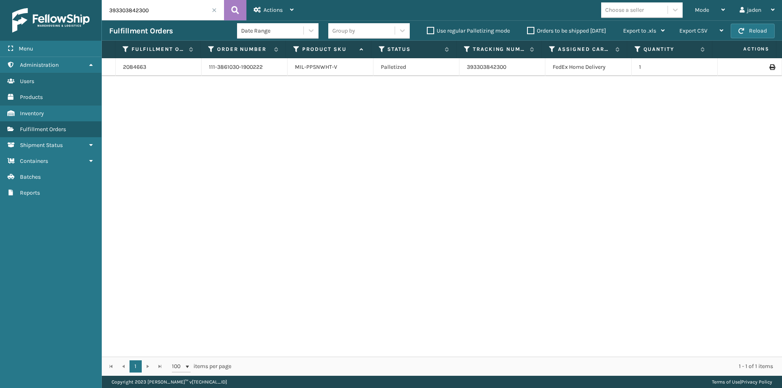
click at [169, 11] on input "393303842300" at bounding box center [163, 10] width 122 height 20
type input "393305539661"
click at [214, 11] on span at bounding box center [214, 10] width 5 height 5
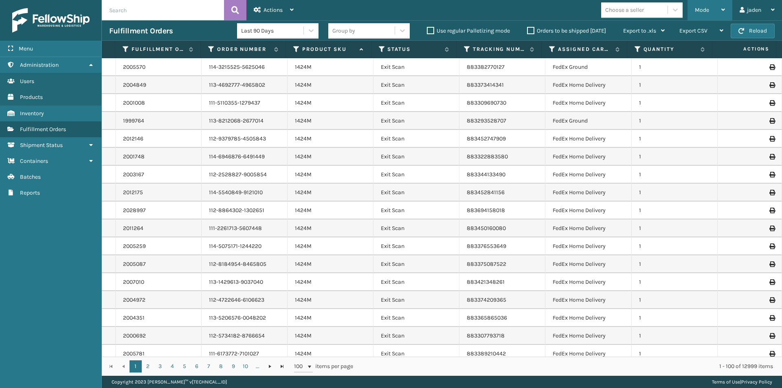
click at [721, 15] on div "Mode" at bounding box center [709, 10] width 30 height 20
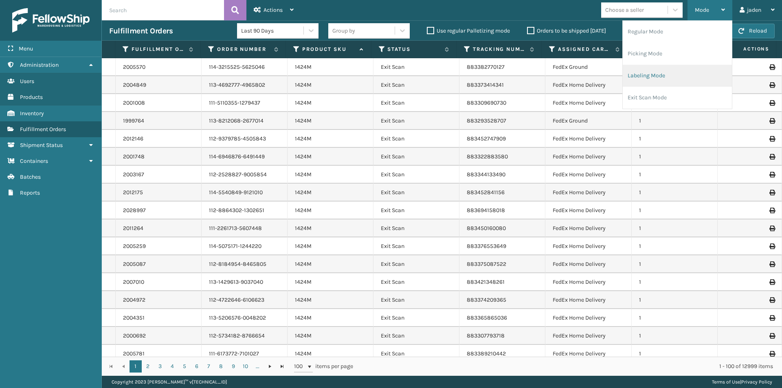
click at [683, 74] on li "Labeling Mode" at bounding box center [676, 76] width 109 height 22
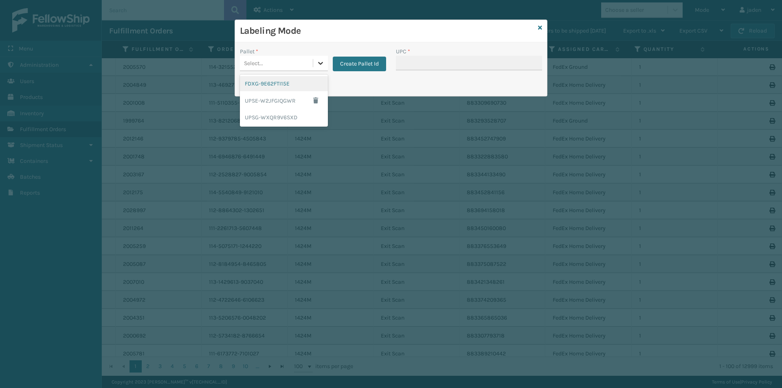
click at [314, 61] on div at bounding box center [320, 63] width 15 height 15
click at [272, 85] on div "FDXG-9E62FTI15E" at bounding box center [284, 83] width 88 height 15
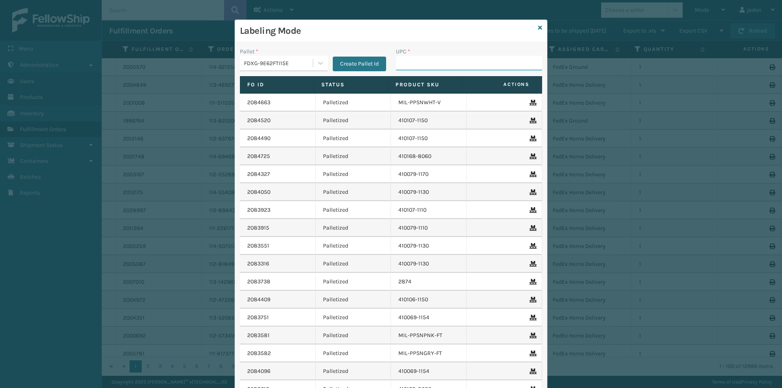
paste input "410079-1110"
type input "410079-1110"
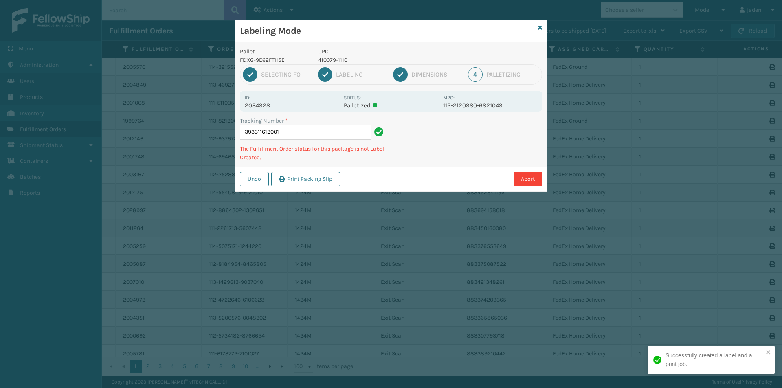
click at [337, 61] on p "410079-1110" at bounding box center [378, 60] width 120 height 9
copy p "410079-1110"
drag, startPoint x: 484, startPoint y: 152, endPoint x: 413, endPoint y: 174, distance: 74.9
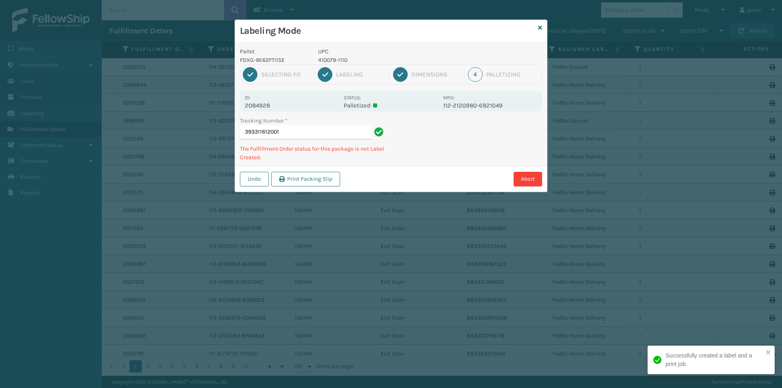
click at [413, 174] on div "Abort" at bounding box center [441, 179] width 199 height 15
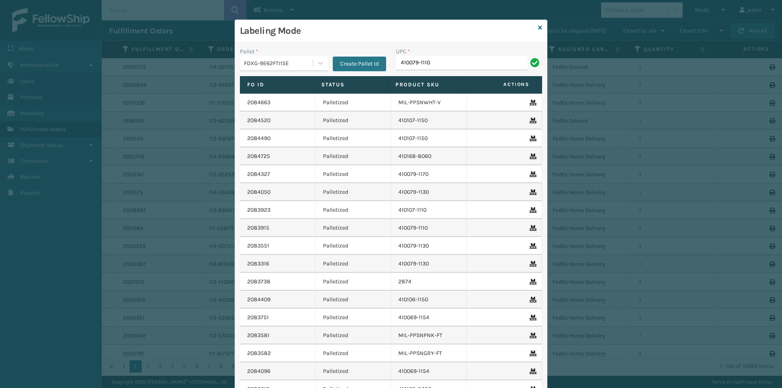
type input "410079-1110"
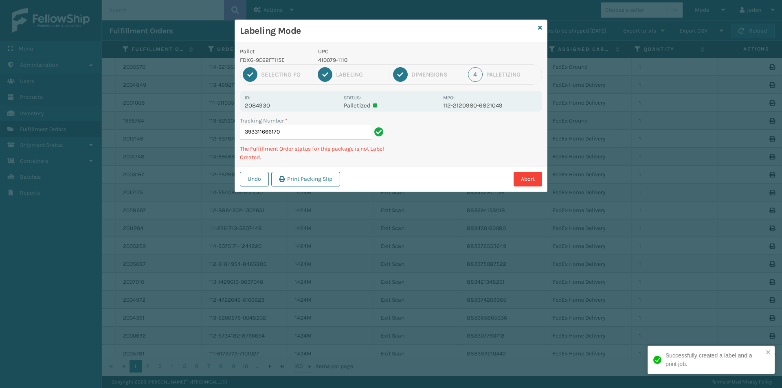
drag, startPoint x: 495, startPoint y: 135, endPoint x: 433, endPoint y: 166, distance: 69.2
click at [433, 166] on div "Undo Print Packing Slip Abort" at bounding box center [391, 178] width 312 height 25
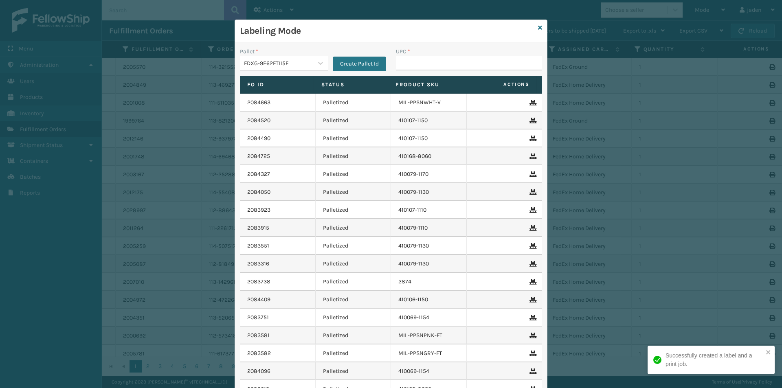
drag, startPoint x: 419, startPoint y: 60, endPoint x: 424, endPoint y: 61, distance: 5.0
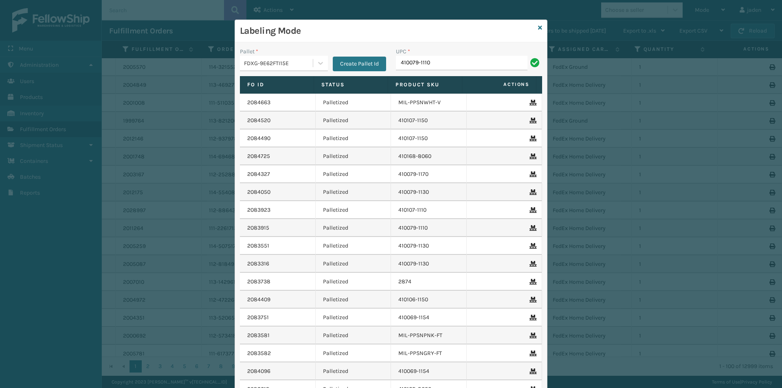
type input "410079-1110"
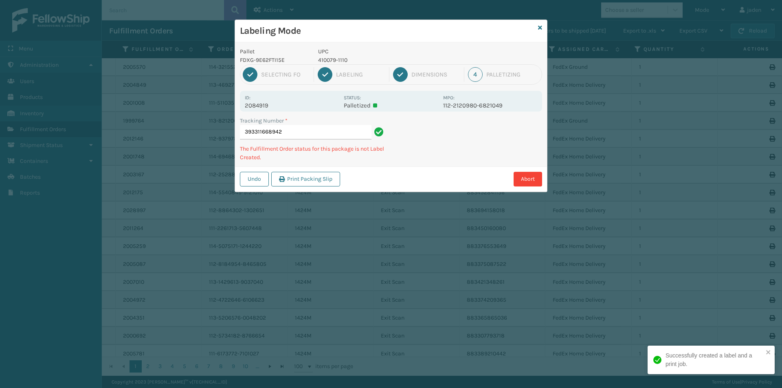
drag, startPoint x: 507, startPoint y: 143, endPoint x: 456, endPoint y: 173, distance: 59.1
drag, startPoint x: 456, startPoint y: 173, endPoint x: 493, endPoint y: 149, distance: 43.6
click at [458, 172] on div "Abort" at bounding box center [441, 179] width 199 height 15
drag, startPoint x: 501, startPoint y: 144, endPoint x: 523, endPoint y: 142, distance: 21.3
click at [449, 184] on div "Labeling Mode Pallet FDXG-9E62FTI15E UPC 410079-1110 1 Selecting FO 2 Labeling …" at bounding box center [391, 194] width 782 height 388
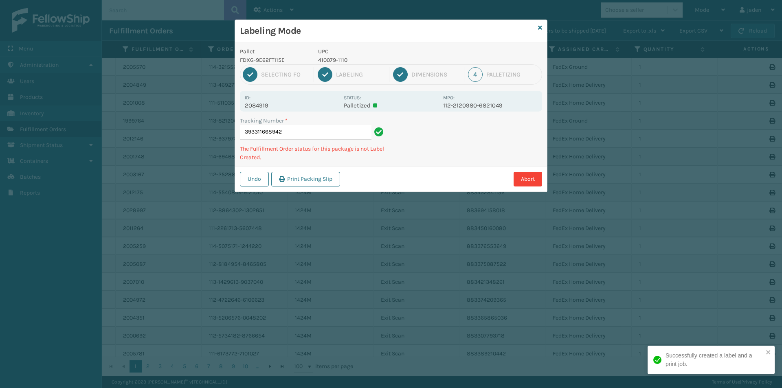
drag, startPoint x: 523, startPoint y: 142, endPoint x: 512, endPoint y: 144, distance: 10.8
drag, startPoint x: 512, startPoint y: 144, endPoint x: 485, endPoint y: 136, distance: 28.0
click at [420, 183] on div "Labeling Mode Pallet FDXG-9E62FTI15E UPC 410079-1110 1 Selecting FO 2 Labeling …" at bounding box center [391, 194] width 782 height 388
drag, startPoint x: 485, startPoint y: 136, endPoint x: 407, endPoint y: 186, distance: 92.0
drag, startPoint x: 407, startPoint y: 186, endPoint x: 498, endPoint y: 124, distance: 109.3
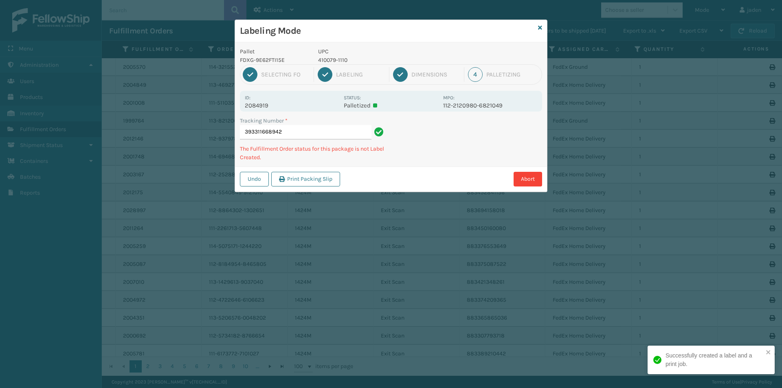
click at [440, 159] on div "Pallet FDXG-9E62FTI15E UPC 410079-1110 1 Selecting FO 2 Labeling 3 Dimensions 4…" at bounding box center [391, 116] width 312 height 149
drag, startPoint x: 502, startPoint y: 122, endPoint x: 410, endPoint y: 169, distance: 103.0
click at [410, 169] on div "Undo Print Packing Slip Abort" at bounding box center [391, 178] width 312 height 25
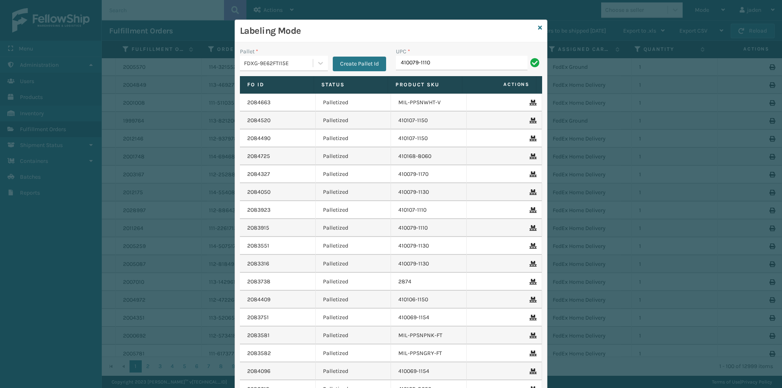
type input "410079-1110"
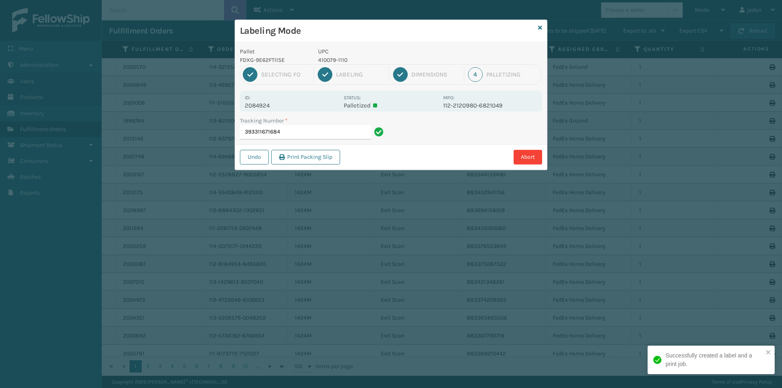
drag, startPoint x: 486, startPoint y: 120, endPoint x: 486, endPoint y: 125, distance: 4.5
click at [438, 144] on div "Pallet FDXG-9E62FTI15E UPC 410079-1110 1 Selecting FO 2 Labeling 3 Dimensions 4…" at bounding box center [391, 105] width 312 height 127
drag, startPoint x: 486, startPoint y: 125, endPoint x: 520, endPoint y: 126, distance: 34.2
click at [449, 154] on div "Abort" at bounding box center [441, 157] width 199 height 15
drag, startPoint x: 520, startPoint y: 126, endPoint x: 499, endPoint y: 125, distance: 20.4
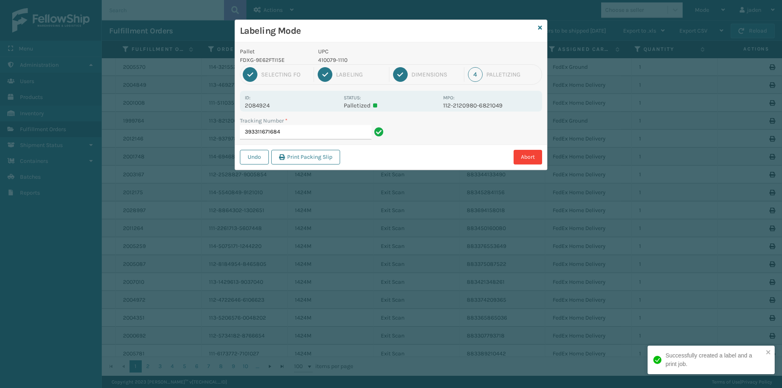
click at [444, 152] on div "Undo Print Packing Slip Abort" at bounding box center [391, 156] width 312 height 25
drag, startPoint x: 504, startPoint y: 124, endPoint x: 488, endPoint y: 128, distance: 16.4
drag, startPoint x: 488, startPoint y: 128, endPoint x: 493, endPoint y: 132, distance: 6.1
click at [448, 151] on div "Abort" at bounding box center [441, 157] width 199 height 15
drag, startPoint x: 493, startPoint y: 132, endPoint x: 466, endPoint y: 141, distance: 28.1
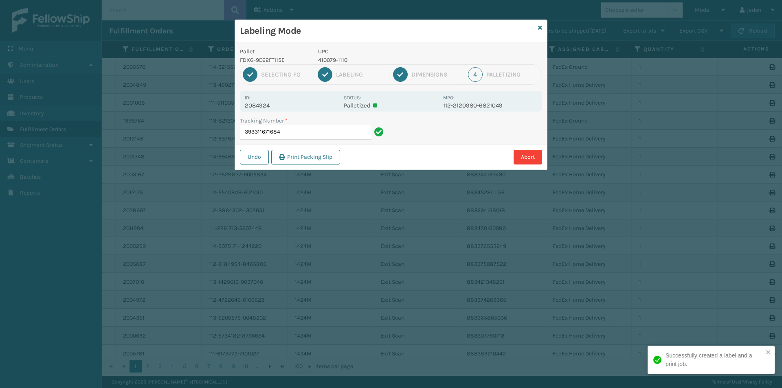
drag, startPoint x: 466, startPoint y: 141, endPoint x: 497, endPoint y: 134, distance: 31.8
click at [414, 172] on div "Labeling Mode Pallet FDXG-9E62FTI15E UPC 410079-1110 1 Selecting FO 2 Labeling …" at bounding box center [391, 194] width 782 height 388
drag, startPoint x: 497, startPoint y: 134, endPoint x: 407, endPoint y: 180, distance: 101.2
drag, startPoint x: 407, startPoint y: 180, endPoint x: 466, endPoint y: 155, distance: 64.0
click at [436, 169] on div "Labeling Mode Pallet FDXG-9E62FTI15E UPC 410079-1110 1 Selecting FO 2 Labeling …" at bounding box center [391, 194] width 782 height 388
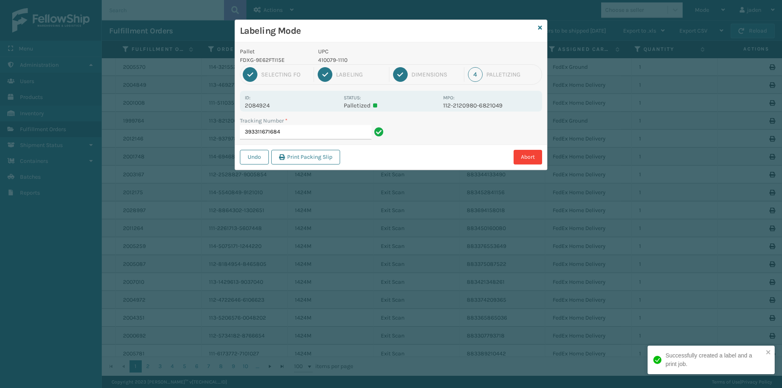
drag, startPoint x: 515, startPoint y: 136, endPoint x: 494, endPoint y: 145, distance: 22.8
drag, startPoint x: 494, startPoint y: 145, endPoint x: 512, endPoint y: 135, distance: 21.0
click at [440, 177] on div "Labeling Mode Pallet FDXG-9E62FTI15E UPC 410079-1110 1 Selecting FO 2 Labeling …" at bounding box center [391, 194] width 782 height 388
drag, startPoint x: 512, startPoint y: 135, endPoint x: 491, endPoint y: 142, distance: 22.1
drag, startPoint x: 491, startPoint y: 142, endPoint x: 502, endPoint y: 125, distance: 19.4
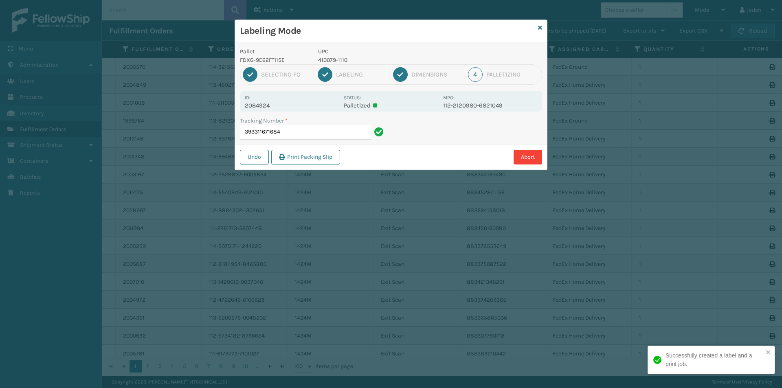
click at [425, 175] on div "Labeling Mode Pallet FDXG-9E62FTI15E UPC 410079-1110 1 Selecting FO 2 Labeling …" at bounding box center [391, 194] width 782 height 388
drag, startPoint x: 502, startPoint y: 125, endPoint x: 416, endPoint y: 165, distance: 94.2
click at [416, 165] on div "Undo Print Packing Slip Abort" at bounding box center [391, 156] width 312 height 25
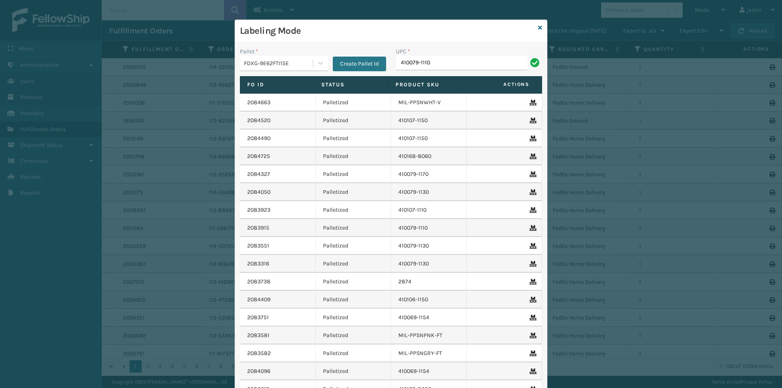
type input "410079-1110"
drag, startPoint x: 434, startPoint y: 55, endPoint x: 396, endPoint y: 60, distance: 38.1
paste input "410079-1110"
type input "410079-1110"
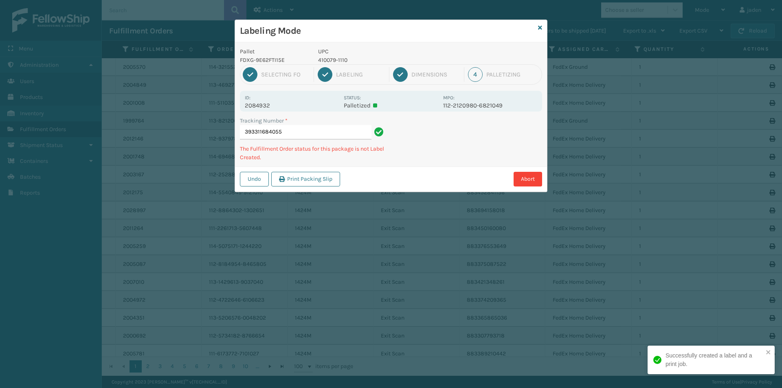
drag, startPoint x: 477, startPoint y: 147, endPoint x: 450, endPoint y: 132, distance: 31.0
click at [390, 193] on div "Labeling Mode Pallet FDXG-9E62FTI15E UPC 410079-1110 1 Selecting FO 2 Labeling …" at bounding box center [391, 194] width 782 height 388
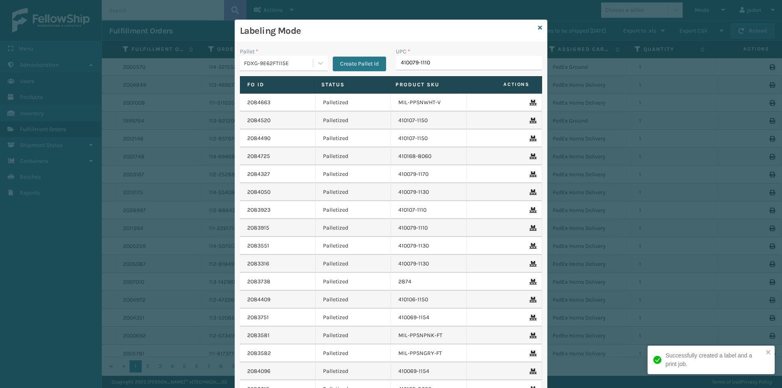
type input "410079-1110"
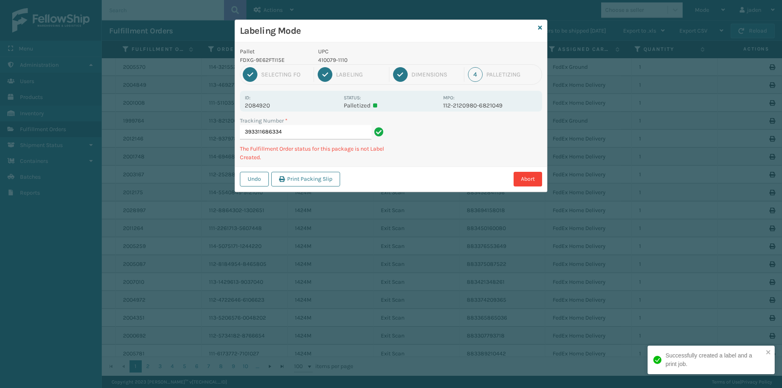
drag, startPoint x: 580, startPoint y: 136, endPoint x: 561, endPoint y: 137, distance: 19.2
drag, startPoint x: 561, startPoint y: 137, endPoint x: 503, endPoint y: 114, distance: 62.8
click at [431, 147] on div "Tracking Number * 393311686334 The Fulfillment Order status for this package is…" at bounding box center [391, 141] width 312 height 50
drag, startPoint x: 504, startPoint y: 113, endPoint x: 540, endPoint y: 120, distance: 37.4
click at [448, 163] on div "Pallet FDXG-9E62FTI15E UPC 410079-1110 1 Selecting FO 2 Labeling 3 Dimensions 4…" at bounding box center [391, 116] width 312 height 149
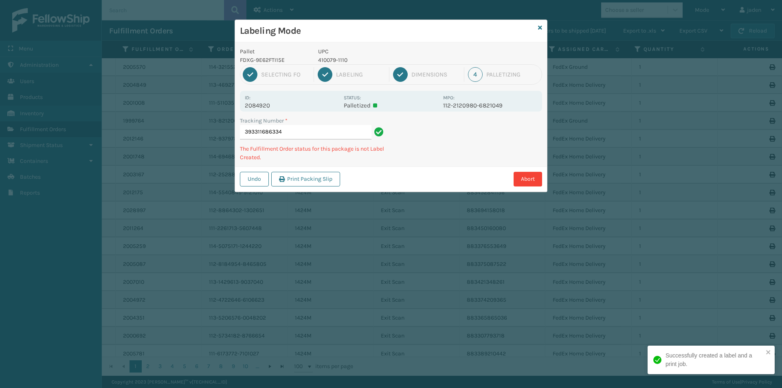
drag, startPoint x: 540, startPoint y: 120, endPoint x: 450, endPoint y: 185, distance: 111.1
drag
click at [461, 177] on div "Abort" at bounding box center [441, 179] width 199 height 15
click at [454, 176] on div "Abort" at bounding box center [441, 179] width 199 height 15
click at [417, 180] on div "Abort" at bounding box center [441, 179] width 199 height 15
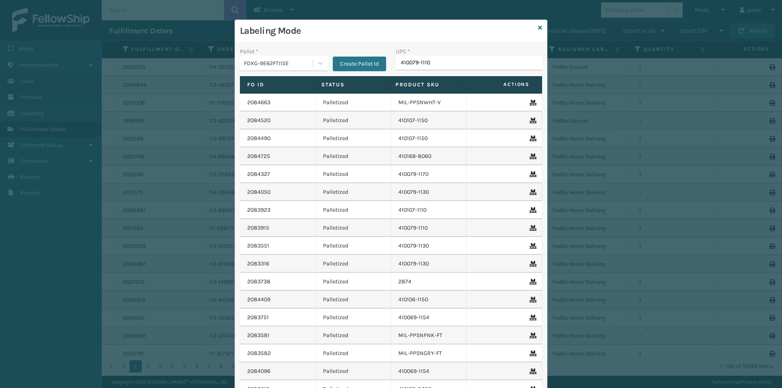
type input "410079-1110"
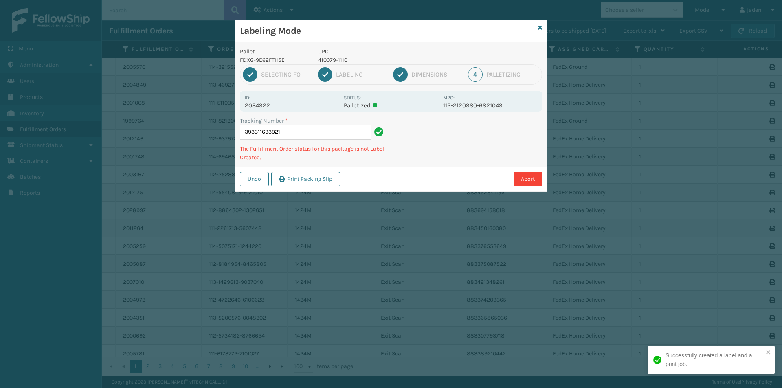
click at [465, 159] on div "Pallet FDXG-9E62FTI15E UPC 410079-1110 1 Selecting FO 2 Labeling 3 Dimensions 4…" at bounding box center [391, 116] width 312 height 149
click at [418, 175] on div "Undo Print Packing Slip Abort" at bounding box center [391, 178] width 312 height 25
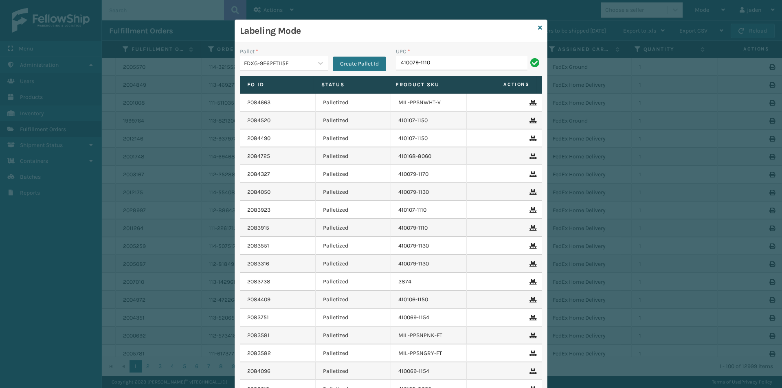
type input "410079-1110"
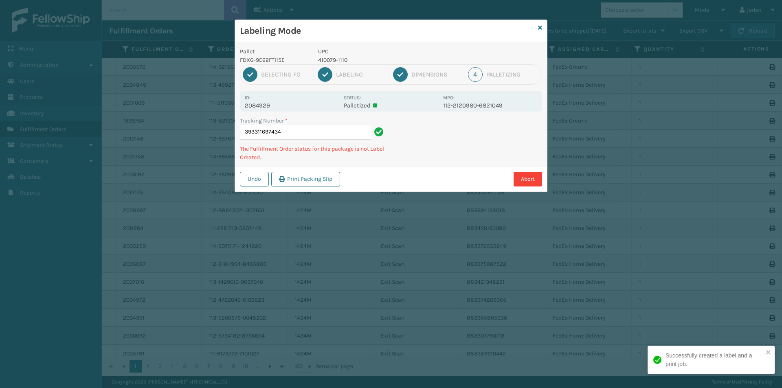
click at [432, 174] on div "Abort" at bounding box center [441, 179] width 199 height 15
click at [435, 168] on div "Undo Print Packing Slip Abort" at bounding box center [391, 178] width 312 height 25
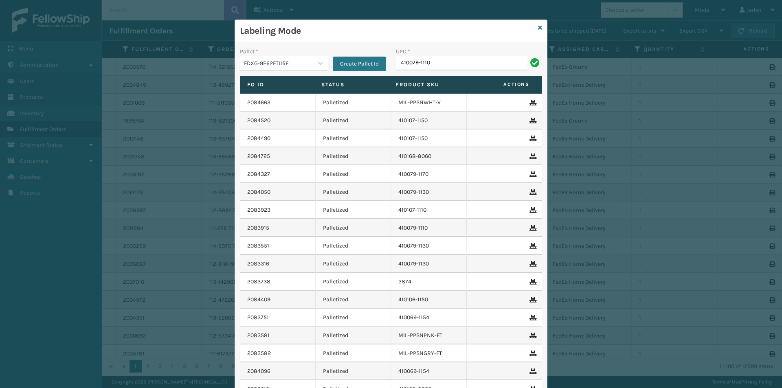
type input "410079-1110"
paste input "410079-1110"
type input "410079-1110"
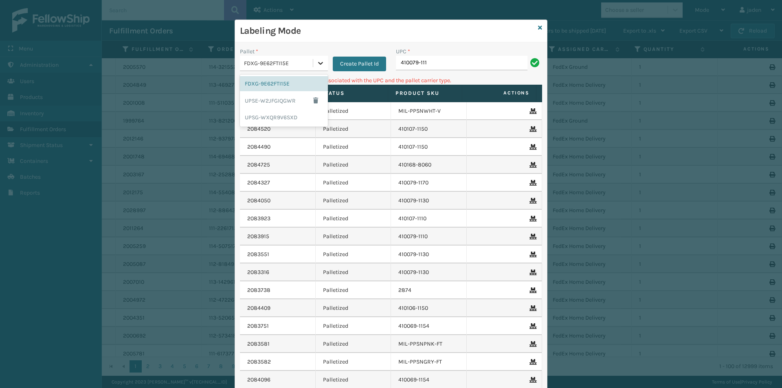
click at [319, 61] on icon at bounding box center [320, 63] width 8 height 8
click at [274, 114] on div "UPSG-WXQR9V6SXD" at bounding box center [284, 117] width 88 height 15
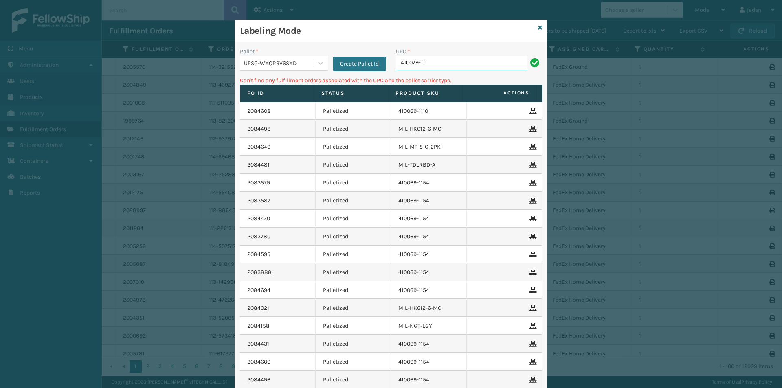
click at [449, 64] on input "410079-111" at bounding box center [461, 63] width 131 height 15
type input "4"
type input "840985116583"
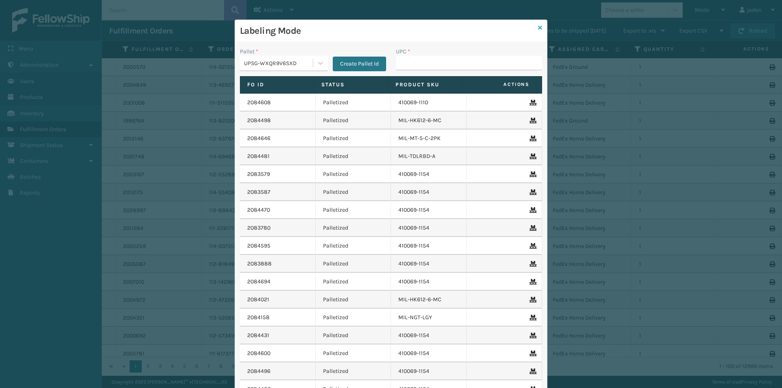
click at [538, 27] on icon at bounding box center [540, 28] width 4 height 6
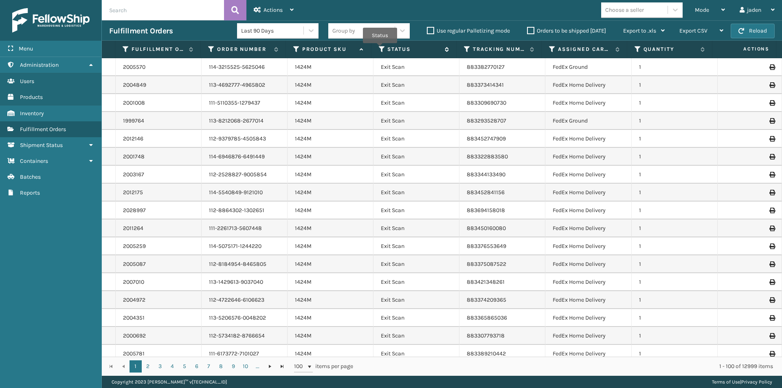
click at [380, 49] on icon at bounding box center [382, 49] width 7 height 7
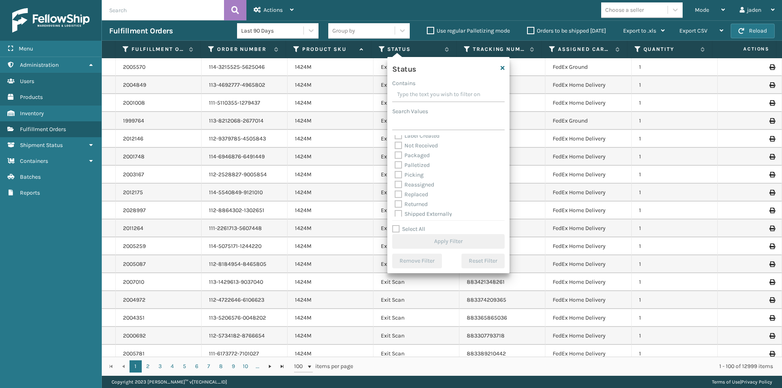
scroll to position [46, 0]
click at [398, 173] on label "Picking" at bounding box center [408, 172] width 29 height 7
click at [395, 173] on input "Picking" at bounding box center [394, 170] width 0 height 5
checkbox input "true"
click at [428, 241] on button "Apply Filter" at bounding box center [448, 241] width 112 height 15
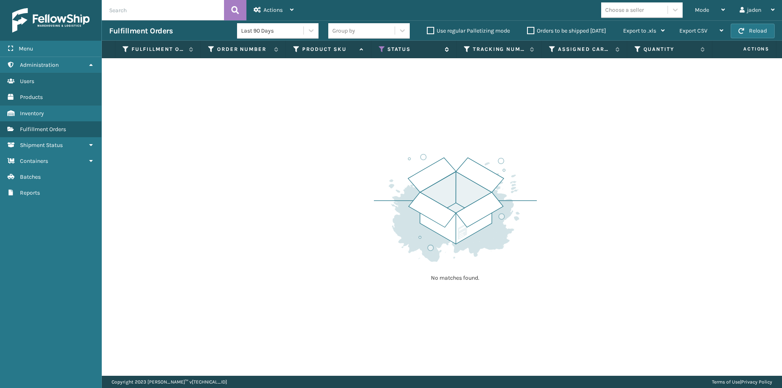
click at [379, 53] on icon at bounding box center [382, 49] width 7 height 7
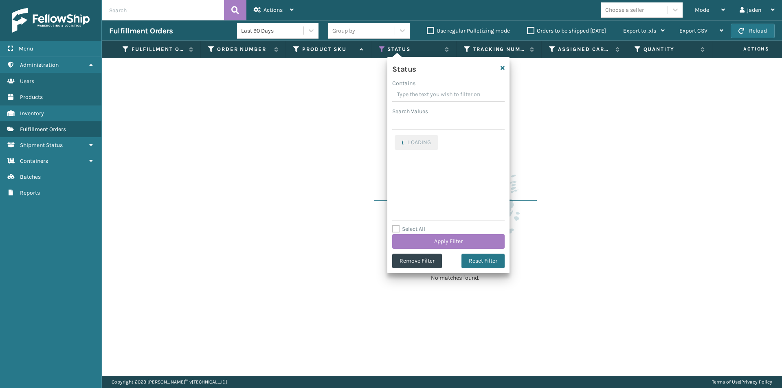
drag, startPoint x: 442, startPoint y: 99, endPoint x: 438, endPoint y: 96, distance: 5.3
click at [438, 96] on input "Contains" at bounding box center [448, 95] width 112 height 15
click at [709, 4] on div "Mode" at bounding box center [709, 10] width 30 height 20
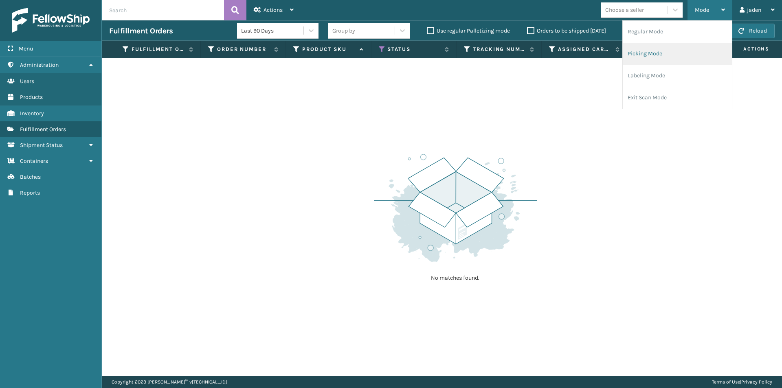
click at [691, 48] on li "Picking Mode" at bounding box center [676, 54] width 109 height 22
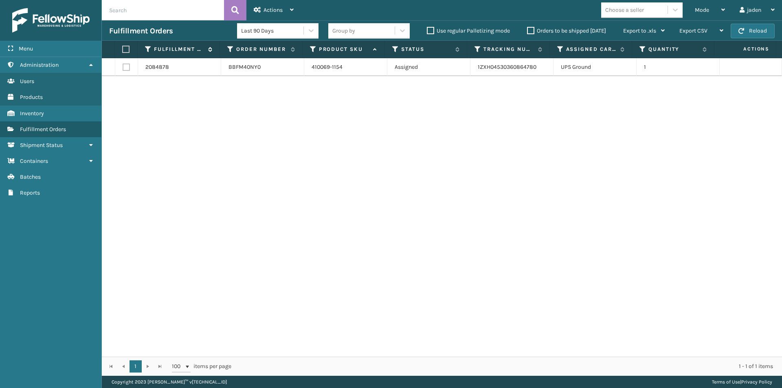
drag, startPoint x: 124, startPoint y: 48, endPoint x: 161, endPoint y: 48, distance: 37.0
click at [125, 48] on label at bounding box center [124, 49] width 5 height 7
click at [123, 48] on input "checkbox" at bounding box center [122, 49] width 0 height 5
checkbox input "true"
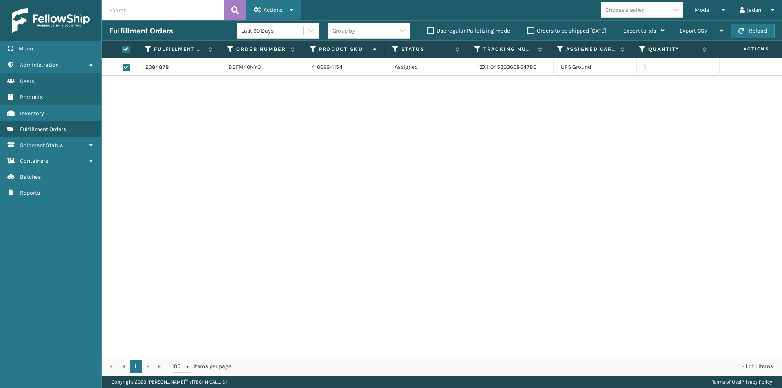
click at [294, 7] on div "Actions Settings Remove All Filters Export Labels Create Picking Batch" at bounding box center [273, 10] width 55 height 20
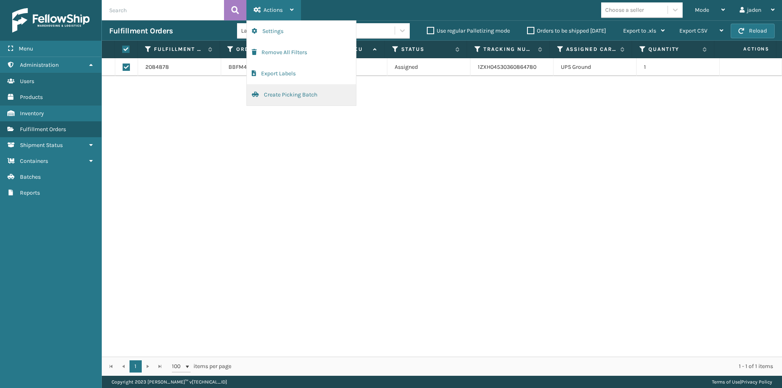
click at [288, 101] on button "Create Picking Batch" at bounding box center [301, 94] width 109 height 21
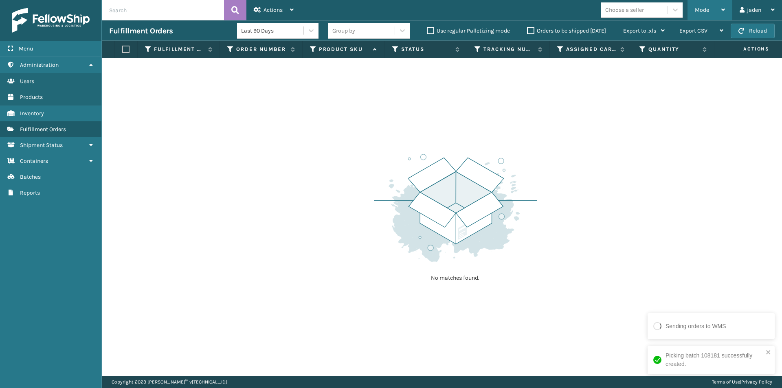
click at [709, 9] on div "Mode" at bounding box center [709, 10] width 30 height 20
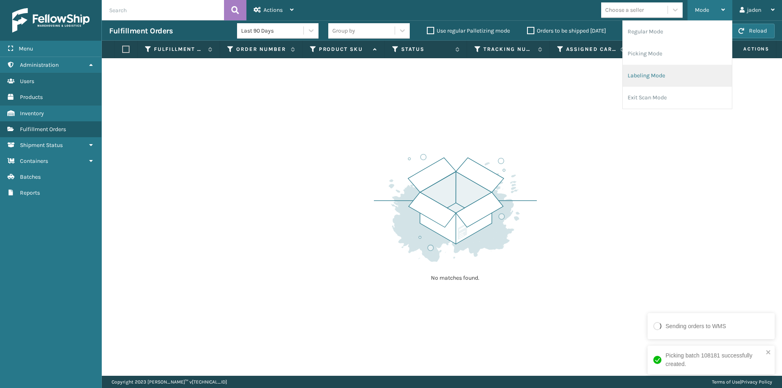
click at [685, 66] on li "Labeling Mode" at bounding box center [676, 76] width 109 height 22
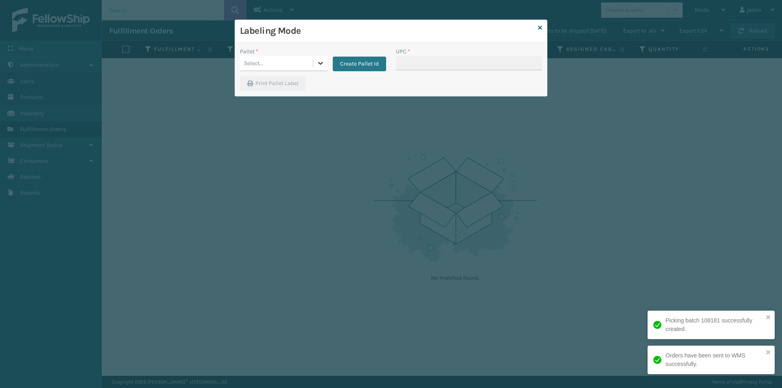
click at [314, 63] on div at bounding box center [320, 63] width 15 height 15
click at [270, 85] on div "FDXG-9E62FTI15E" at bounding box center [284, 83] width 88 height 15
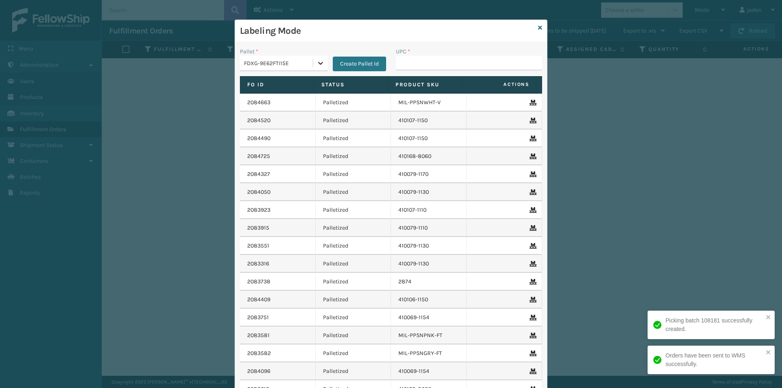
click at [316, 63] on icon at bounding box center [320, 63] width 8 height 8
click at [252, 109] on div "UPSE-W2JFGIQGWR" at bounding box center [284, 100] width 88 height 19
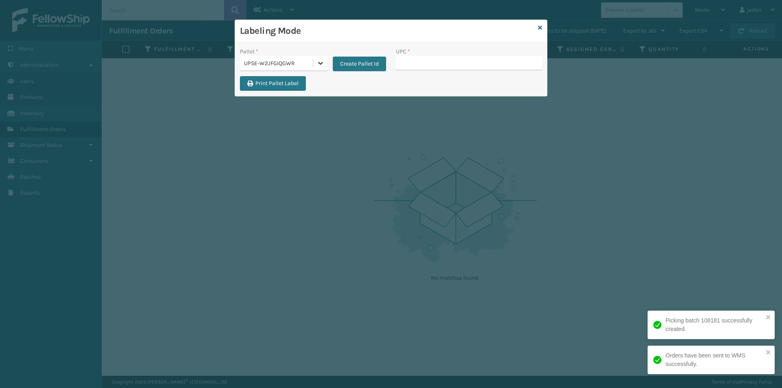
drag, startPoint x: 320, startPoint y: 66, endPoint x: 317, endPoint y: 70, distance: 4.6
click at [320, 66] on icon at bounding box center [320, 63] width 8 height 8
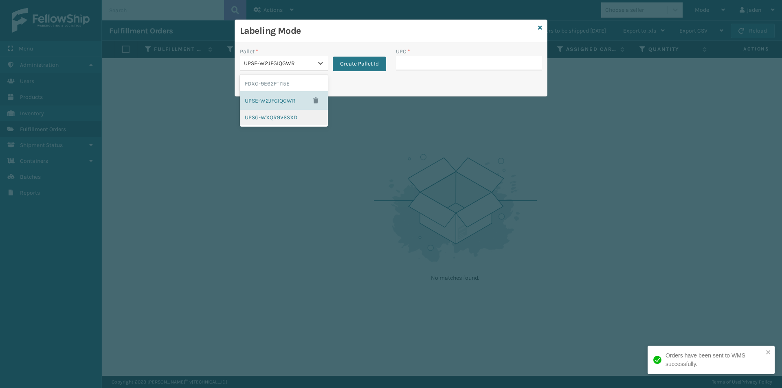
click at [255, 114] on div "UPSG-WXQR9V6SXD" at bounding box center [284, 117] width 88 height 15
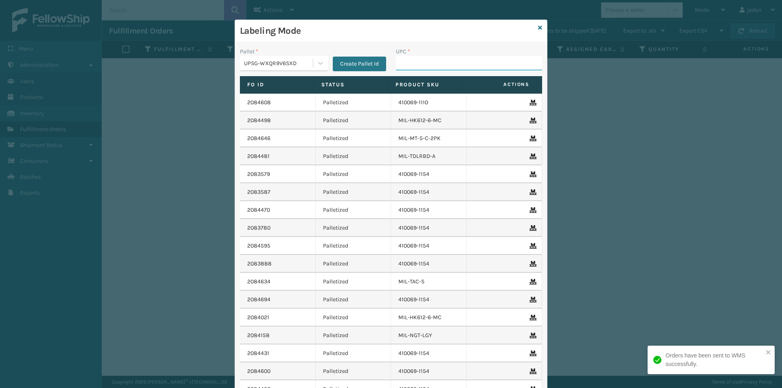
click at [396, 68] on input "UPC *" at bounding box center [469, 63] width 146 height 15
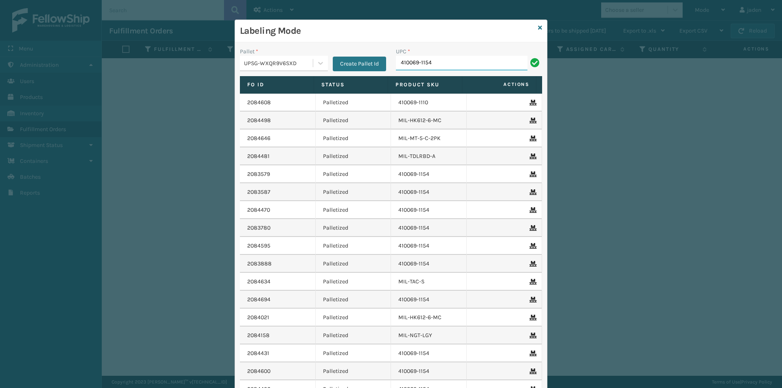
type input "410069-1154"
click at [538, 28] on icon at bounding box center [540, 28] width 4 height 6
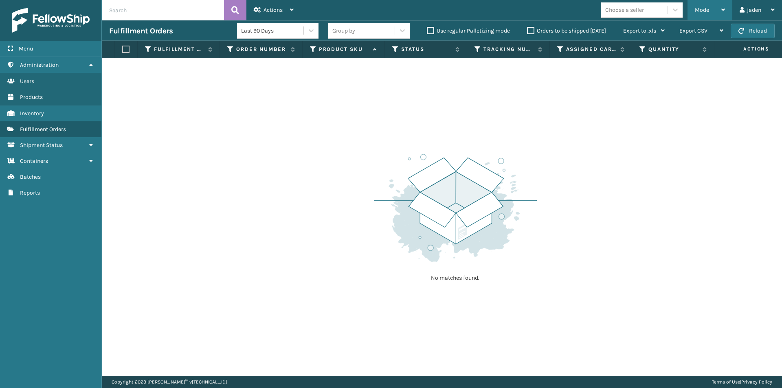
click at [707, 13] on span "Mode" at bounding box center [701, 10] width 14 height 7
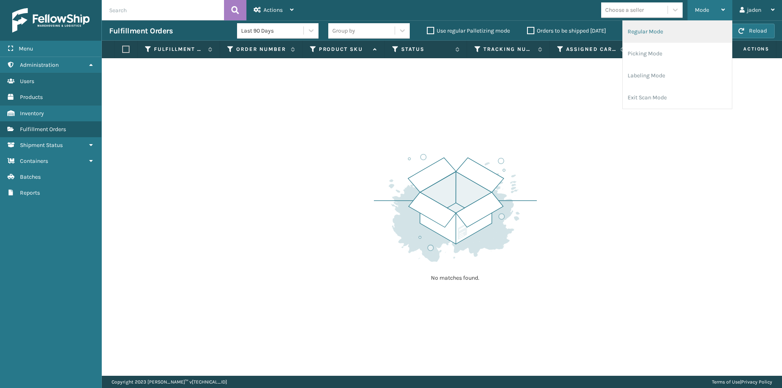
click at [655, 34] on li "Regular Mode" at bounding box center [676, 32] width 109 height 22
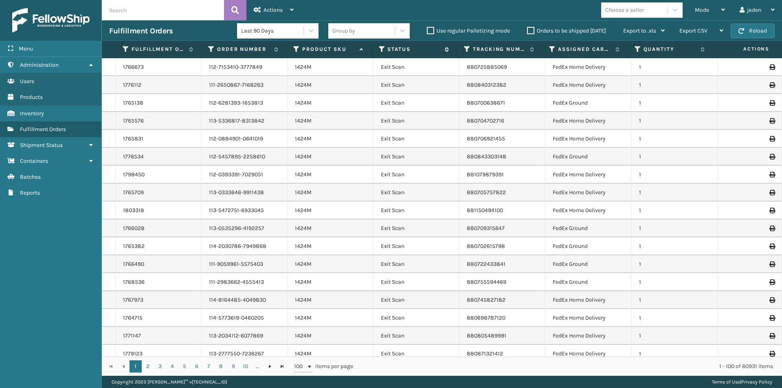
click at [382, 47] on icon at bounding box center [382, 49] width 7 height 7
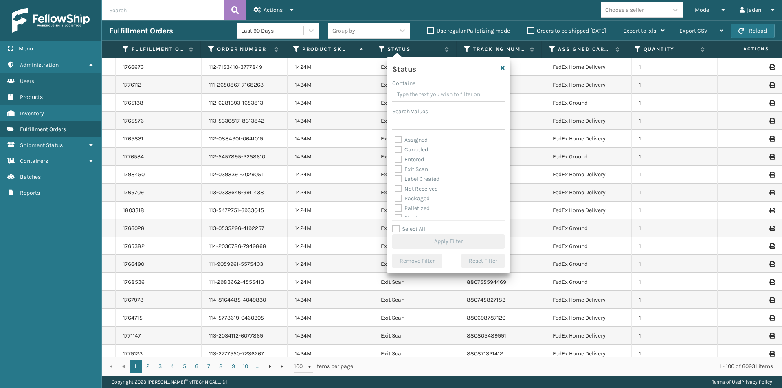
click at [400, 203] on div "Packaged" at bounding box center [447, 199] width 107 height 10
click at [398, 206] on label "Palletized" at bounding box center [411, 208] width 35 height 7
click at [395, 206] on input "Palletized" at bounding box center [394, 206] width 0 height 5
checkbox input "true"
click at [431, 243] on button "Apply Filter" at bounding box center [448, 241] width 112 height 15
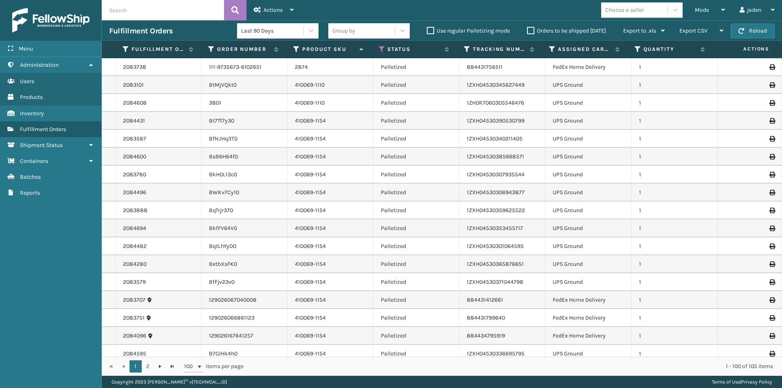
click at [158, 8] on input "text" at bounding box center [163, 10] width 122 height 20
type input "393303842300"
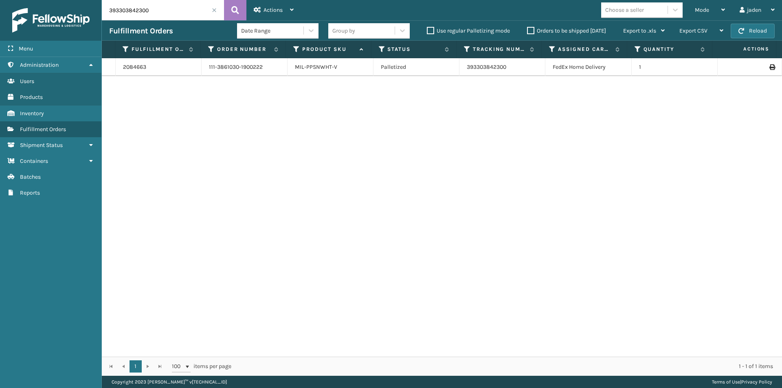
click at [212, 9] on span at bounding box center [214, 10] width 5 height 5
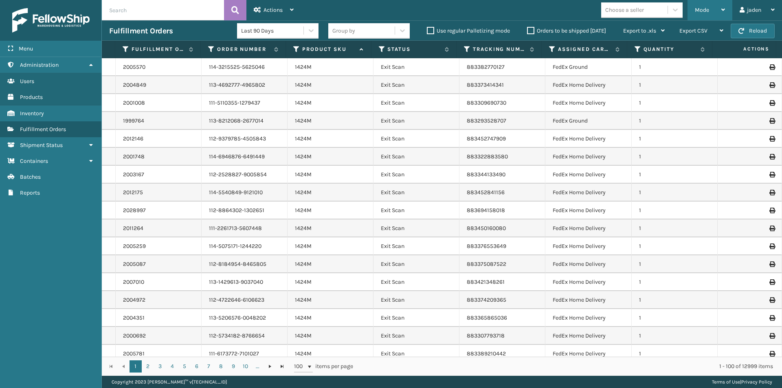
click at [689, 11] on div "Mode Regular Mode Picking Mode Labeling Mode Exit Scan Mode" at bounding box center [709, 10] width 45 height 20
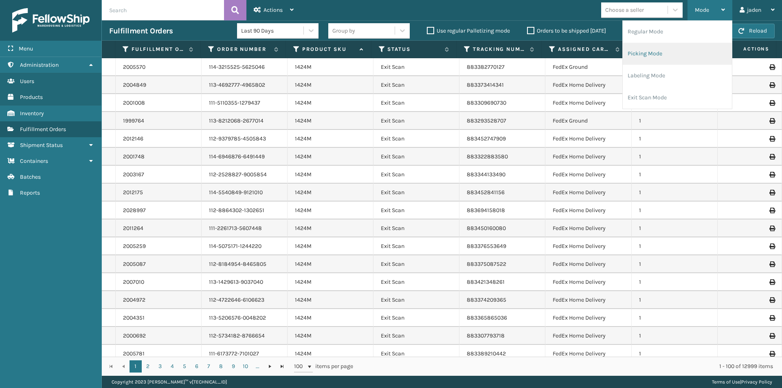
click at [673, 53] on li "Picking Mode" at bounding box center [676, 54] width 109 height 22
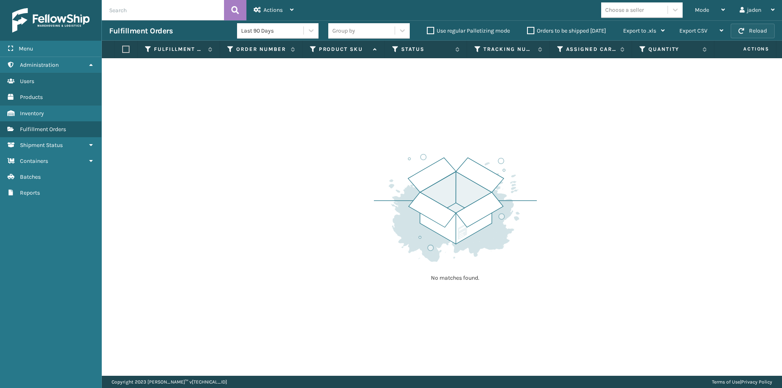
click at [751, 34] on button "Reload" at bounding box center [752, 31] width 44 height 15
click at [528, 31] on label "Orders to be shipped [DATE]" at bounding box center [566, 30] width 79 height 7
click at [527, 31] on input "Orders to be shipped [DATE]" at bounding box center [527, 28] width 0 height 5
click at [748, 30] on button "Reload" at bounding box center [752, 31] width 44 height 15
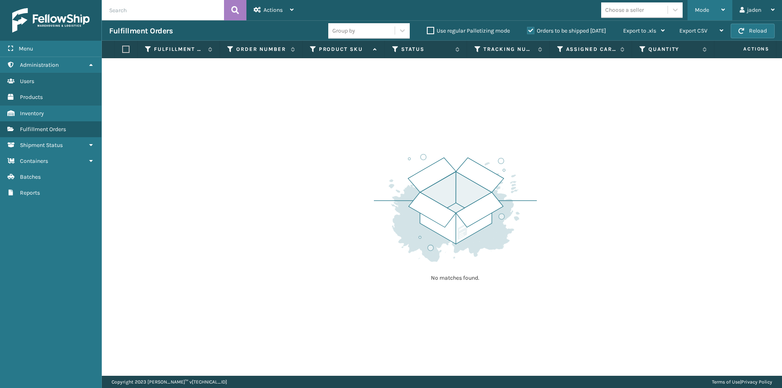
drag, startPoint x: 530, startPoint y: 31, endPoint x: 693, endPoint y: 8, distance: 164.5
click at [530, 31] on label "Orders to be shipped [DATE]" at bounding box center [566, 30] width 79 height 7
click at [527, 31] on input "Orders to be shipped [DATE]" at bounding box center [527, 28] width 0 height 5
click at [701, 7] on span "Mode" at bounding box center [701, 10] width 14 height 7
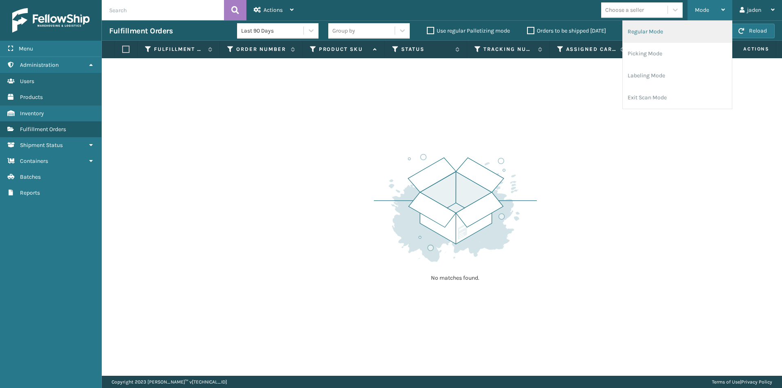
click at [673, 35] on li "Regular Mode" at bounding box center [676, 32] width 109 height 22
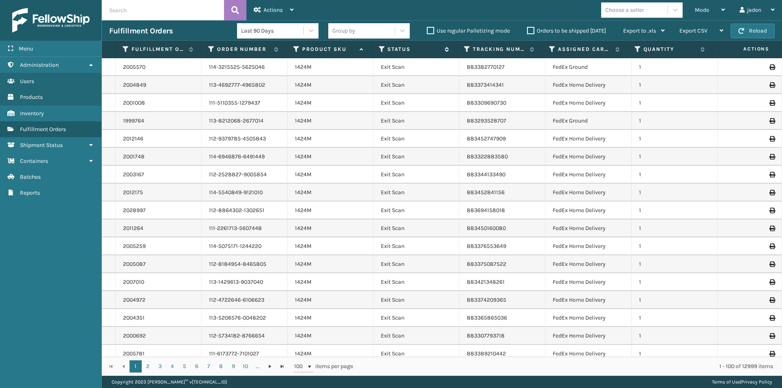
click at [383, 50] on icon at bounding box center [382, 49] width 7 height 7
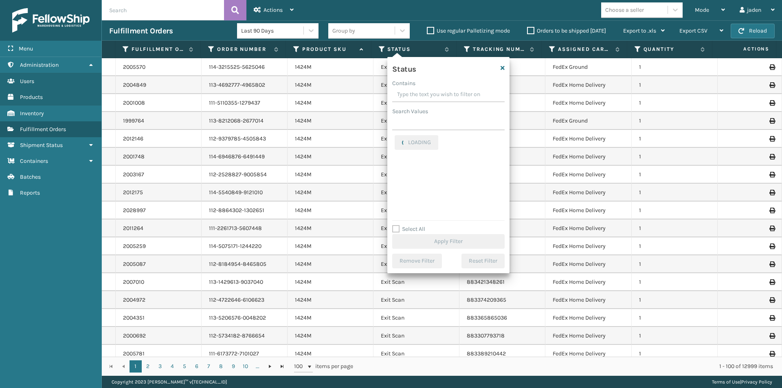
drag, startPoint x: 464, startPoint y: 96, endPoint x: 453, endPoint y: 93, distance: 11.3
click at [453, 93] on input "Contains" at bounding box center [448, 95] width 112 height 15
click at [398, 178] on label "Picking" at bounding box center [408, 177] width 29 height 7
click at [395, 178] on input "Picking" at bounding box center [394, 175] width 0 height 5
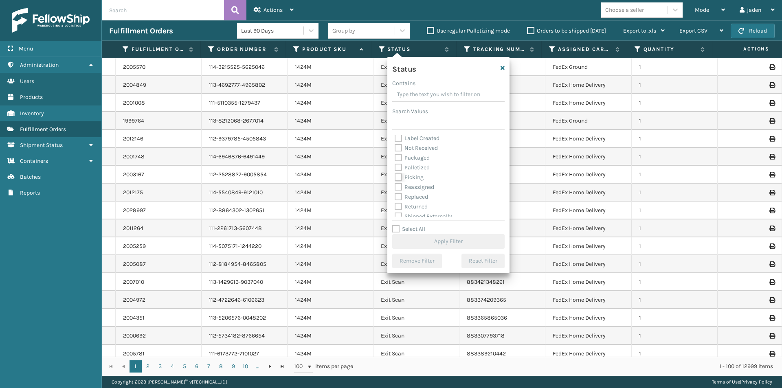
checkbox input "true"
click at [431, 243] on button "Apply Filter" at bounding box center [448, 241] width 112 height 15
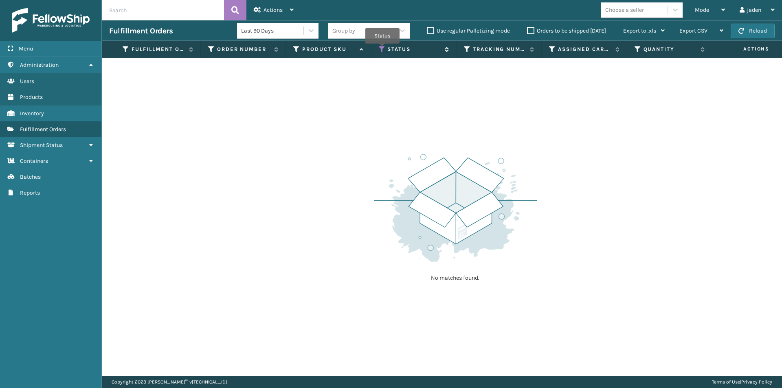
click at [382, 49] on icon at bounding box center [382, 49] width 7 height 7
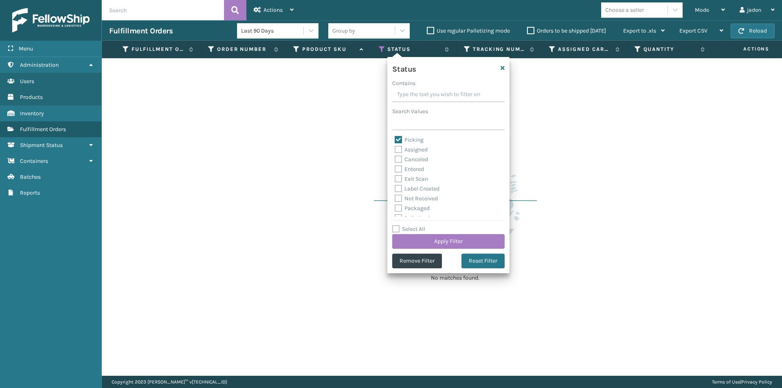
click at [396, 136] on label "Picking" at bounding box center [408, 139] width 29 height 7
click at [395, 136] on input "Picking" at bounding box center [394, 137] width 0 height 5
checkbox input "false"
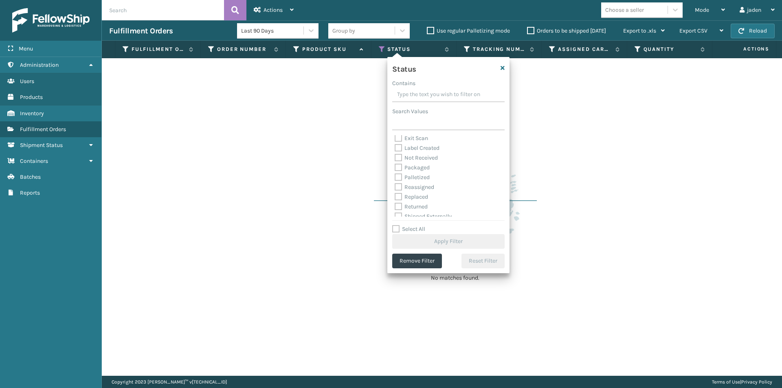
click at [396, 174] on label "Palletized" at bounding box center [411, 177] width 35 height 7
click at [395, 174] on input "Palletized" at bounding box center [394, 175] width 0 height 5
checkbox input "true"
click at [432, 242] on button "Apply Filter" at bounding box center [448, 241] width 112 height 15
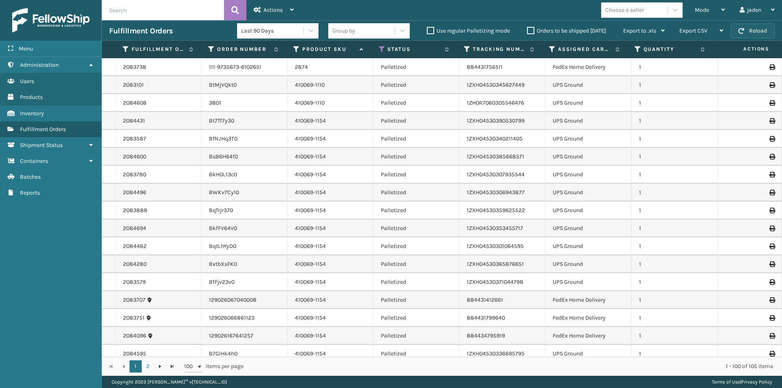
click at [740, 37] on button "Reload" at bounding box center [752, 31] width 44 height 15
click at [381, 48] on icon at bounding box center [382, 49] width 7 height 7
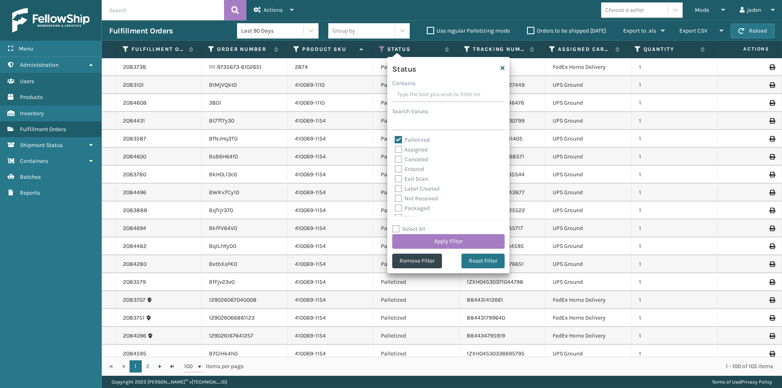
click at [398, 139] on label "Palletized" at bounding box center [411, 139] width 35 height 7
click at [395, 139] on input "Palletized" at bounding box center [394, 137] width 0 height 5
checkbox input "false"
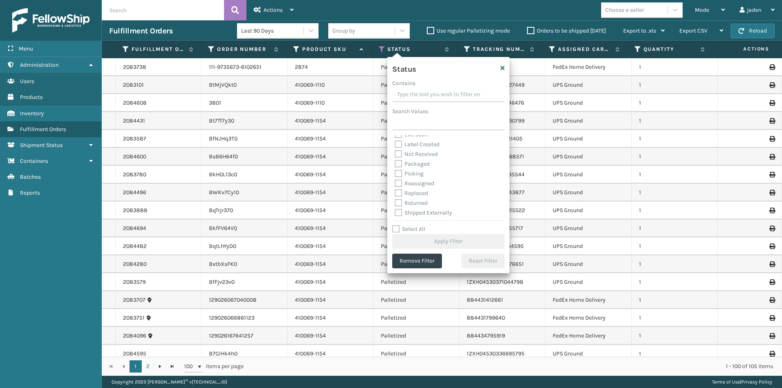
scroll to position [46, 0]
click at [398, 172] on label "Picking" at bounding box center [408, 172] width 29 height 7
click at [395, 172] on input "Picking" at bounding box center [394, 170] width 0 height 5
checkbox input "true"
click at [452, 245] on button "Apply Filter" at bounding box center [448, 241] width 112 height 15
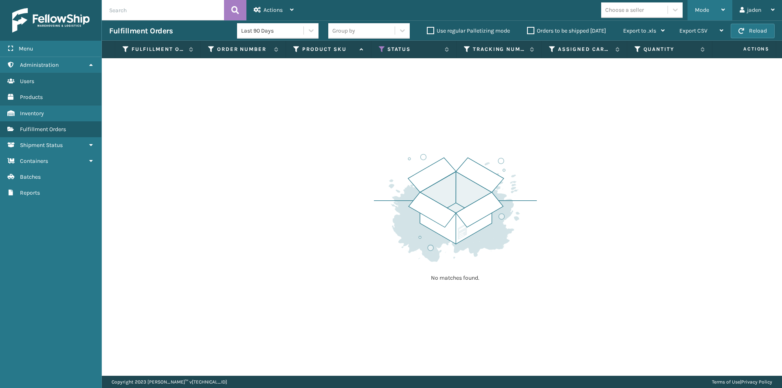
click at [709, 11] on div "Mode" at bounding box center [709, 10] width 30 height 20
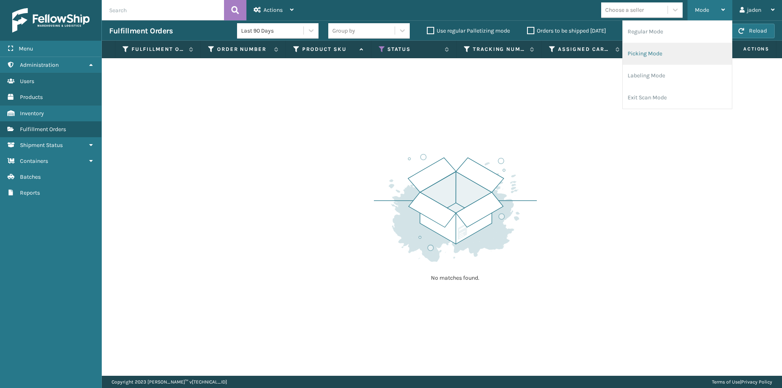
click at [679, 59] on li "Picking Mode" at bounding box center [676, 54] width 109 height 22
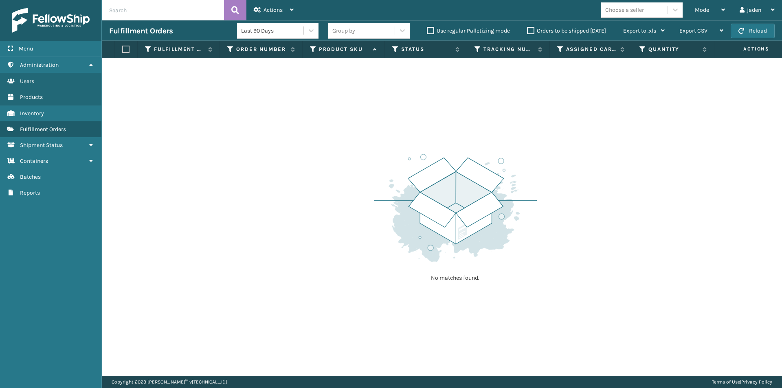
drag, startPoint x: 651, startPoint y: 133, endPoint x: 590, endPoint y: 133, distance: 60.6
drag, startPoint x: 590, startPoint y: 133, endPoint x: 548, endPoint y: 109, distance: 48.3
click at [337, 113] on div "No matches found." at bounding box center [442, 216] width 680 height 317
drag, startPoint x: 538, startPoint y: 110, endPoint x: 615, endPoint y: 119, distance: 77.5
click at [386, 120] on div "No matches found." at bounding box center [442, 216] width 680 height 317
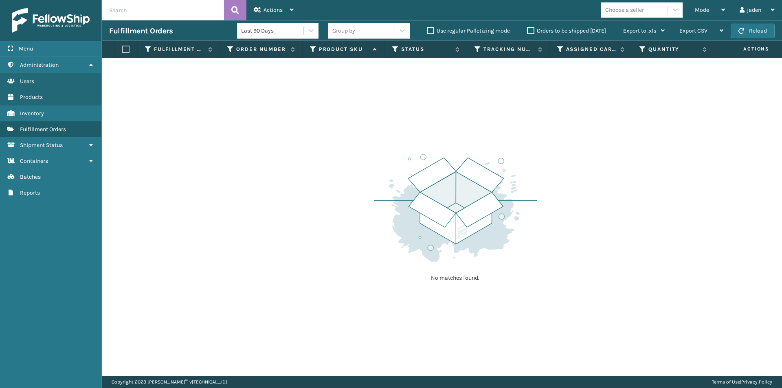
drag, startPoint x: 615, startPoint y: 119, endPoint x: 580, endPoint y: 119, distance: 34.6
drag, startPoint x: 580, startPoint y: 119, endPoint x: 405, endPoint y: 131, distance: 176.2
click at [405, 131] on div "No matches found." at bounding box center [442, 216] width 680 height 317
click at [707, 8] on span "Mode" at bounding box center [701, 10] width 14 height 7
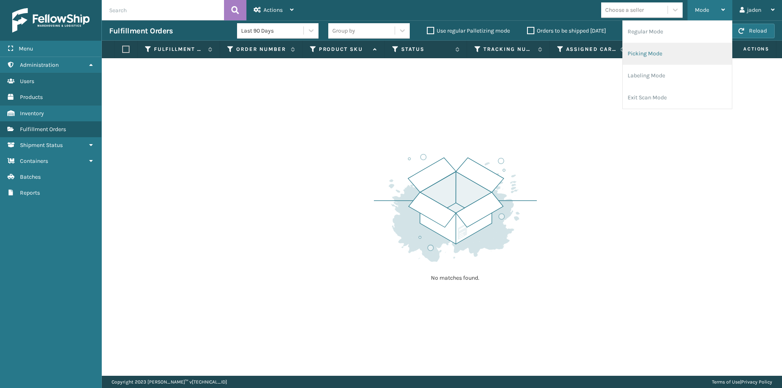
click at [658, 57] on li "Picking Mode" at bounding box center [676, 54] width 109 height 22
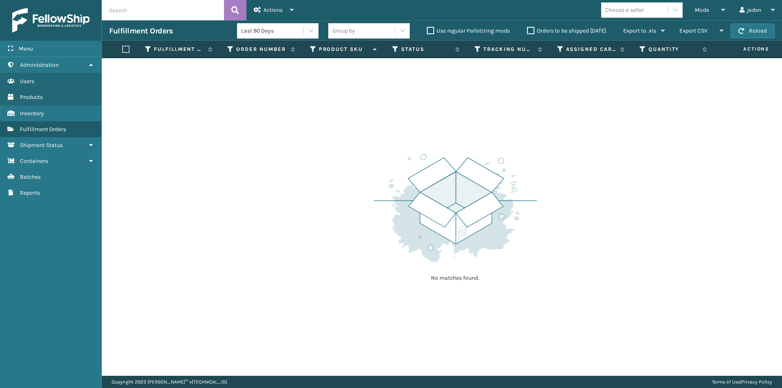
click at [530, 32] on label "Orders to be shipped [DATE]" at bounding box center [566, 30] width 79 height 7
click at [527, 31] on input "Orders to be shipped [DATE]" at bounding box center [527, 28] width 0 height 5
click at [767, 26] on button "Reload" at bounding box center [752, 31] width 44 height 15
drag, startPoint x: 537, startPoint y: 149, endPoint x: 531, endPoint y: 148, distance: 6.1
drag, startPoint x: 531, startPoint y: 148, endPoint x: 320, endPoint y: 128, distance: 212.6
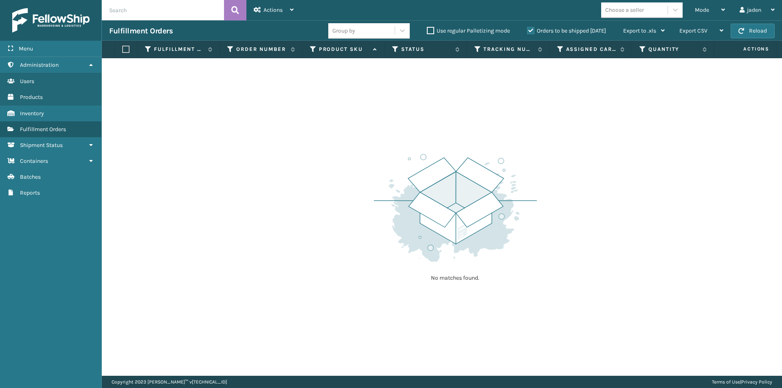
click at [320, 128] on div "No matches found." at bounding box center [442, 216] width 680 height 317
click at [750, 26] on button "Reload" at bounding box center [752, 31] width 44 height 15
click at [723, 14] on div "Mode" at bounding box center [709, 10] width 30 height 20
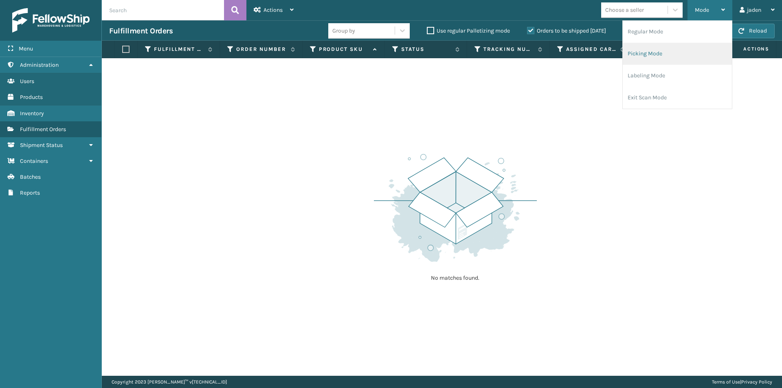
click at [668, 61] on li "Picking Mode" at bounding box center [676, 54] width 109 height 22
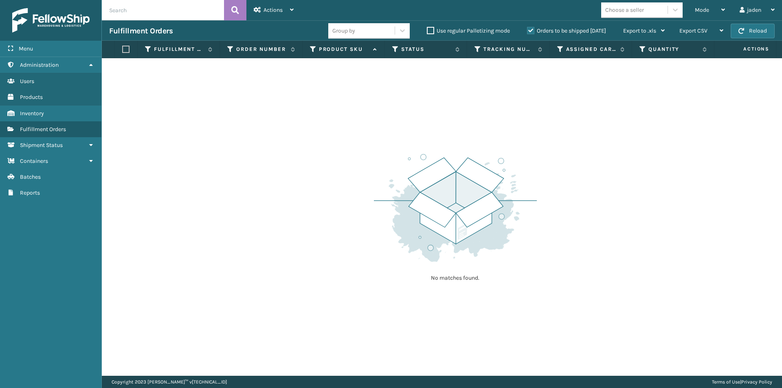
drag, startPoint x: 546, startPoint y: 106, endPoint x: 314, endPoint y: 131, distance: 233.8
click at [314, 131] on div "No matches found." at bounding box center [442, 216] width 680 height 317
click at [742, 39] on div "Fulfillment Orders Group by Use regular Palletizing mode Orders to be shipped […" at bounding box center [442, 30] width 680 height 20
click at [740, 27] on button "Reload" at bounding box center [752, 31] width 44 height 15
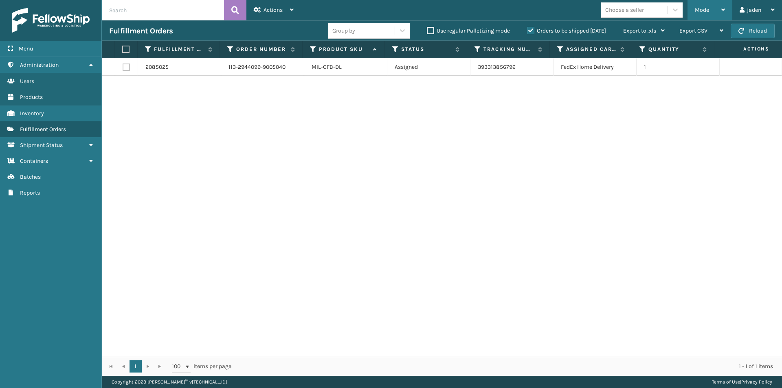
click at [712, 4] on div "Mode" at bounding box center [709, 10] width 30 height 20
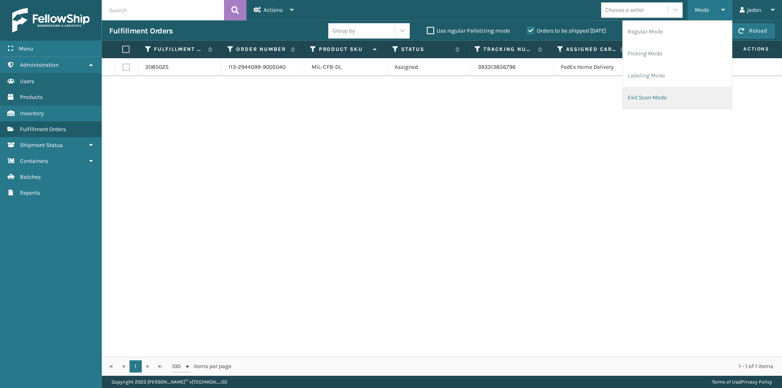
click at [674, 98] on li "Exit Scan Mode" at bounding box center [676, 98] width 109 height 22
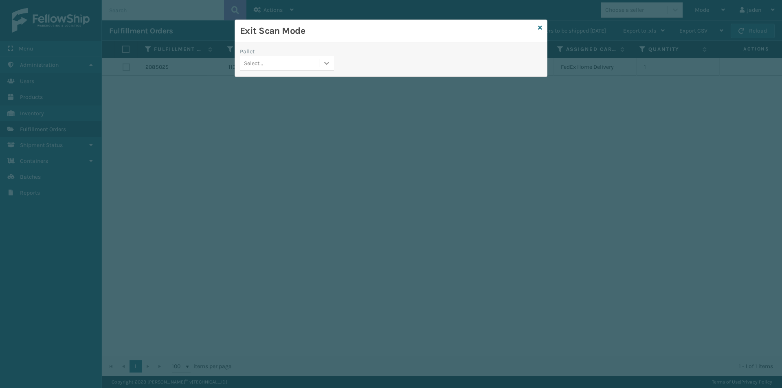
click at [319, 63] on div at bounding box center [326, 63] width 15 height 15
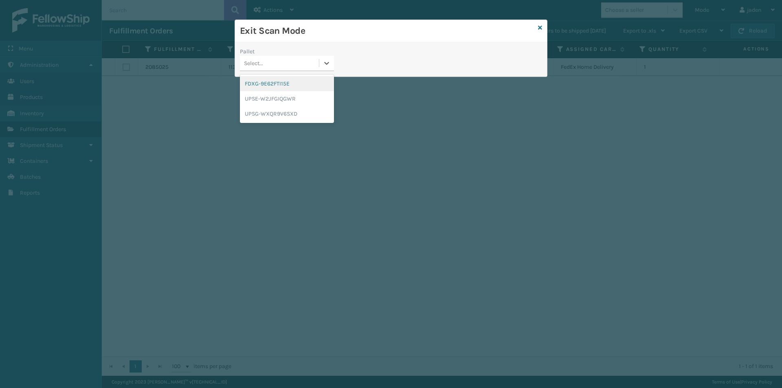
click at [293, 77] on div "FDXG-9E62FTI15E" at bounding box center [287, 83] width 94 height 15
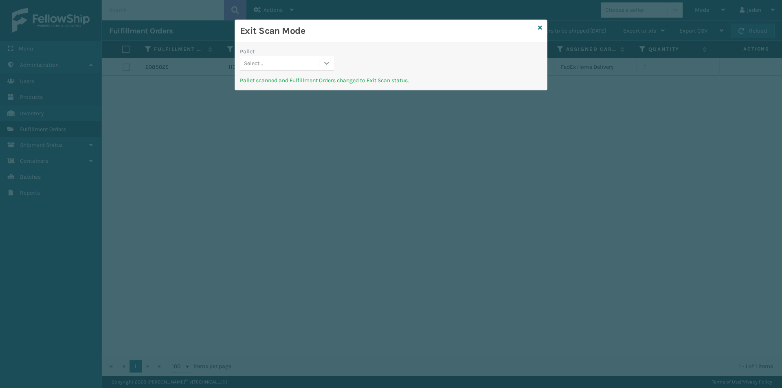
drag, startPoint x: 418, startPoint y: 45, endPoint x: 333, endPoint y: 59, distance: 85.5
click at [342, 32] on h3 "Exit Scan Mode" at bounding box center [387, 31] width 295 height 12
drag, startPoint x: 332, startPoint y: 63, endPoint x: 322, endPoint y: 72, distance: 13.6
click at [332, 63] on div at bounding box center [326, 63] width 15 height 15
click at [302, 88] on div "UPSE-W2JFGIQGWR" at bounding box center [287, 83] width 94 height 15
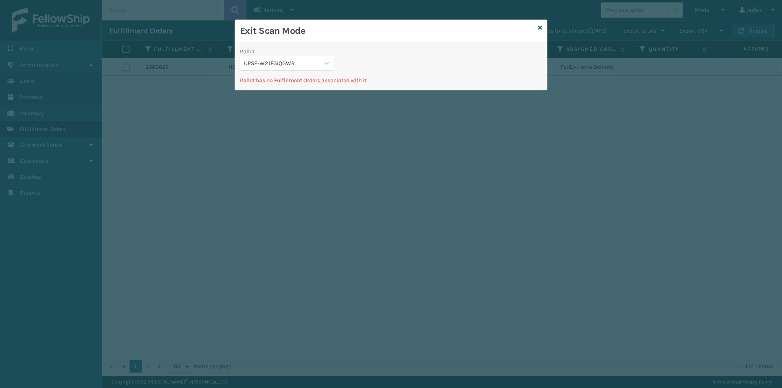
drag, startPoint x: 381, startPoint y: 81, endPoint x: 368, endPoint y: 48, distance: 36.1
click at [351, 45] on div "Pallet UPSE-W2JFGIQGWR Pallet has no Fulfillment Orders associated with it." at bounding box center [391, 66] width 312 height 48
click at [319, 61] on div at bounding box center [326, 63] width 15 height 15
click at [265, 102] on div "UPSG-WXQR9V6SXD" at bounding box center [287, 98] width 94 height 15
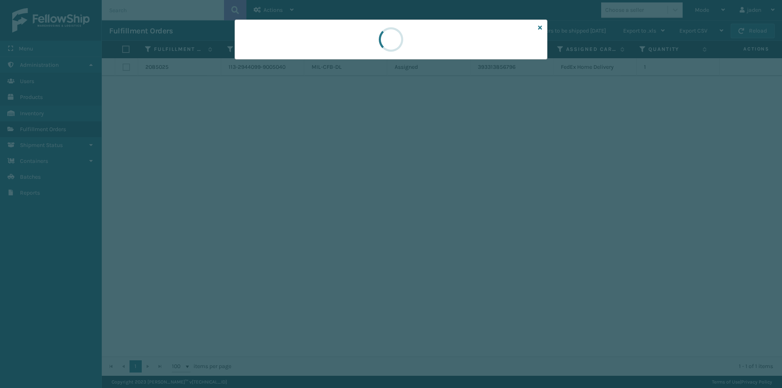
drag, startPoint x: 465, startPoint y: 44, endPoint x: 477, endPoint y: 49, distance: 13.3
click at [374, 35] on div at bounding box center [390, 40] width 313 height 40
drag, startPoint x: 474, startPoint y: 49, endPoint x: 461, endPoint y: 49, distance: 13.4
drag, startPoint x: 461, startPoint y: 49, endPoint x: 409, endPoint y: 44, distance: 51.5
click at [409, 44] on div at bounding box center [390, 40] width 313 height 40
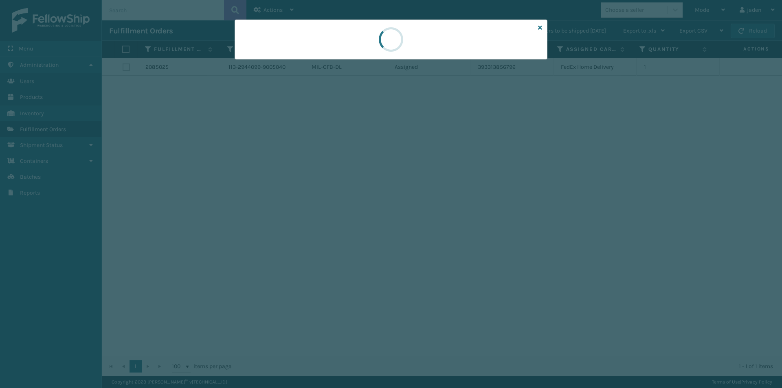
drag, startPoint x: 453, startPoint y: 46, endPoint x: 446, endPoint y: 46, distance: 6.9
drag, startPoint x: 446, startPoint y: 46, endPoint x: 464, endPoint y: 42, distance: 18.4
click at [353, 46] on div at bounding box center [390, 40] width 313 height 40
drag, startPoint x: 464, startPoint y: 42, endPoint x: 451, endPoint y: 42, distance: 13.0
drag, startPoint x: 451, startPoint y: 42, endPoint x: 453, endPoint y: 58, distance: 15.7
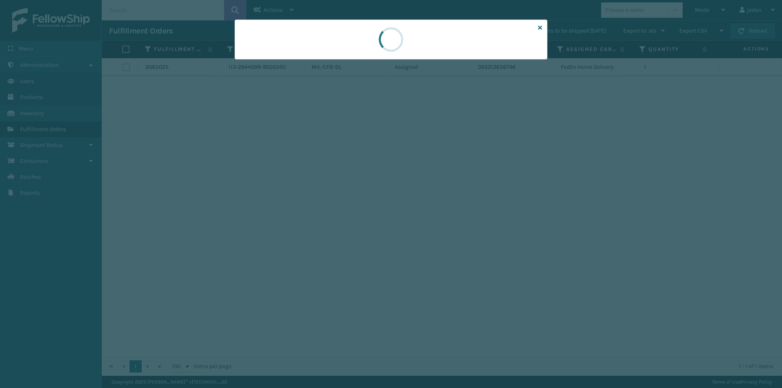
click at [360, 63] on div at bounding box center [391, 194] width 782 height 388
drag, startPoint x: 453, startPoint y: 58, endPoint x: 421, endPoint y: 55, distance: 32.3
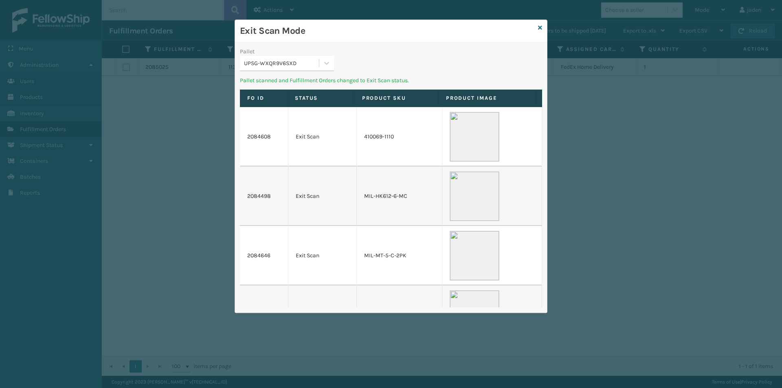
drag, startPoint x: 420, startPoint y: 38, endPoint x: 356, endPoint y: 36, distance: 64.3
click at [356, 36] on h3 "Exit Scan Mode" at bounding box center [387, 31] width 295 height 12
drag, startPoint x: 465, startPoint y: 42, endPoint x: 493, endPoint y: 70, distance: 39.7
click at [399, 50] on div "Exit Scan Mode Pallet UPSG-WXQR9V6SXD Pallet scanned and Fulfillment Orders cha…" at bounding box center [391, 166] width 312 height 293
drag, startPoint x: 493, startPoint y: 70, endPoint x: 449, endPoint y: 58, distance: 45.6
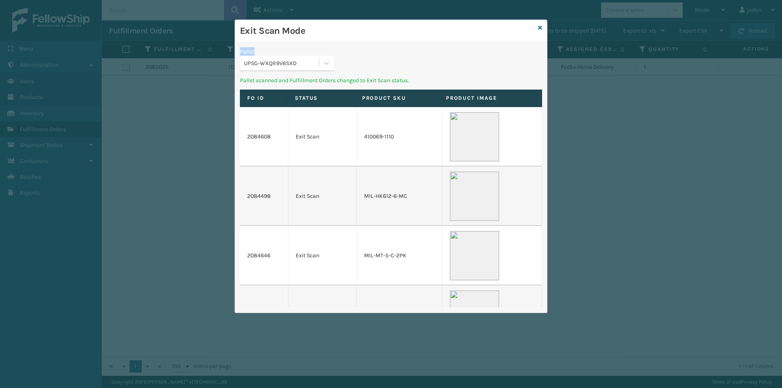
drag, startPoint x: 449, startPoint y: 58, endPoint x: 438, endPoint y: 59, distance: 10.7
click at [405, 54] on div "Exit Scan Mode Pallet UPSG-WXQR9V6SXD Pallet scanned and Fulfillment Orders cha…" at bounding box center [391, 166] width 312 height 293
drag, startPoint x: 392, startPoint y: 40, endPoint x: 446, endPoint y: 50, distance: 55.1
click at [337, 35] on h3 "Exit Scan Mode" at bounding box center [387, 31] width 295 height 12
drag, startPoint x: 448, startPoint y: 51, endPoint x: 403, endPoint y: 42, distance: 45.7
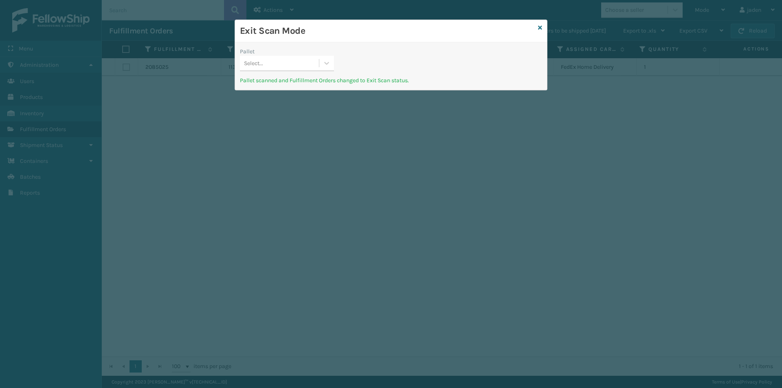
drag, startPoint x: 403, startPoint y: 42, endPoint x: 444, endPoint y: 52, distance: 42.4
click at [368, 42] on div "Exit Scan Mode" at bounding box center [391, 31] width 312 height 22
drag, startPoint x: 444, startPoint y: 52, endPoint x: 412, endPoint y: 44, distance: 33.4
drag, startPoint x: 412, startPoint y: 44, endPoint x: 448, endPoint y: 73, distance: 46.3
click at [386, 60] on div "Exit Scan Mode Pallet Select... Pallet scanned and Fulfillment Orders changed t…" at bounding box center [391, 55] width 312 height 70
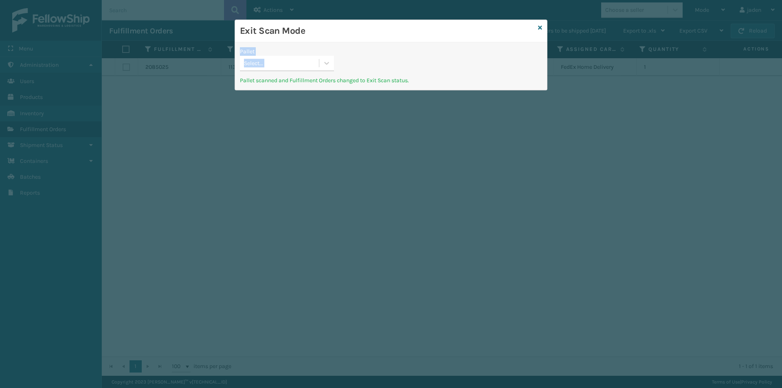
drag, startPoint x: 454, startPoint y: 73, endPoint x: 443, endPoint y: 67, distance: 12.8
drag, startPoint x: 443, startPoint y: 67, endPoint x: 361, endPoint y: 49, distance: 83.3
click at [361, 49] on div "Pallet Select..." at bounding box center [391, 61] width 312 height 29
drag, startPoint x: 322, startPoint y: 63, endPoint x: 321, endPoint y: 70, distance: 6.9
click at [322, 66] on div at bounding box center [326, 63] width 15 height 15
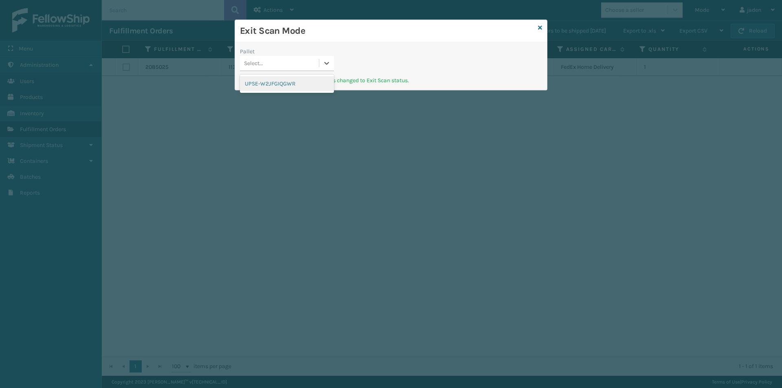
click at [283, 91] on div "UPSE-W2JFGIQGWR" at bounding box center [287, 83] width 94 height 18
click at [287, 83] on div "UPSE-W2JFGIQGWR" at bounding box center [287, 83] width 94 height 15
drag, startPoint x: 462, startPoint y: 58, endPoint x: 479, endPoint y: 40, distance: 24.5
click at [356, 39] on div "Exit Scan Mode" at bounding box center [391, 31] width 312 height 22
click at [538, 30] on icon at bounding box center [540, 28] width 4 height 6
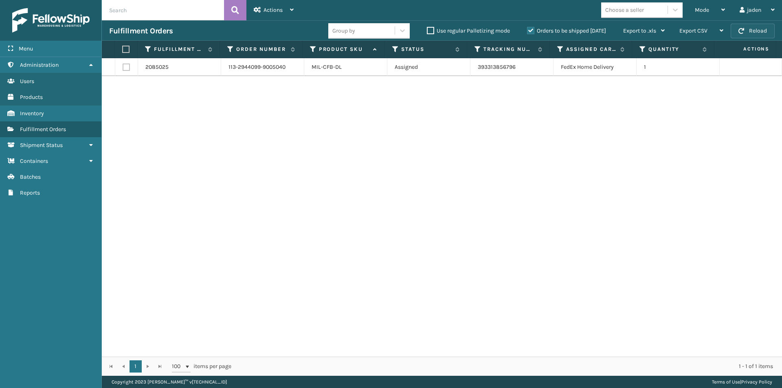
click at [758, 31] on button "Reload" at bounding box center [752, 31] width 44 height 15
click at [718, 12] on div "Mode" at bounding box center [709, 10] width 30 height 20
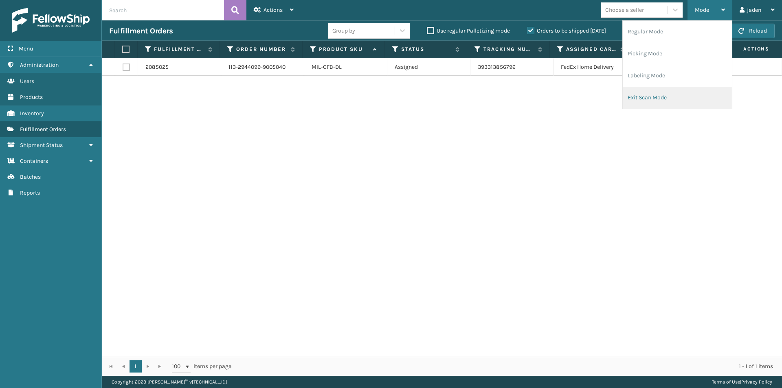
click at [660, 99] on li "Exit Scan Mode" at bounding box center [676, 98] width 109 height 22
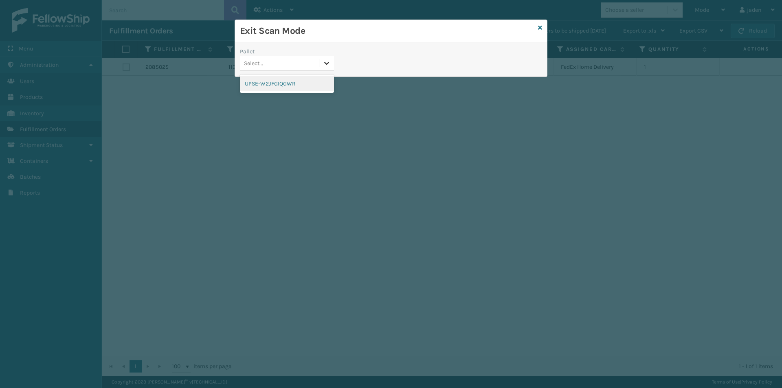
click at [327, 66] on icon at bounding box center [326, 63] width 8 height 8
click at [292, 81] on div "UPSE-W2JFGIQGWR" at bounding box center [287, 83] width 94 height 15
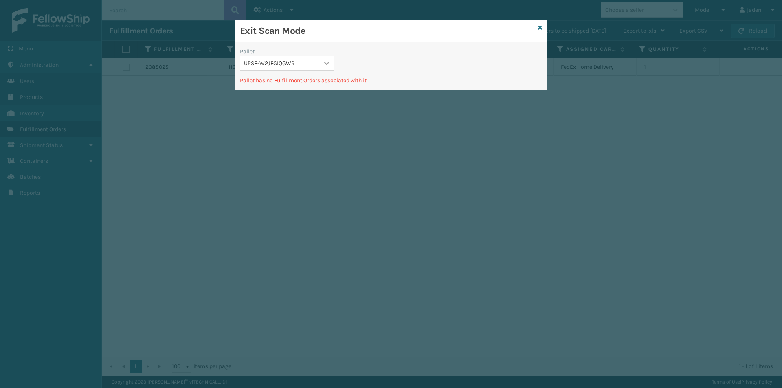
click at [322, 63] on icon at bounding box center [326, 63] width 8 height 8
click at [291, 82] on div "UPSE-W2JFGIQGWR" at bounding box center [287, 83] width 94 height 15
click at [538, 28] on icon at bounding box center [540, 28] width 4 height 6
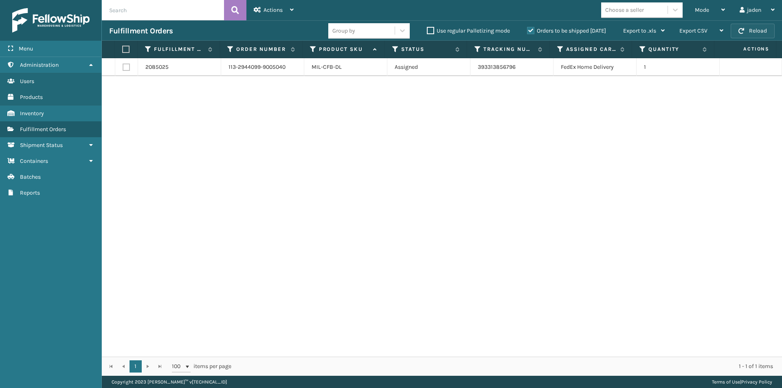
click at [754, 31] on button "Reload" at bounding box center [752, 31] width 44 height 15
